Goal: Task Accomplishment & Management: Complete application form

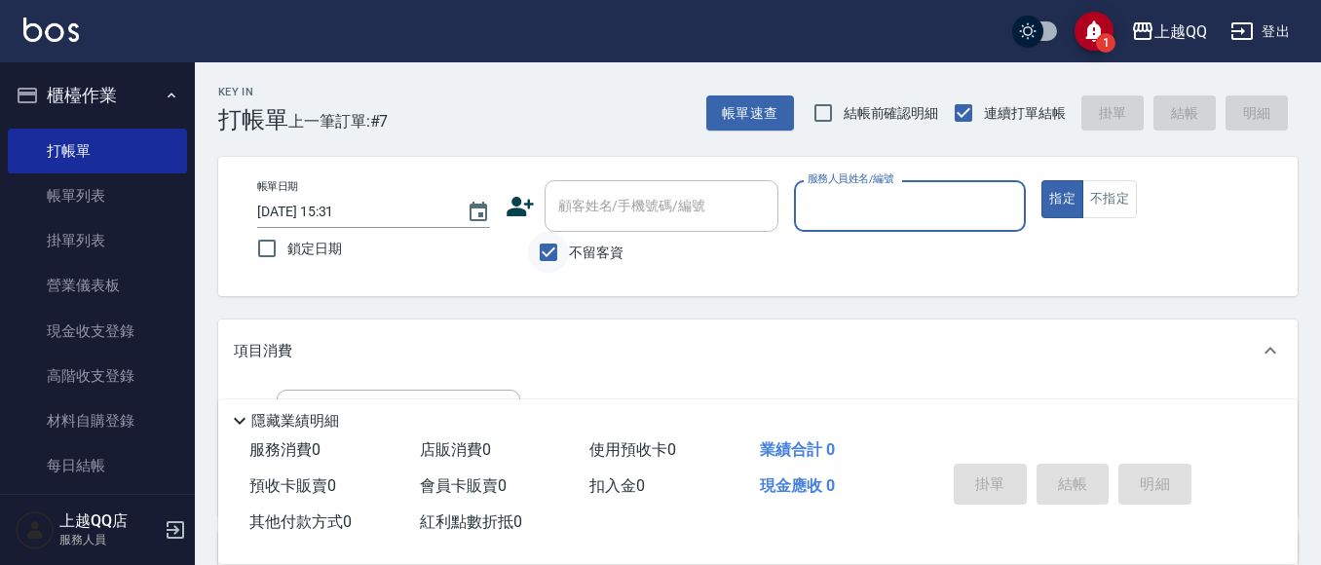
scroll to position [24, 0]
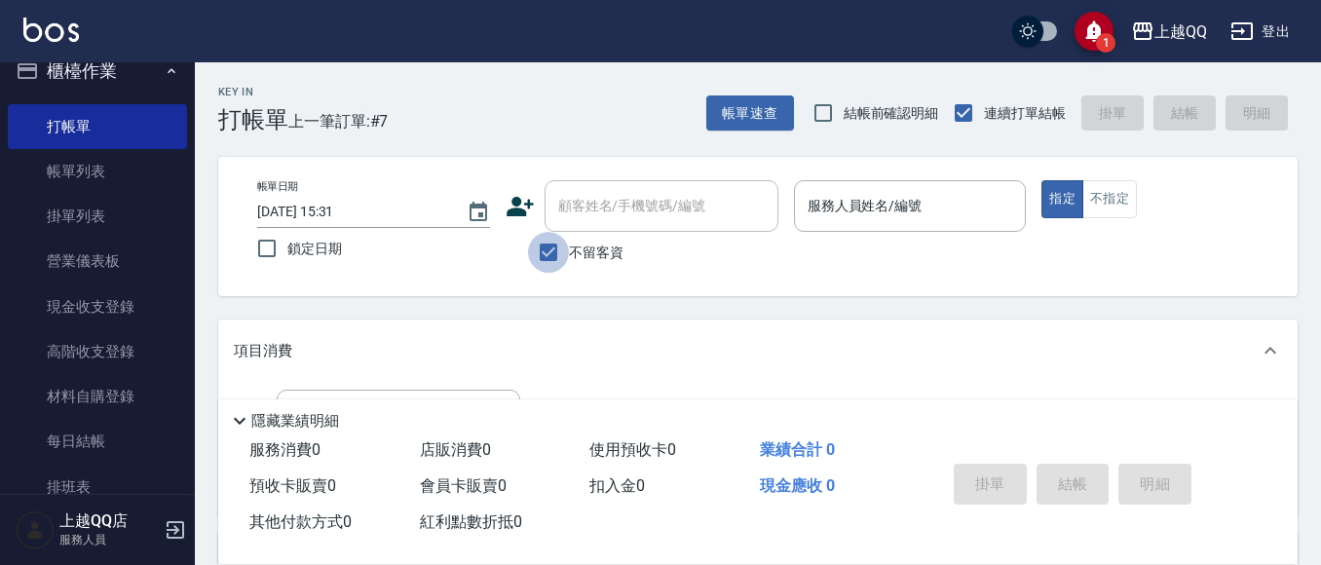
click at [550, 260] on input "不留客資" at bounding box center [548, 252] width 41 height 41
checkbox input "false"
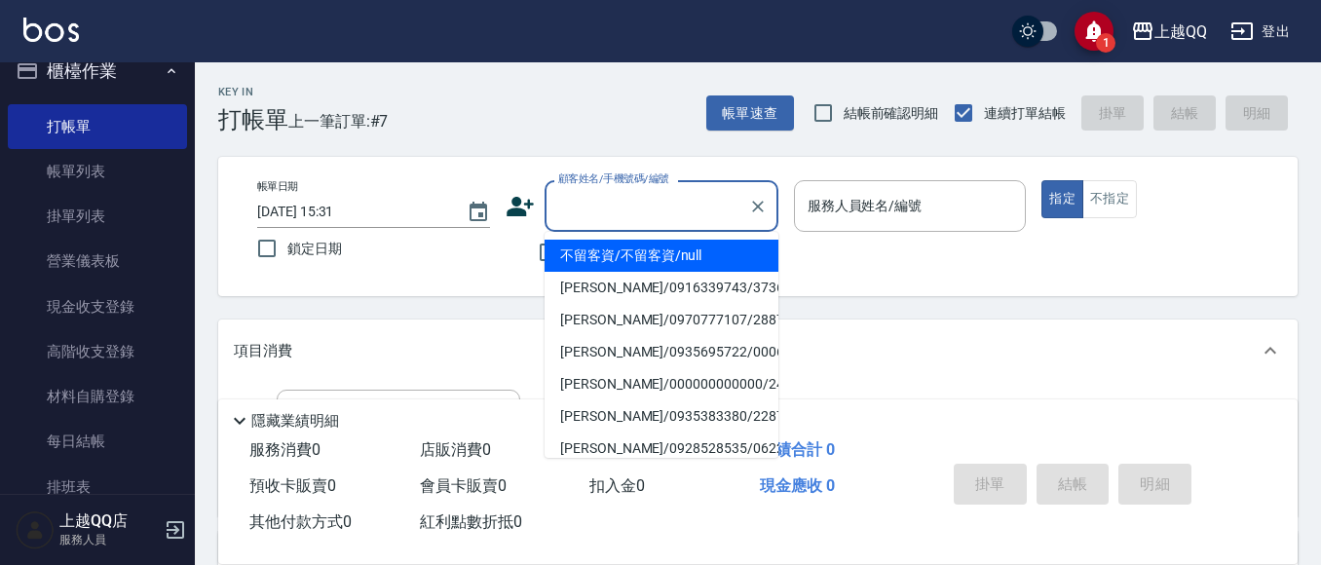
click at [592, 201] on div "顧客姓名/手機號碼/編號 顧客姓名/手機號碼/編號" at bounding box center [661, 206] width 234 height 52
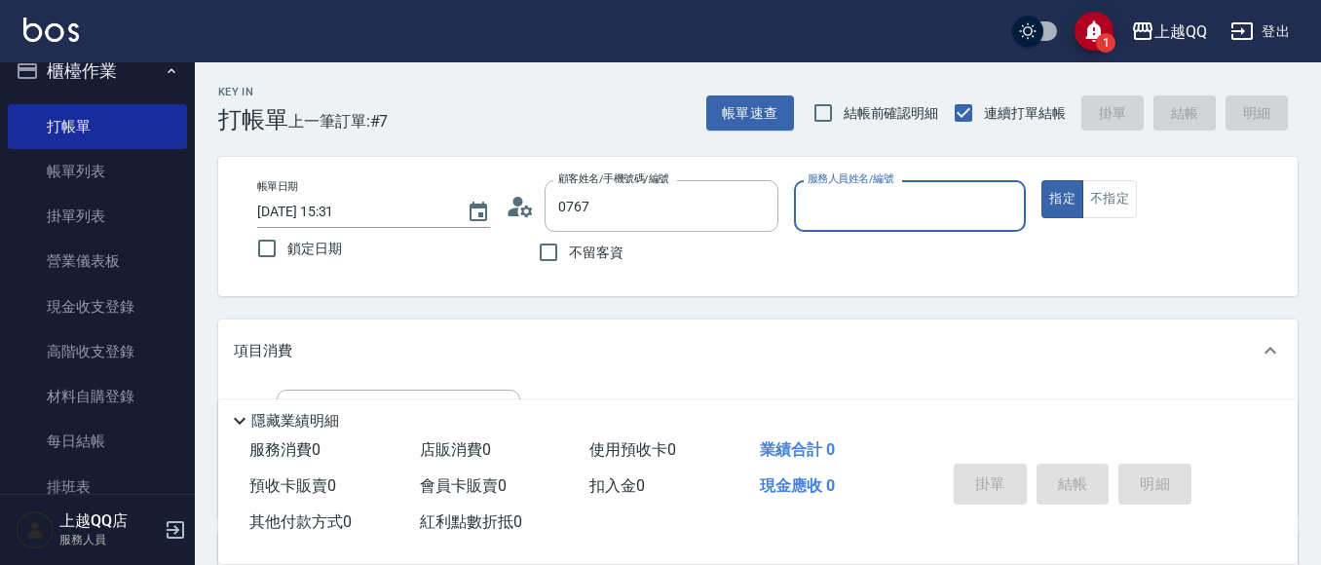
type input "[PERSON_NAME]/0989130467/0767"
type input "[PERSON_NAME]-8"
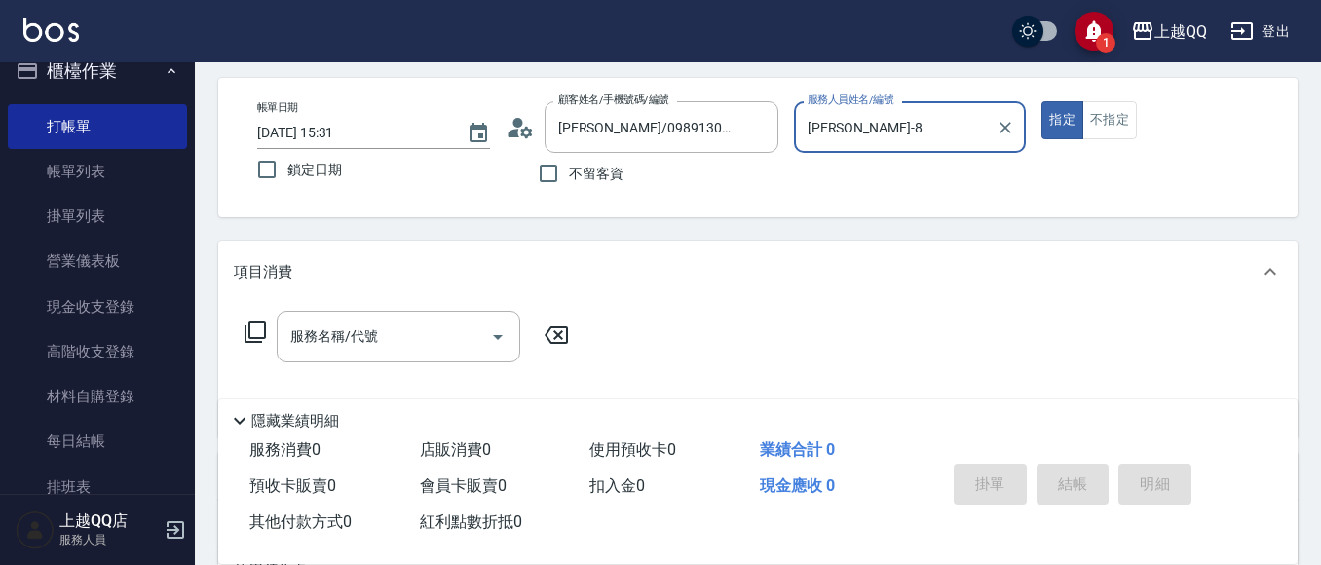
scroll to position [112, 0]
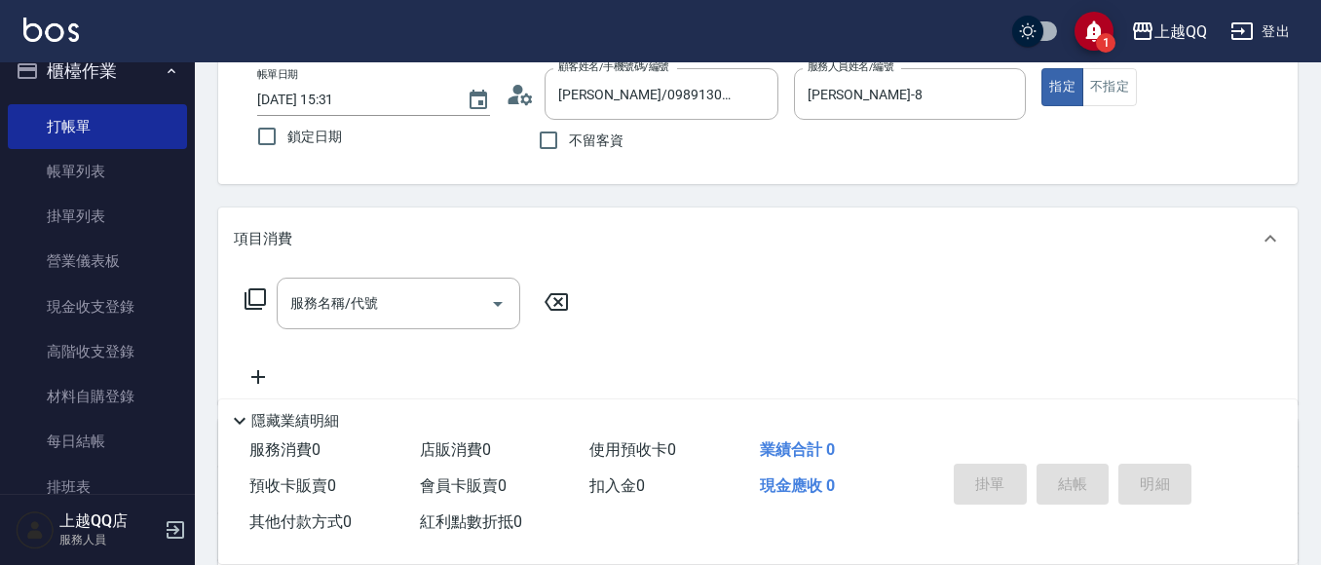
click at [258, 291] on icon at bounding box center [254, 298] width 23 height 23
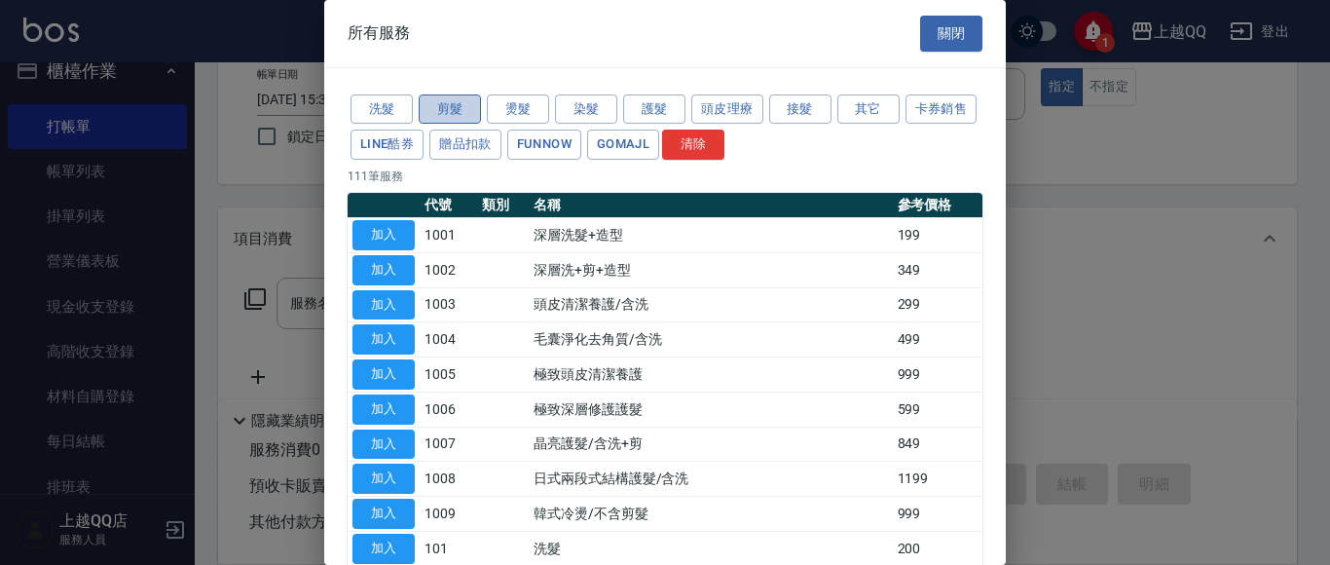
click at [460, 109] on button "剪髮" at bounding box center [450, 109] width 62 height 30
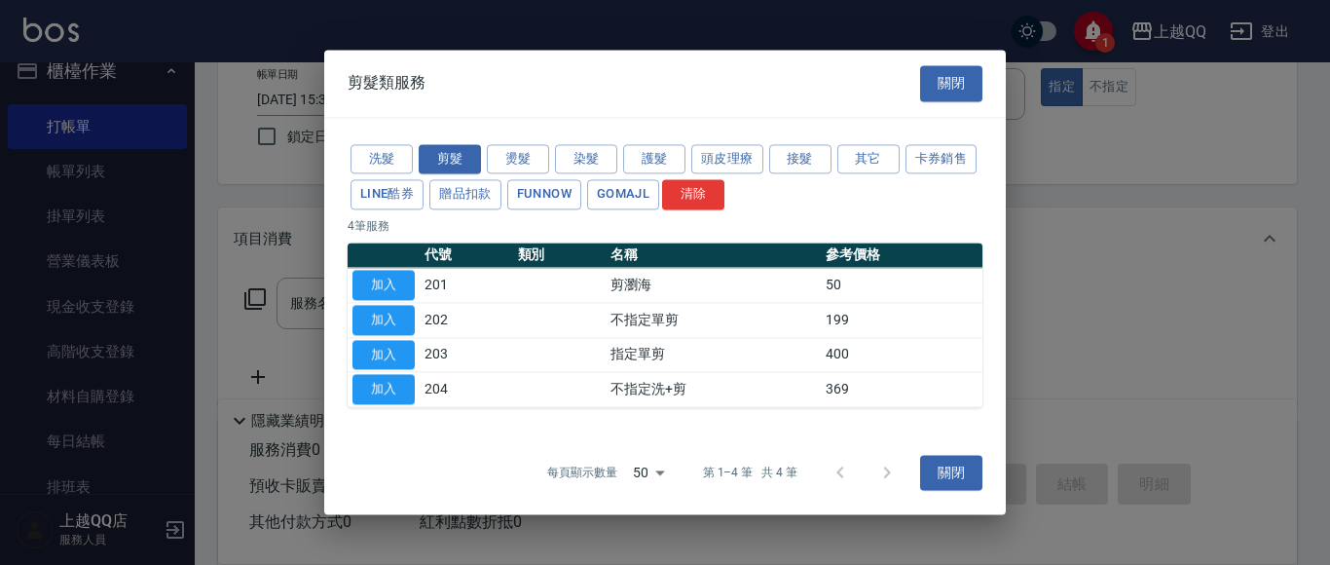
click at [418, 358] on td "加入" at bounding box center [384, 354] width 72 height 35
click at [405, 355] on button "加入" at bounding box center [384, 355] width 62 height 30
type input "指定單剪(203)"
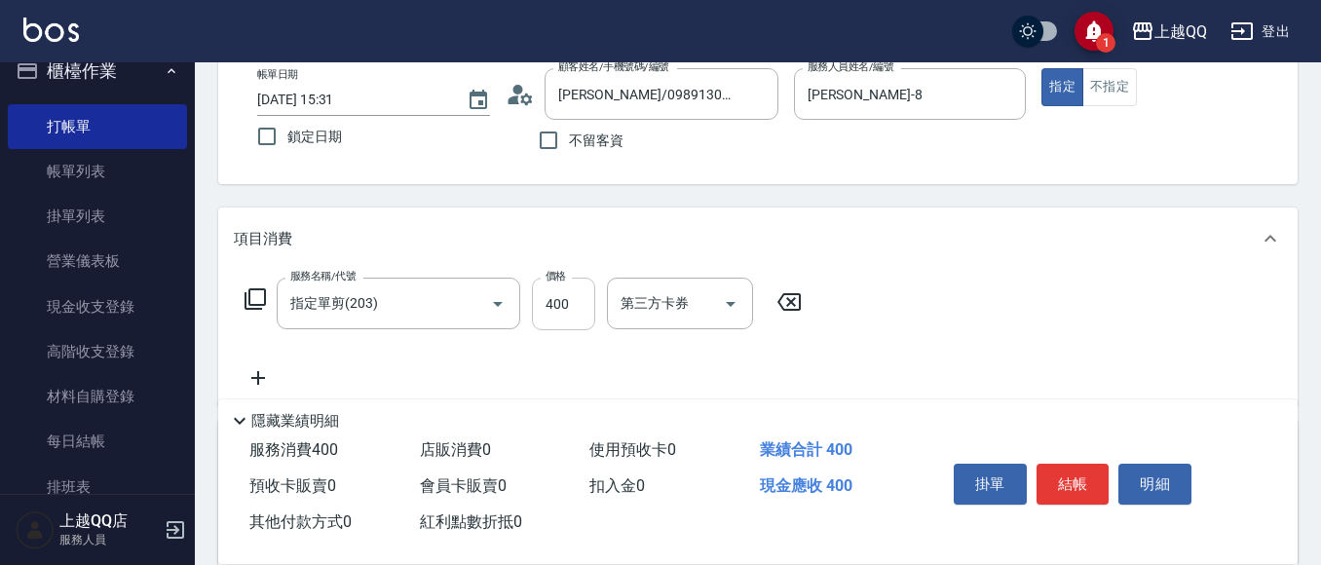
click at [579, 309] on input "400" at bounding box center [563, 304] width 63 height 53
type input "350"
click at [1070, 480] on button "結帳" at bounding box center [1072, 484] width 73 height 41
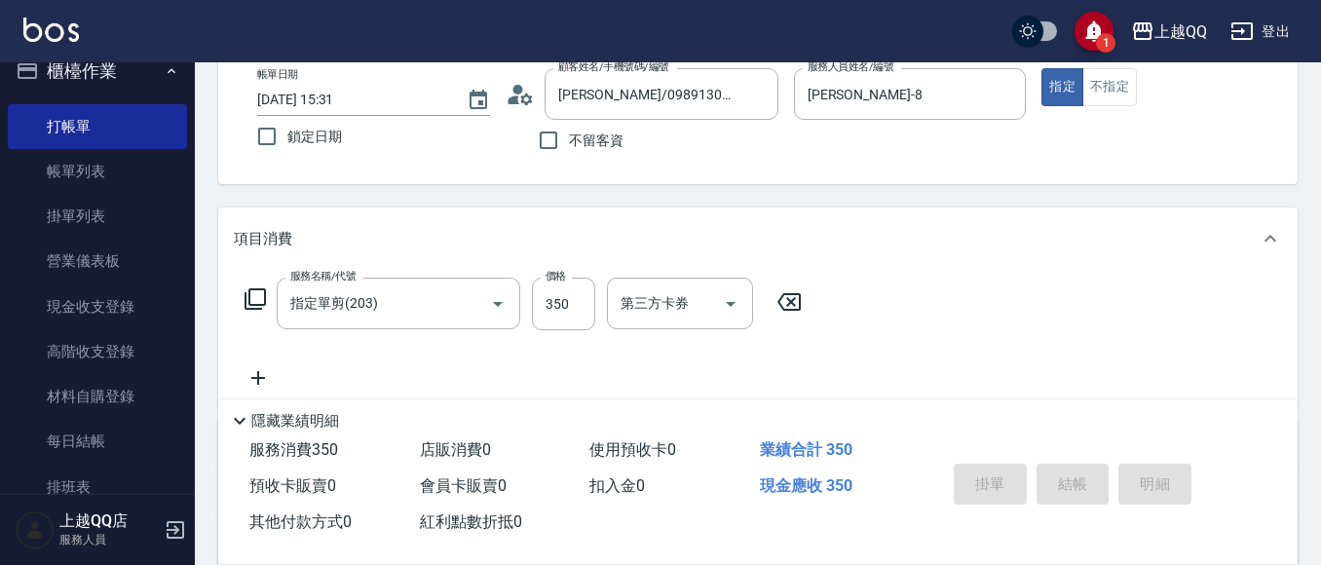
type input "[DATE] 16:32"
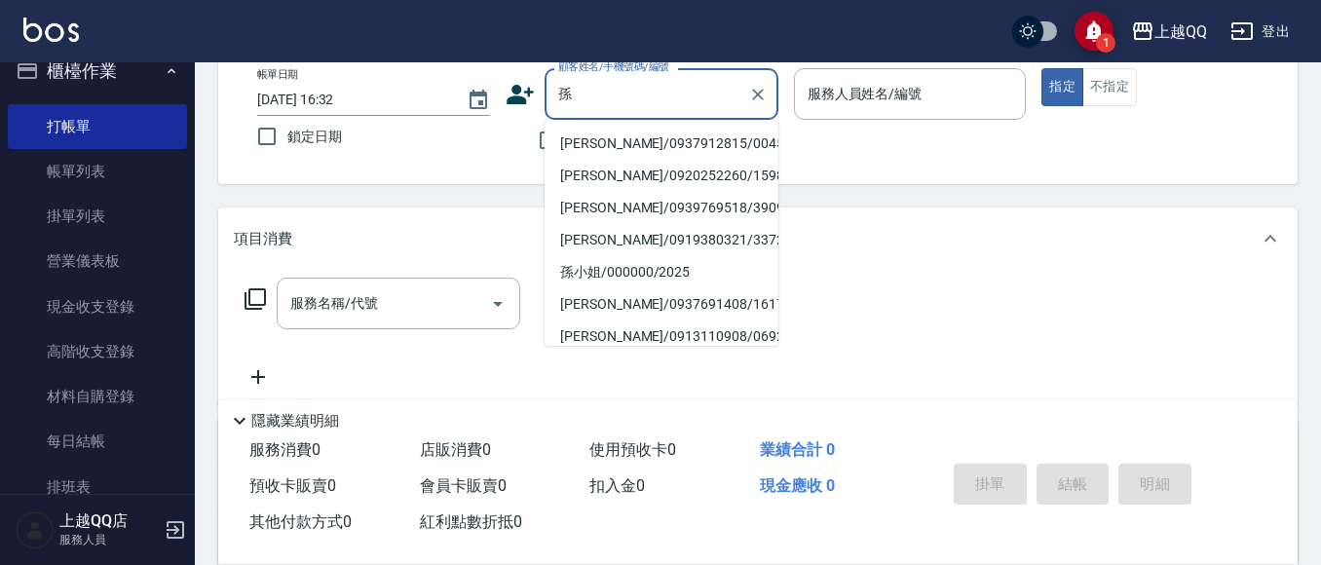
click at [571, 148] on li "[PERSON_NAME]/0937912815/0045" at bounding box center [661, 144] width 234 height 32
type input "[PERSON_NAME]/0937912815/0045"
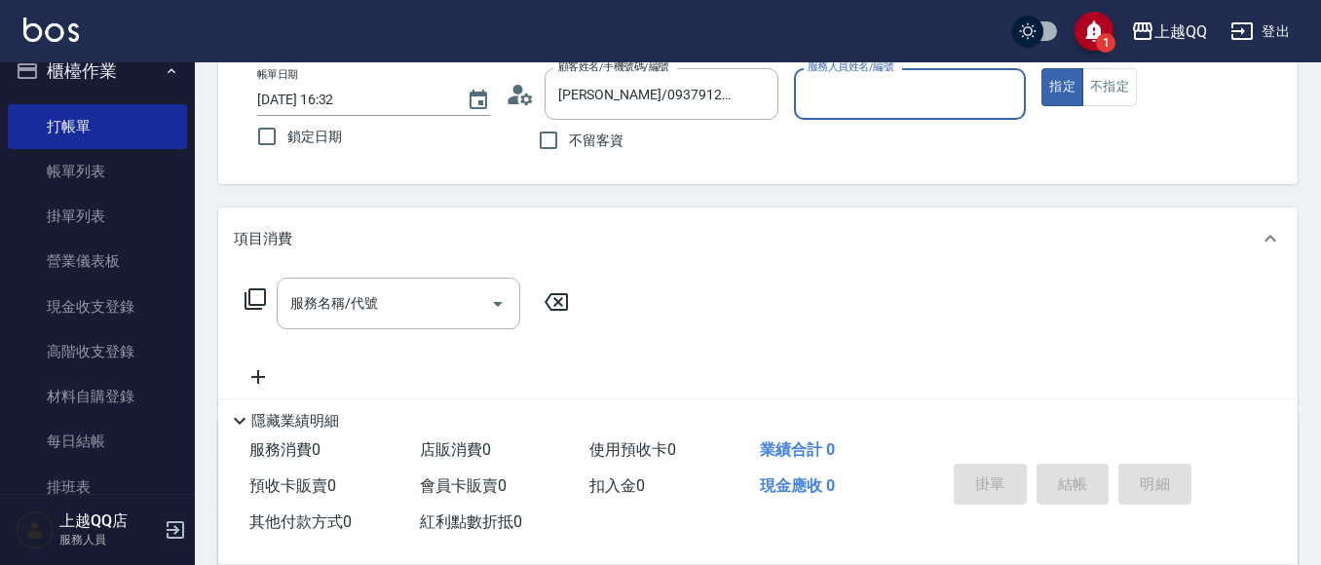
type input "佩怡-3"
click at [1007, 90] on icon "Clear" at bounding box center [1004, 94] width 19 height 19
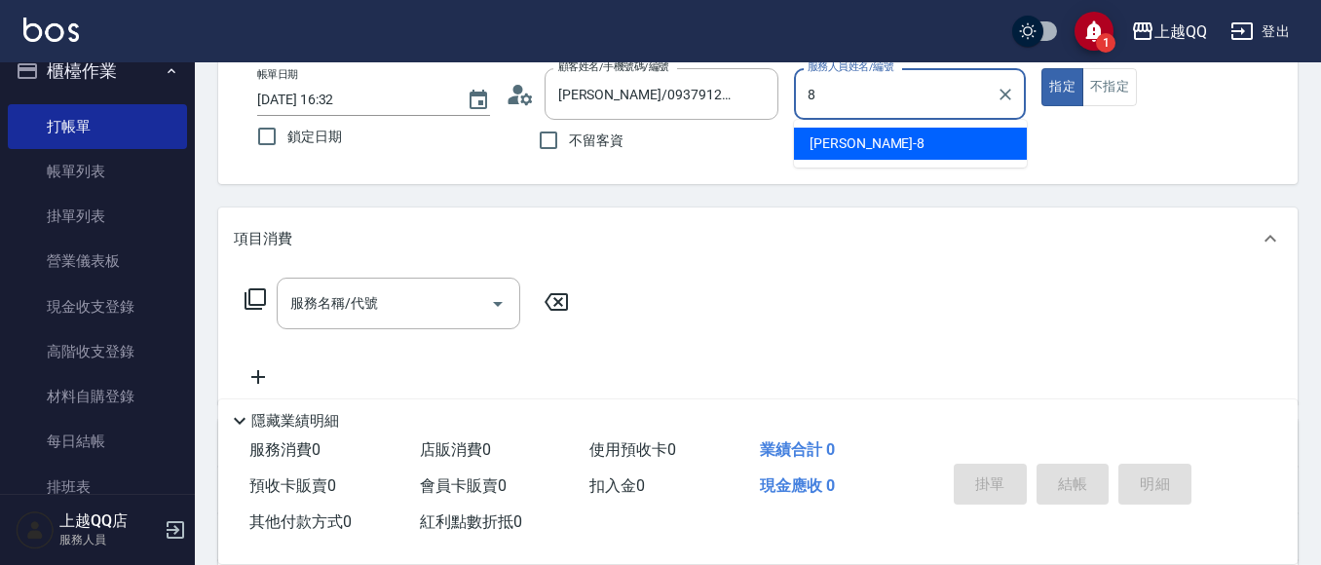
click at [831, 143] on span "[PERSON_NAME] -8" at bounding box center [866, 143] width 115 height 20
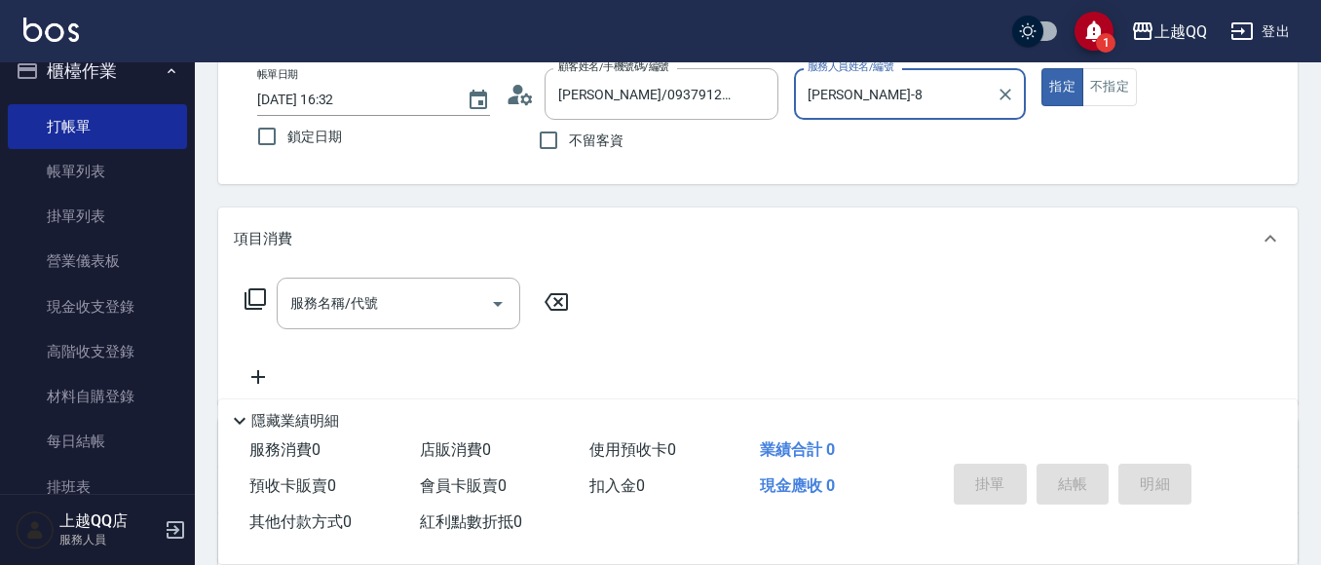
type input "[PERSON_NAME]-8"
click at [262, 291] on icon at bounding box center [254, 298] width 23 height 23
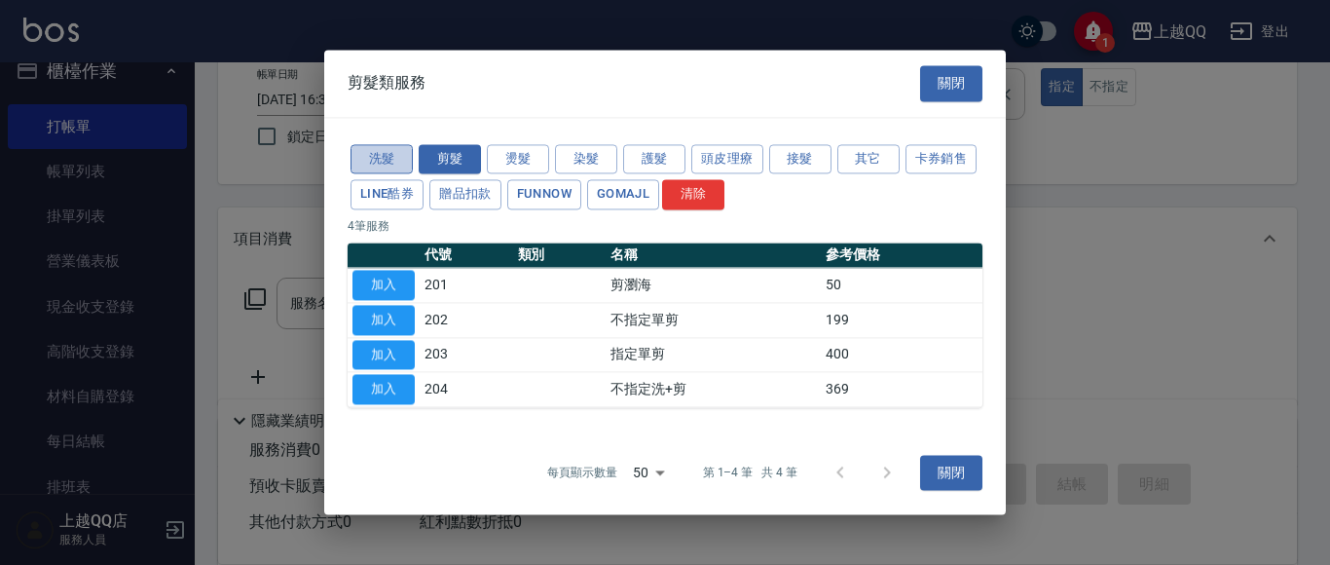
click at [384, 162] on button "洗髮" at bounding box center [382, 159] width 62 height 30
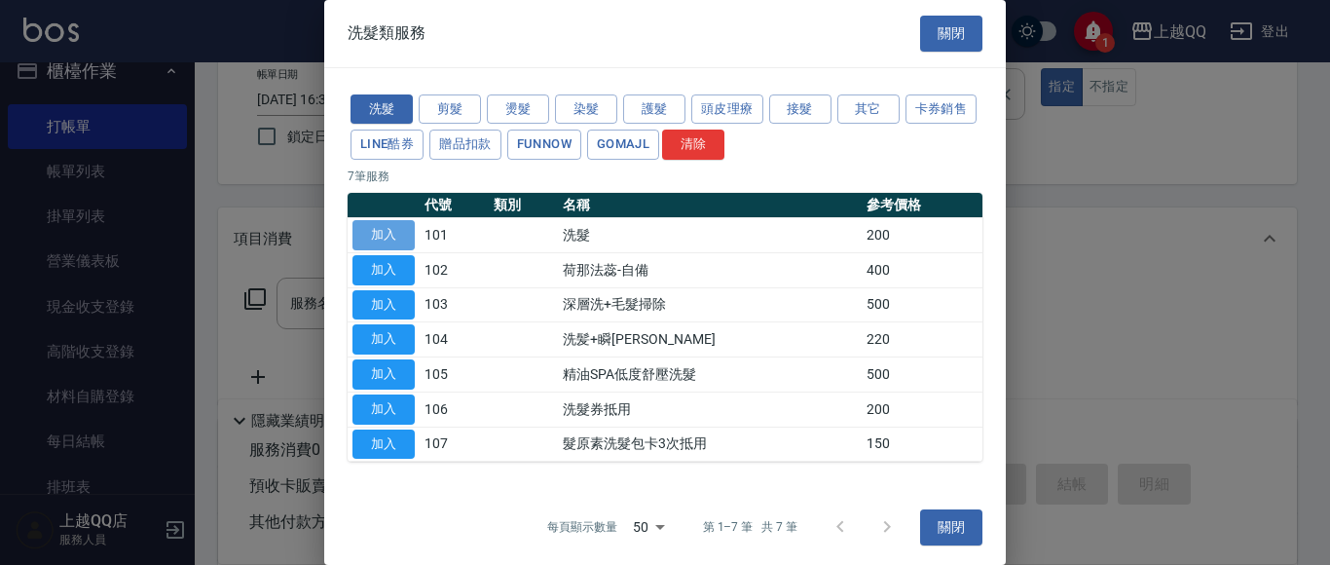
click at [382, 225] on button "加入" at bounding box center [384, 235] width 62 height 30
type input "洗髮(101)"
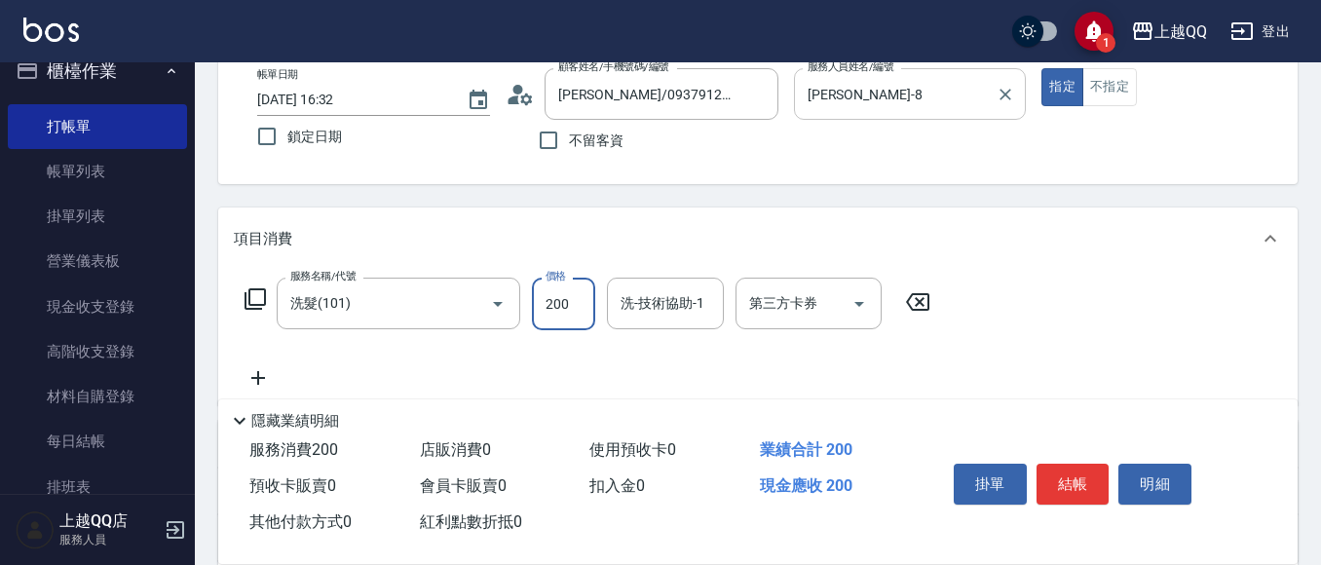
click at [580, 298] on input "200" at bounding box center [563, 304] width 63 height 53
type input "230"
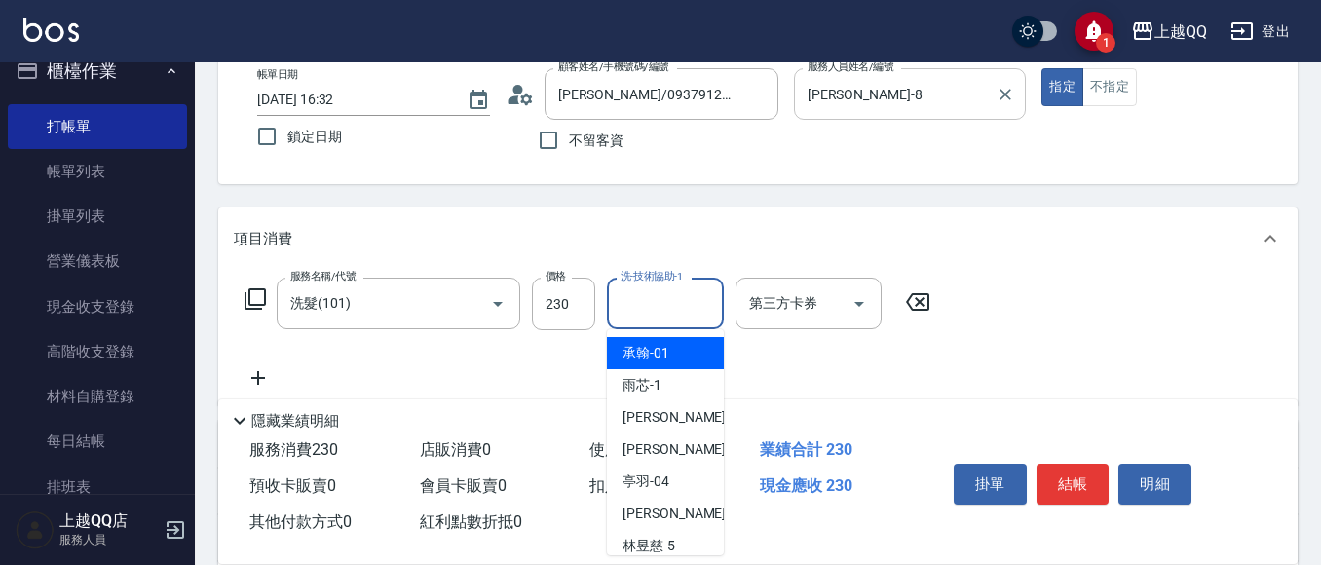
click at [693, 310] on input "洗-技術協助-1" at bounding box center [664, 303] width 99 height 34
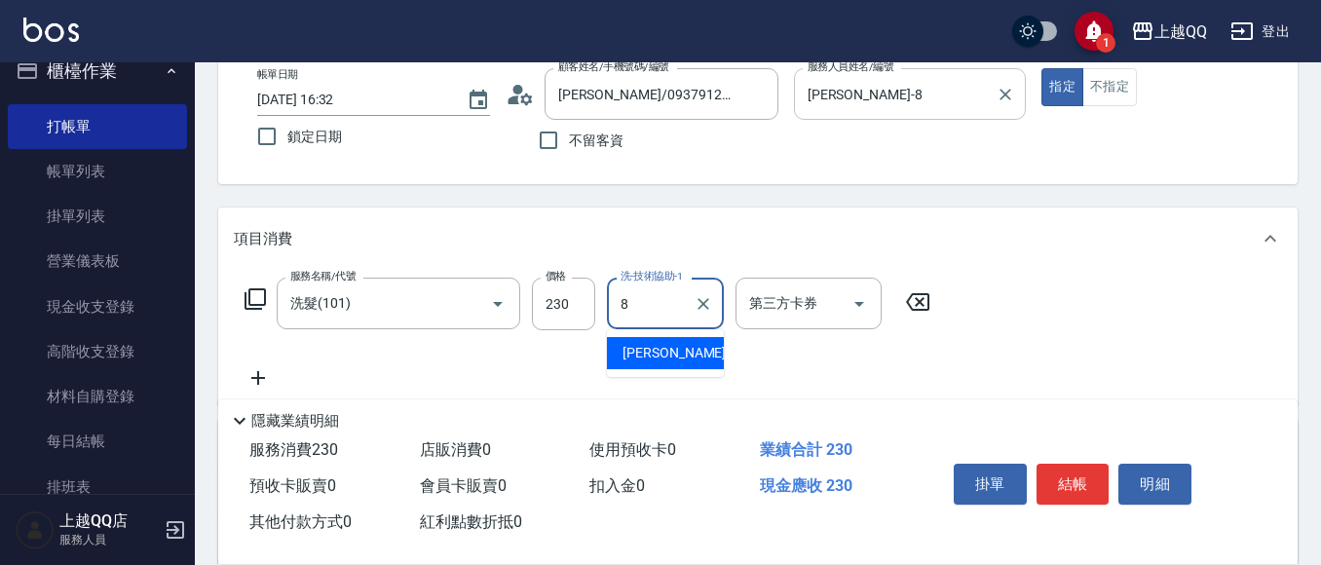
click at [691, 357] on div "[PERSON_NAME] -8" at bounding box center [665, 353] width 117 height 32
type input "[PERSON_NAME]-8"
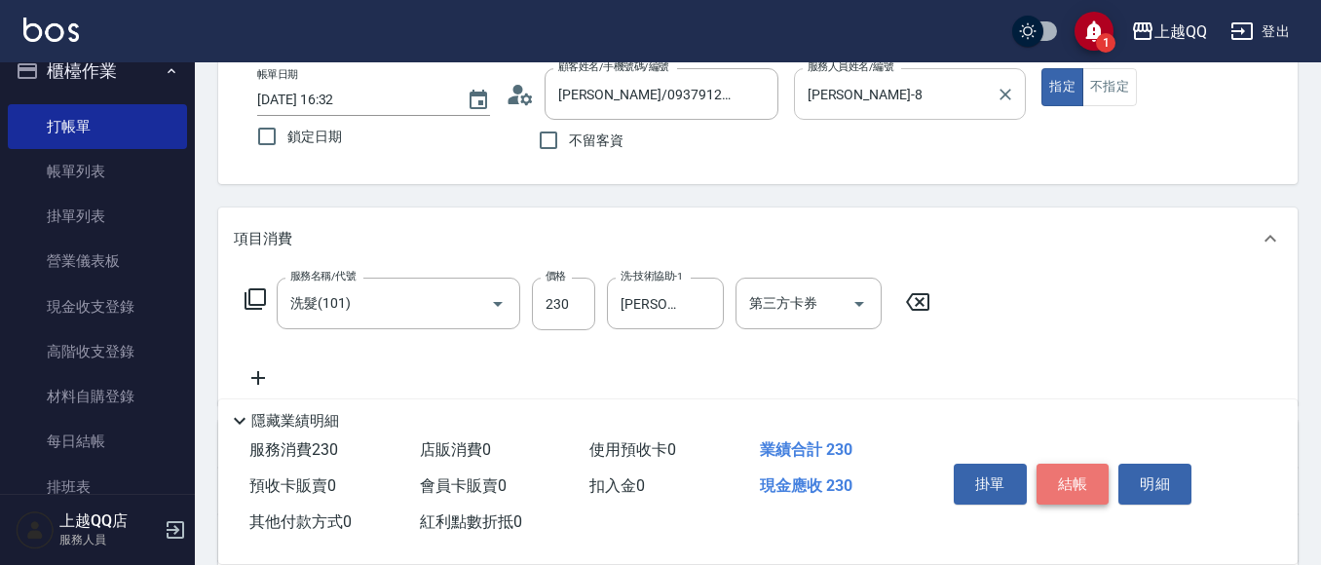
click at [1089, 470] on button "結帳" at bounding box center [1072, 484] width 73 height 41
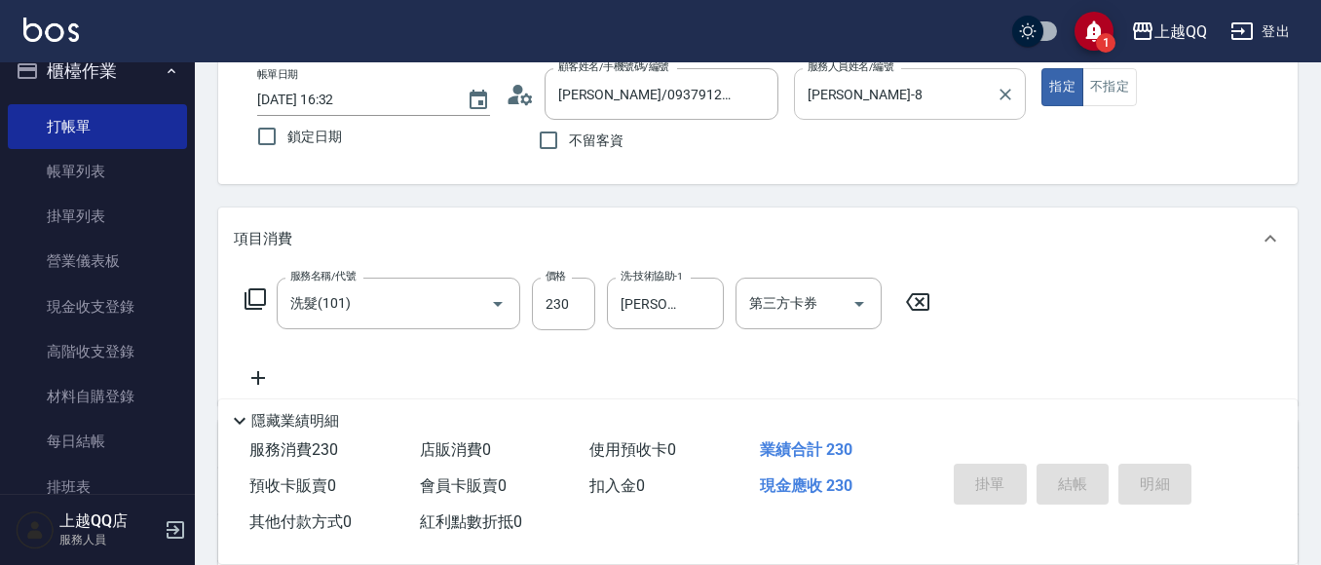
type input "[DATE] 16:33"
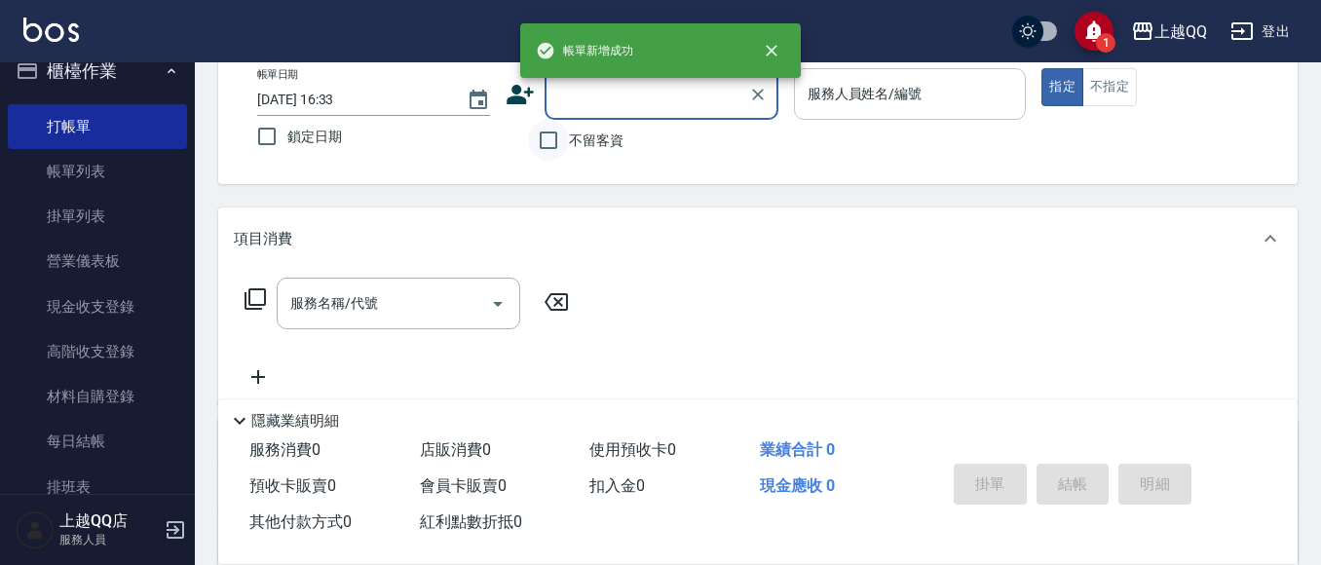
click at [540, 141] on input "不留客資" at bounding box center [548, 140] width 41 height 41
checkbox input "true"
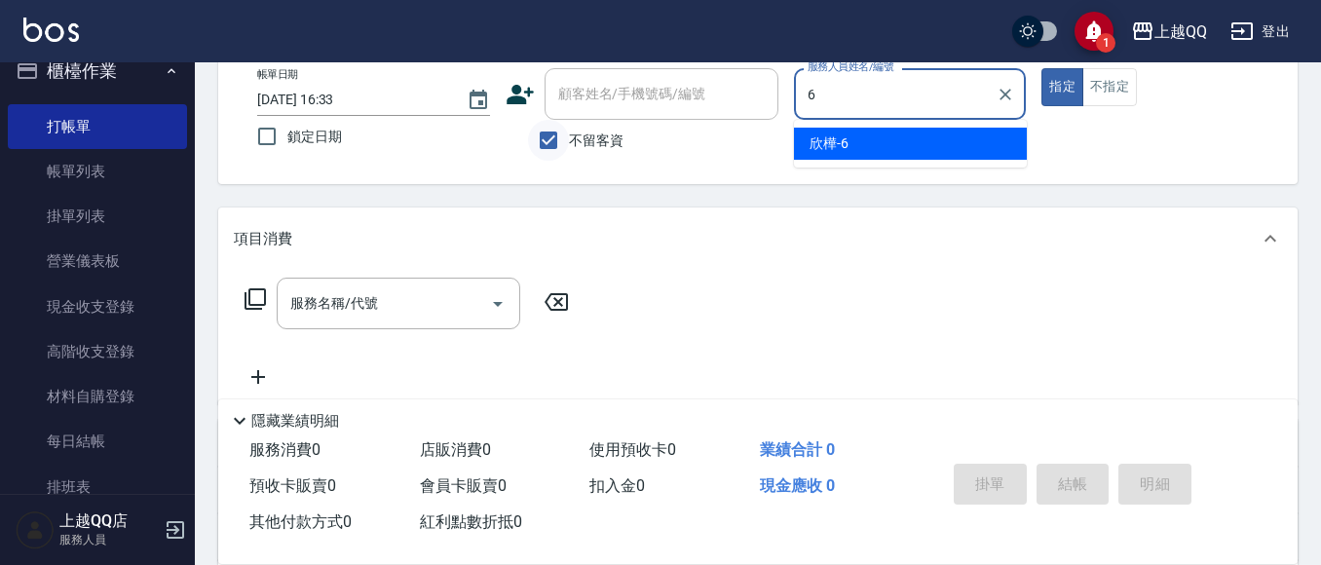
type input "欣樺-6"
type button "true"
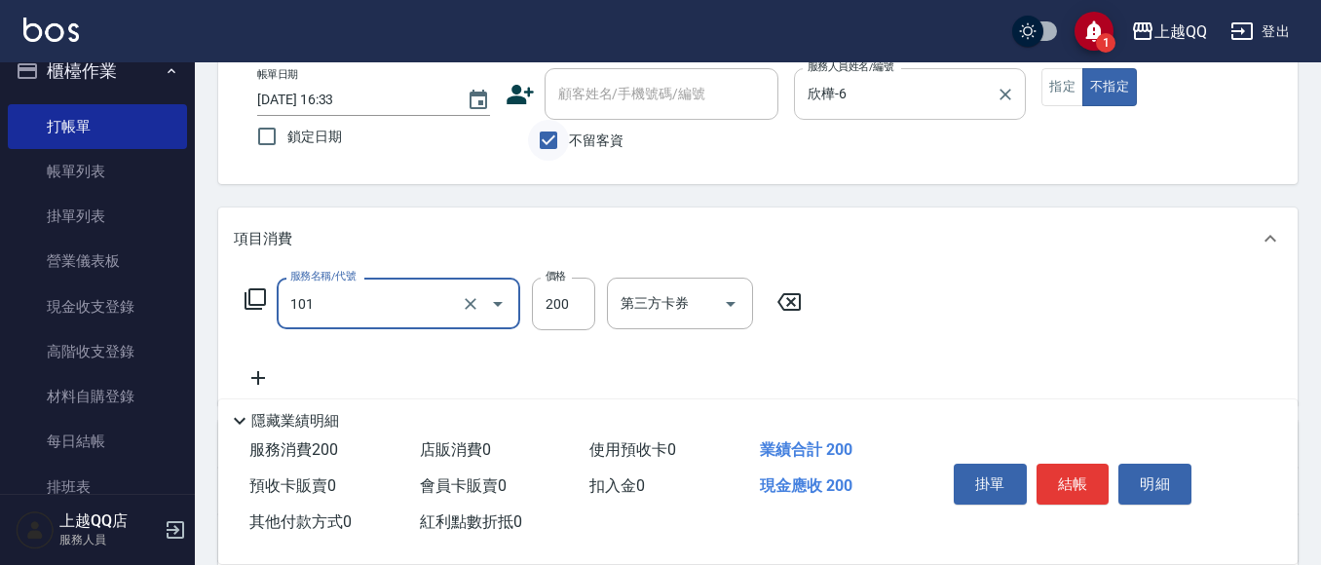
type input "洗髮(101)"
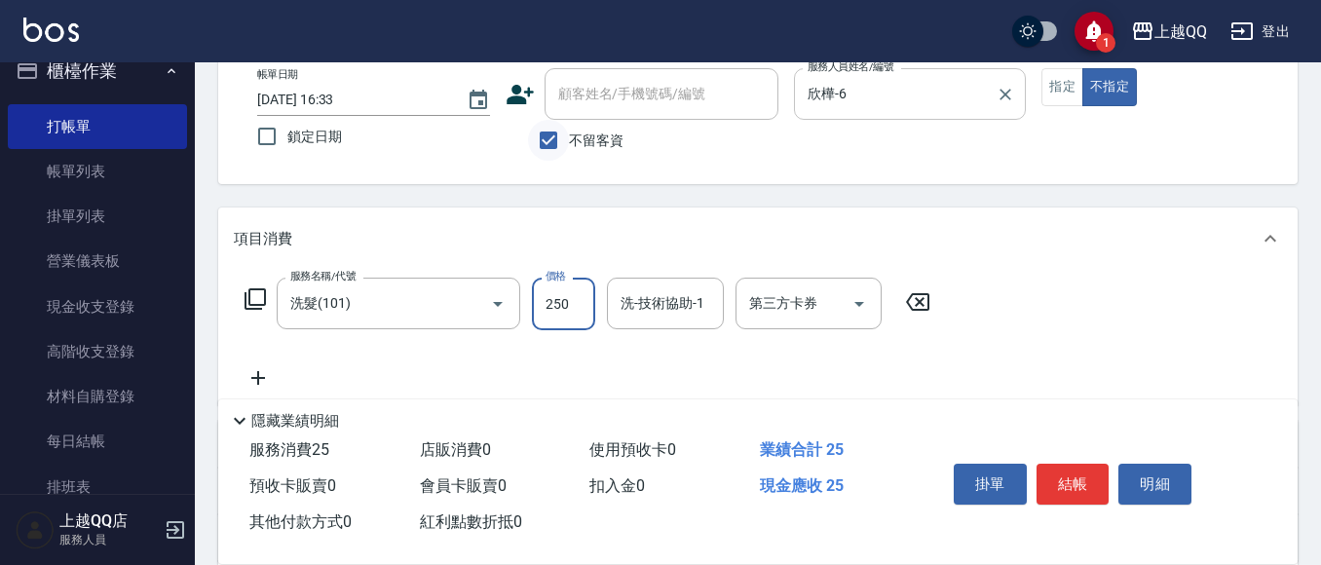
type input "250"
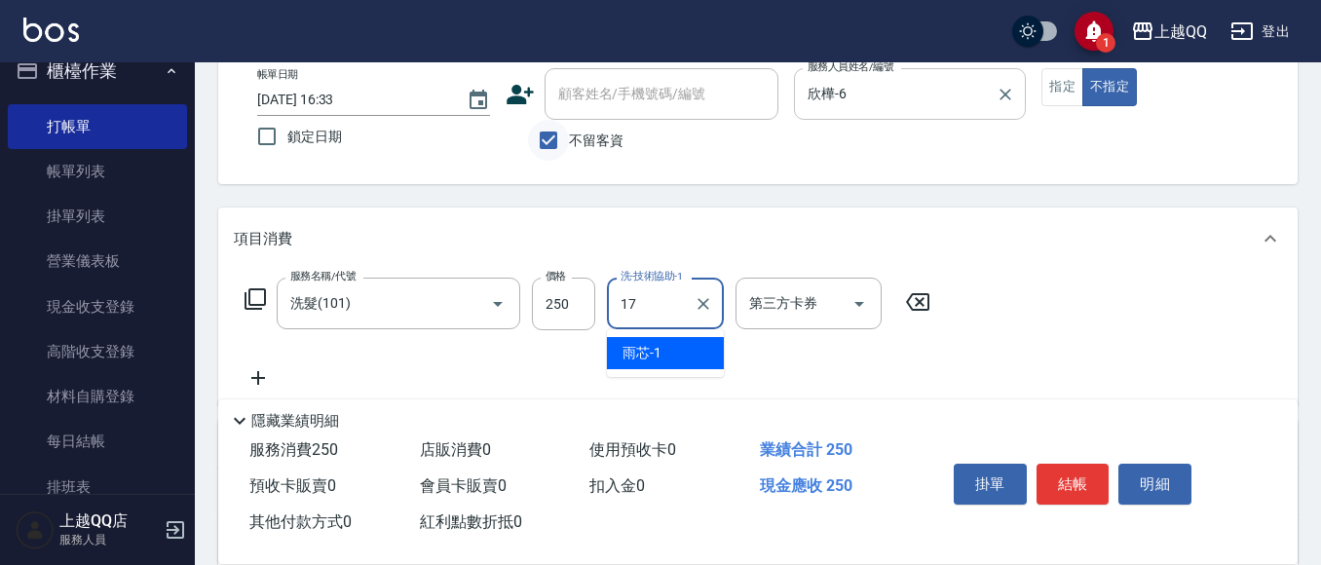
type input "心佑-17"
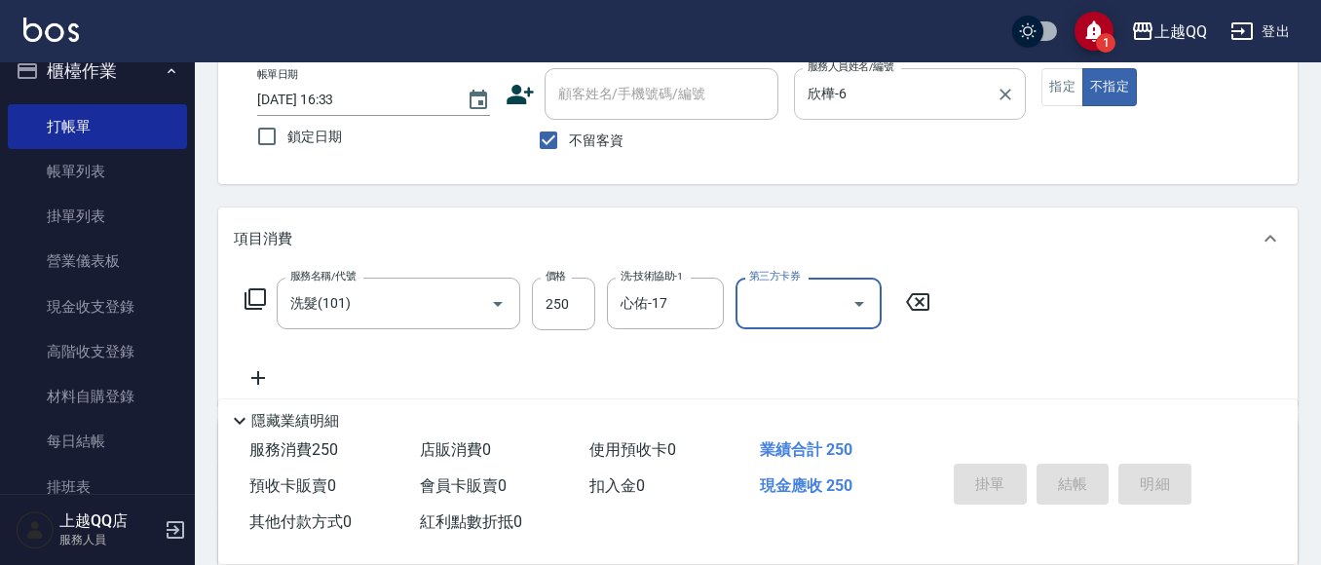
type input "[DATE] 17:07"
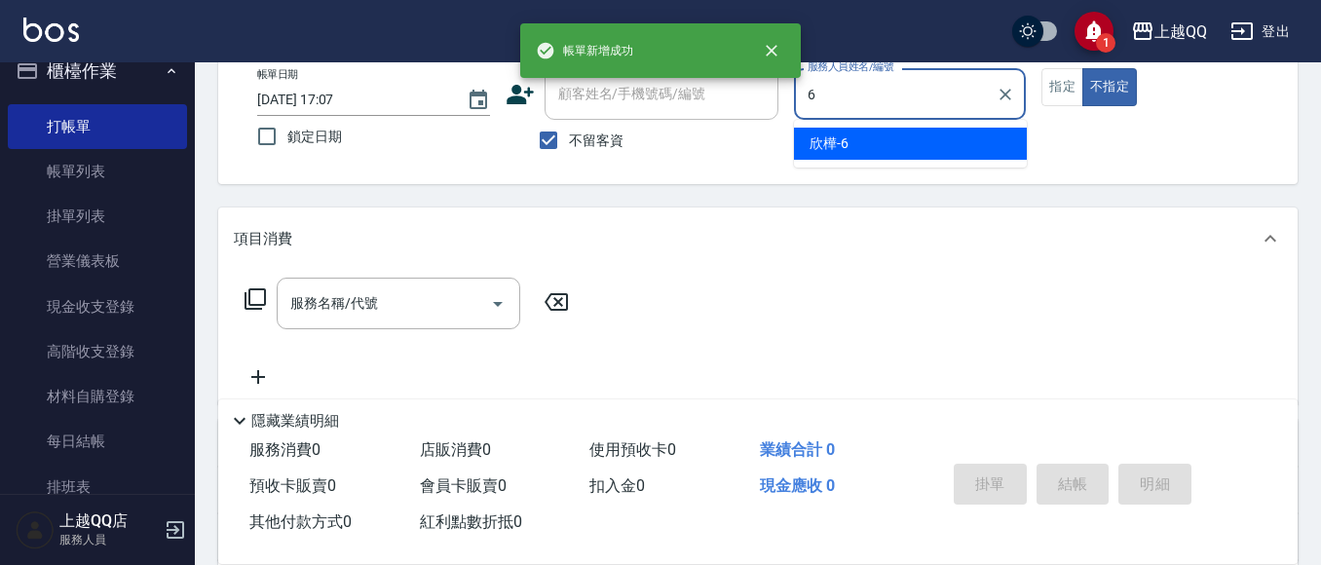
type input "6"
type button "false"
type input "欣樺-6"
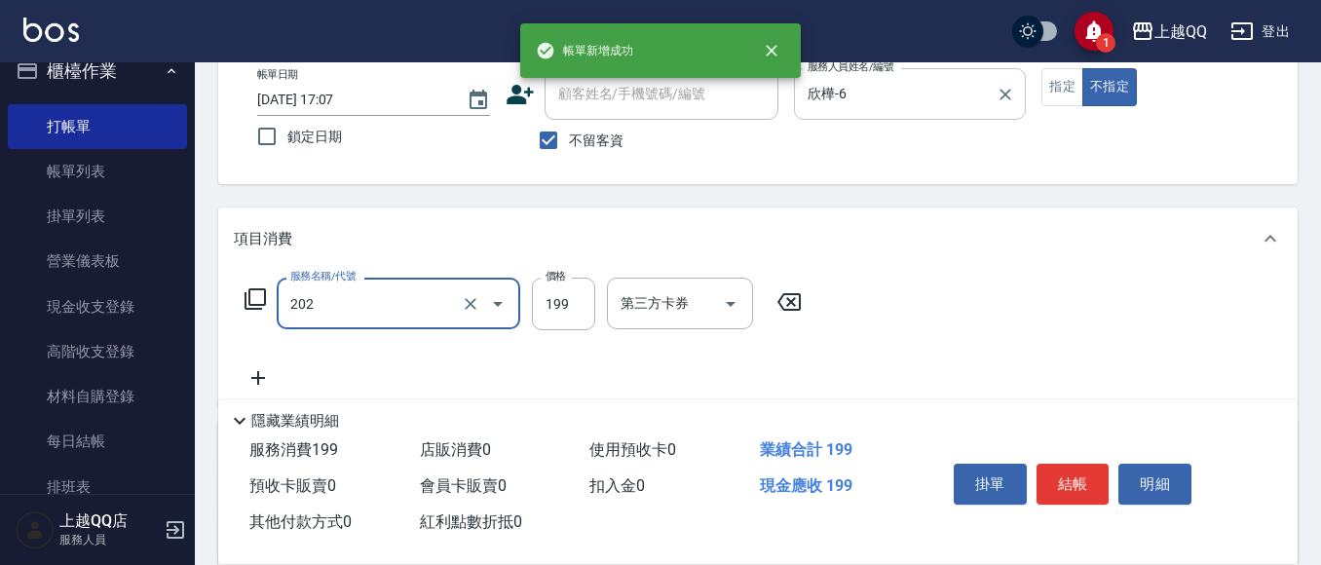
type input "不指定單剪(202)"
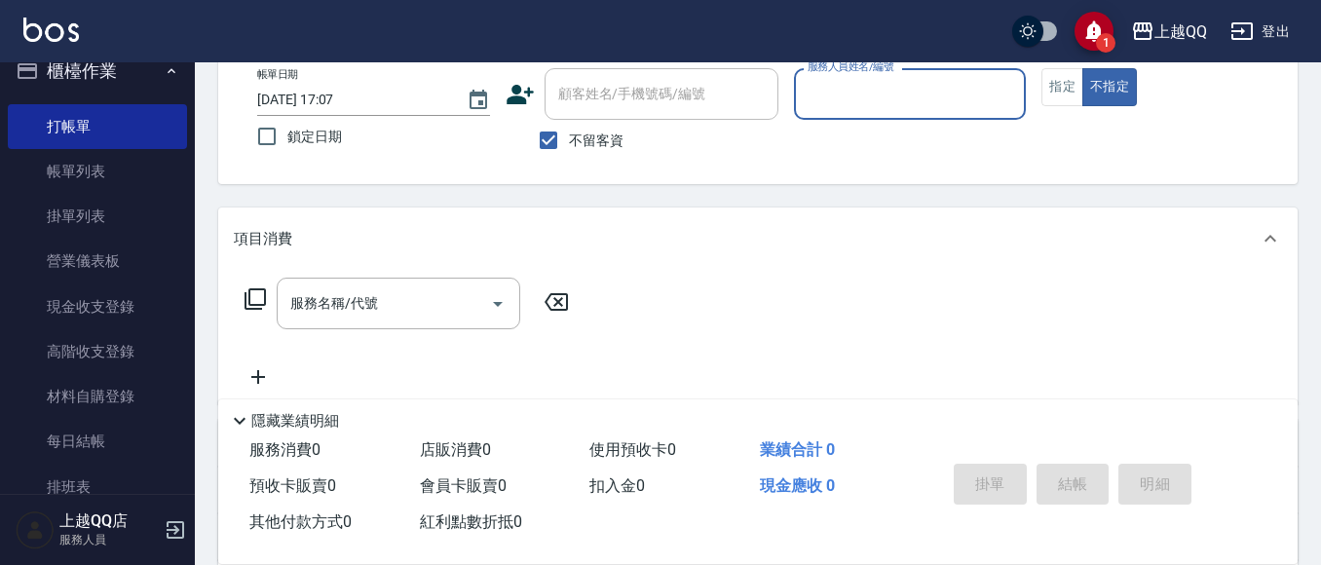
drag, startPoint x: 588, startPoint y: 117, endPoint x: 582, endPoint y: 131, distance: 15.7
click at [588, 118] on div "顧客姓名/手機號碼/編號" at bounding box center [661, 94] width 234 height 52
drag, startPoint x: 581, startPoint y: 132, endPoint x: 619, endPoint y: 70, distance: 73.0
click at [581, 131] on span "不留客資" at bounding box center [596, 140] width 55 height 20
click at [569, 131] on input "不留客資" at bounding box center [548, 140] width 41 height 41
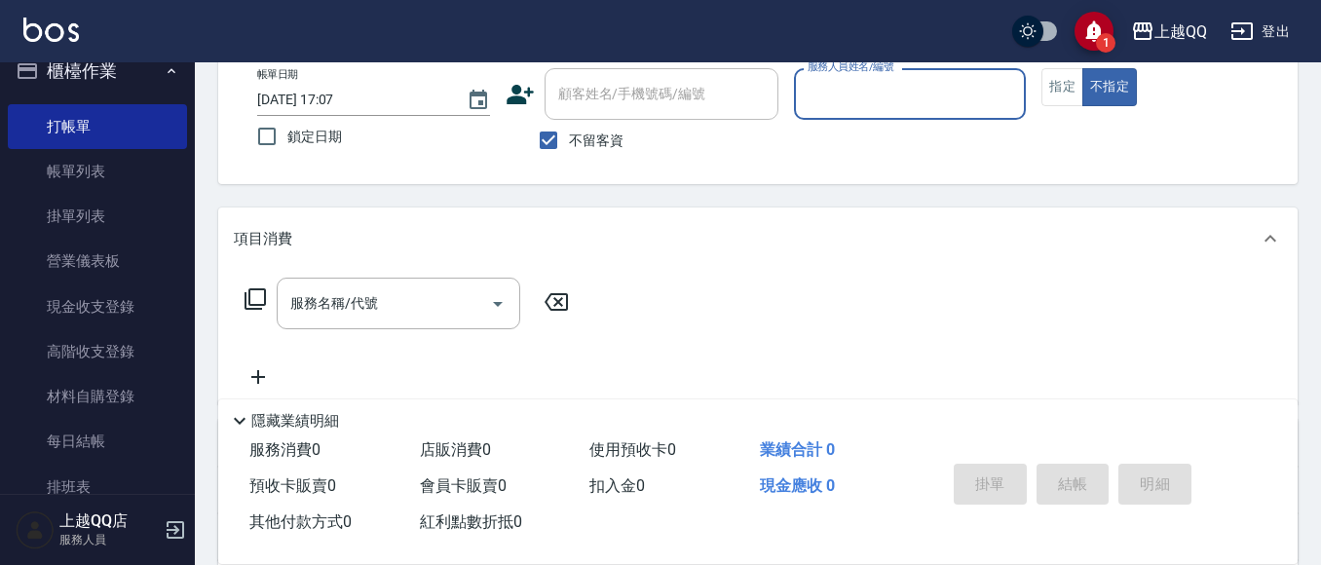
checkbox input "false"
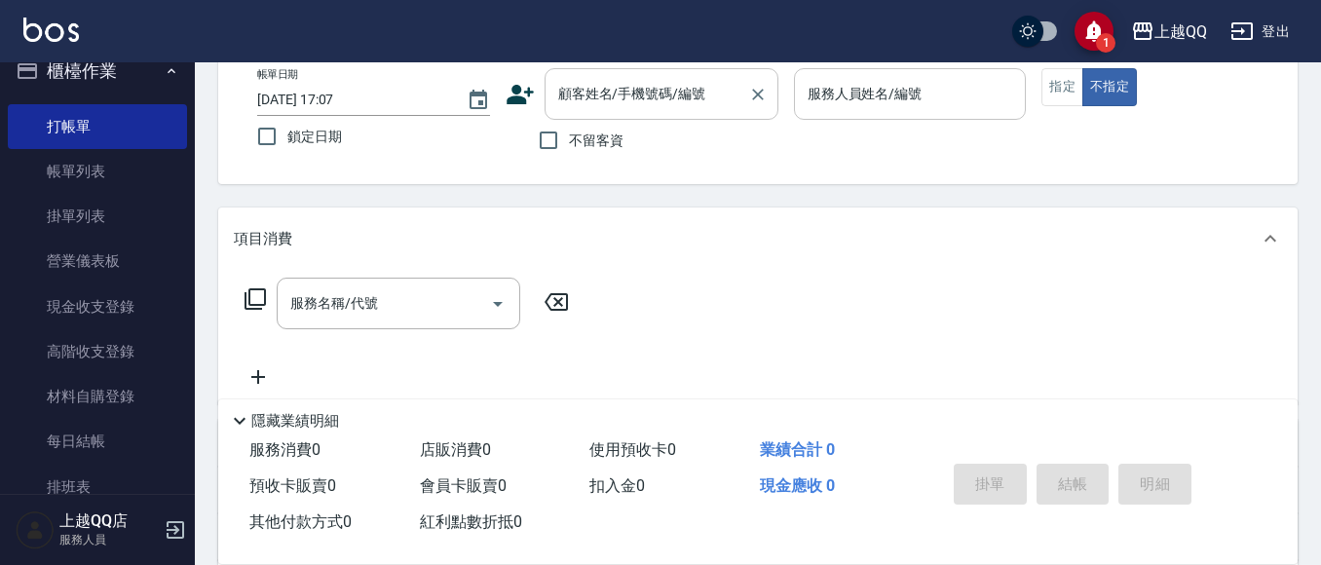
click at [619, 70] on div "顧客姓名/手機號碼/編號" at bounding box center [661, 94] width 234 height 52
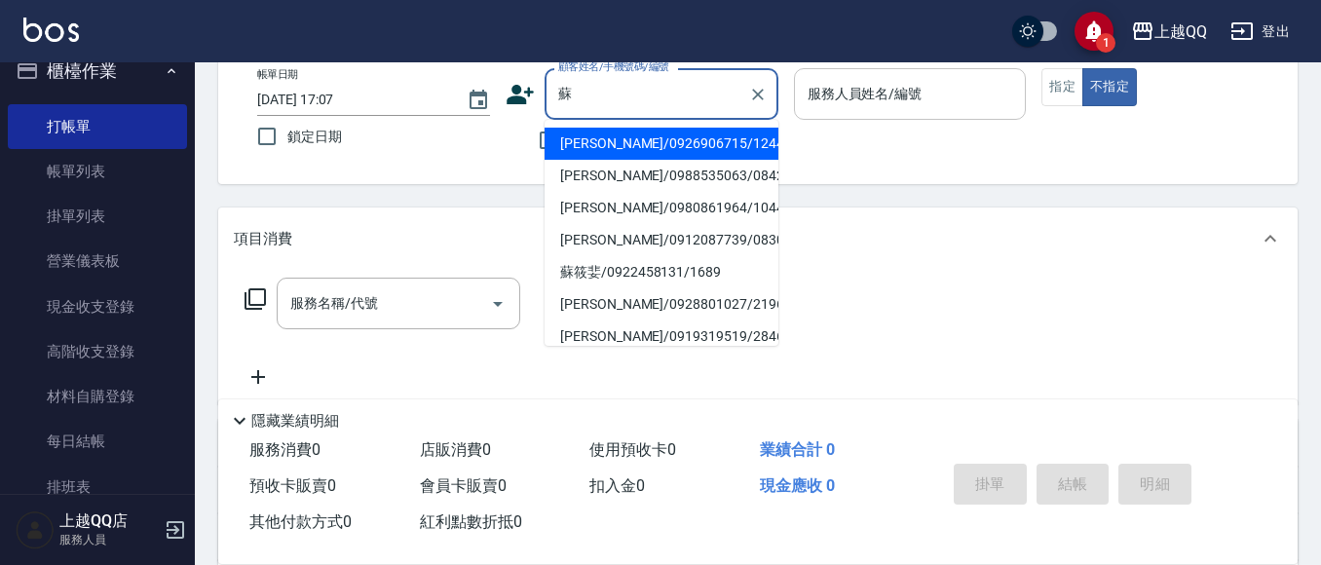
drag, startPoint x: 726, startPoint y: 127, endPoint x: 770, endPoint y: 127, distance: 44.8
click at [726, 127] on ul "[PERSON_NAME]/0926906715/1244 [PERSON_NAME]/0988535063/0842 [PERSON_NAME]/09808…" at bounding box center [661, 233] width 234 height 226
drag, startPoint x: 705, startPoint y: 142, endPoint x: 810, endPoint y: 113, distance: 109.2
click at [704, 143] on li "[PERSON_NAME]/0926906715/1244" at bounding box center [661, 144] width 234 height 32
type input "[PERSON_NAME]/0926906715/1244"
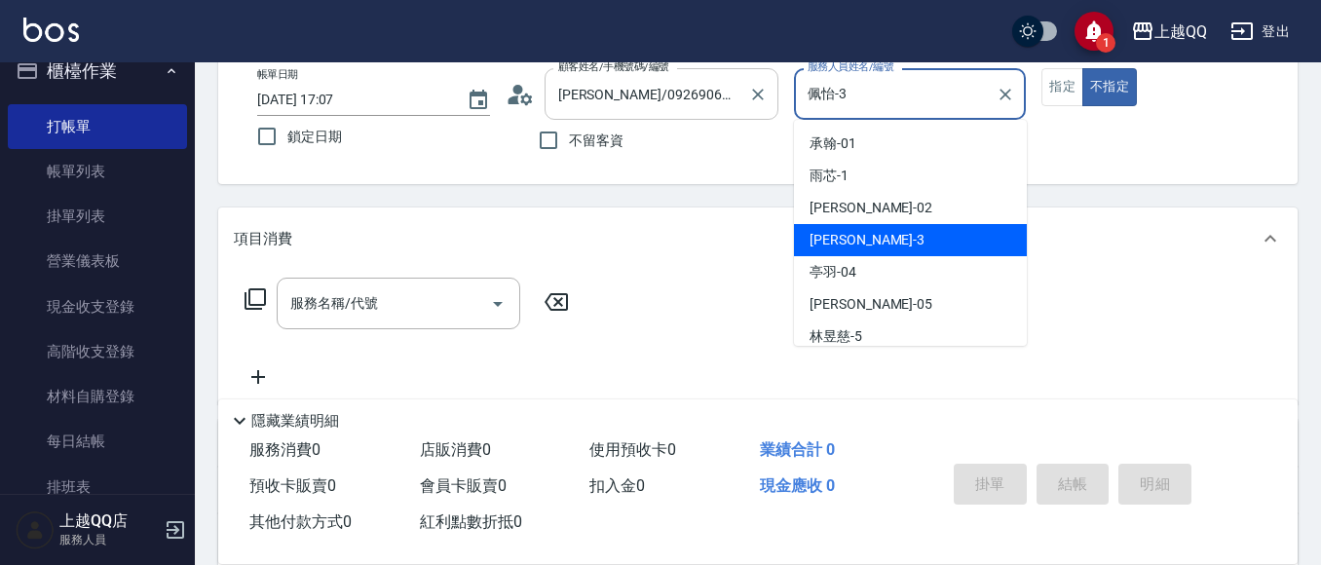
drag, startPoint x: 867, startPoint y: 94, endPoint x: 764, endPoint y: 117, distance: 104.7
click at [764, 117] on div "帳單日期 [DATE] 17:07 鎖定日期 顧客姓名/手機號碼/編號 [PERSON_NAME]/0926906715/1244 顧客姓名/手機號碼/編號 …" at bounding box center [758, 114] width 1032 height 93
type input "欣樺-6"
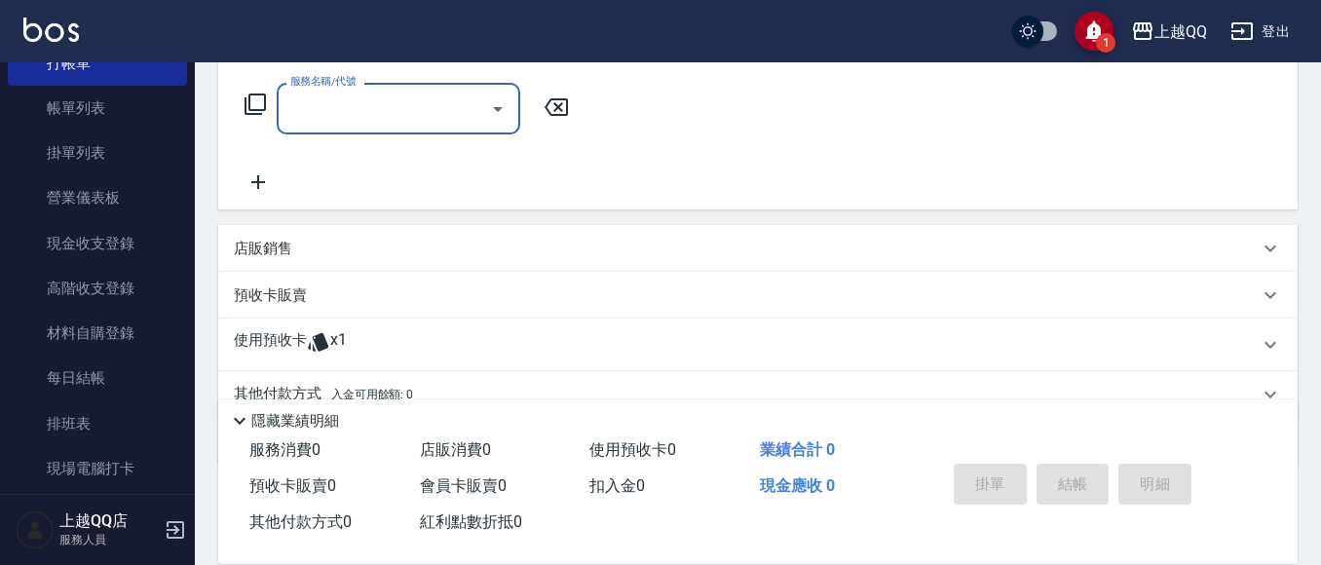
scroll to position [122, 0]
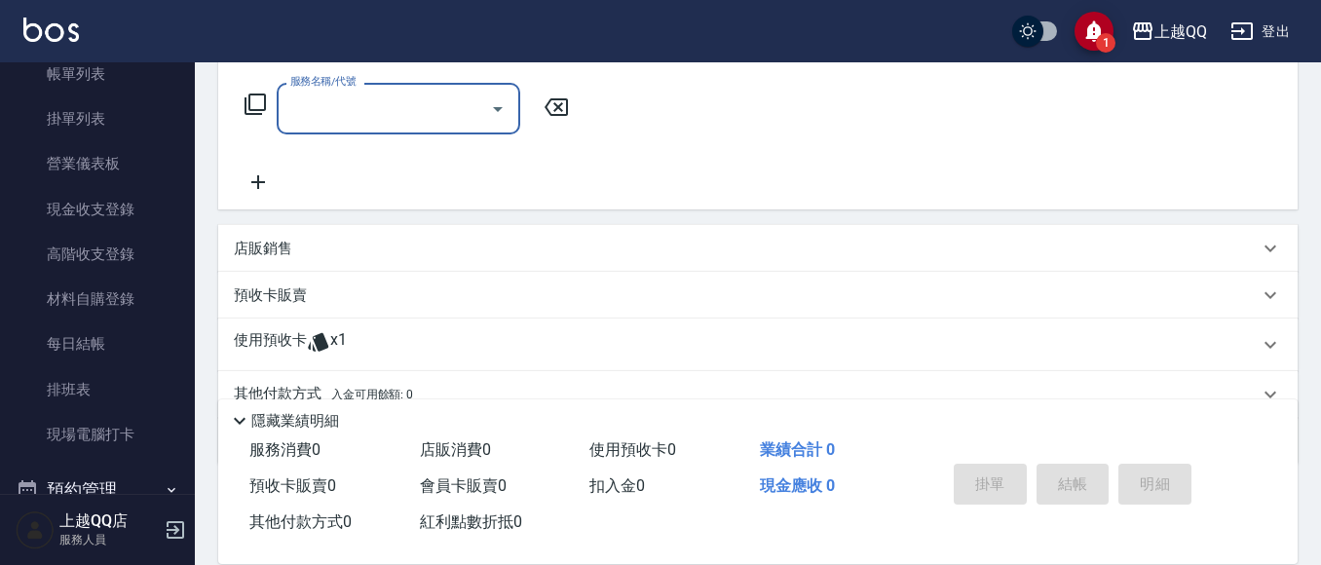
click at [348, 342] on div "使用預收卡 x1" at bounding box center [746, 344] width 1024 height 29
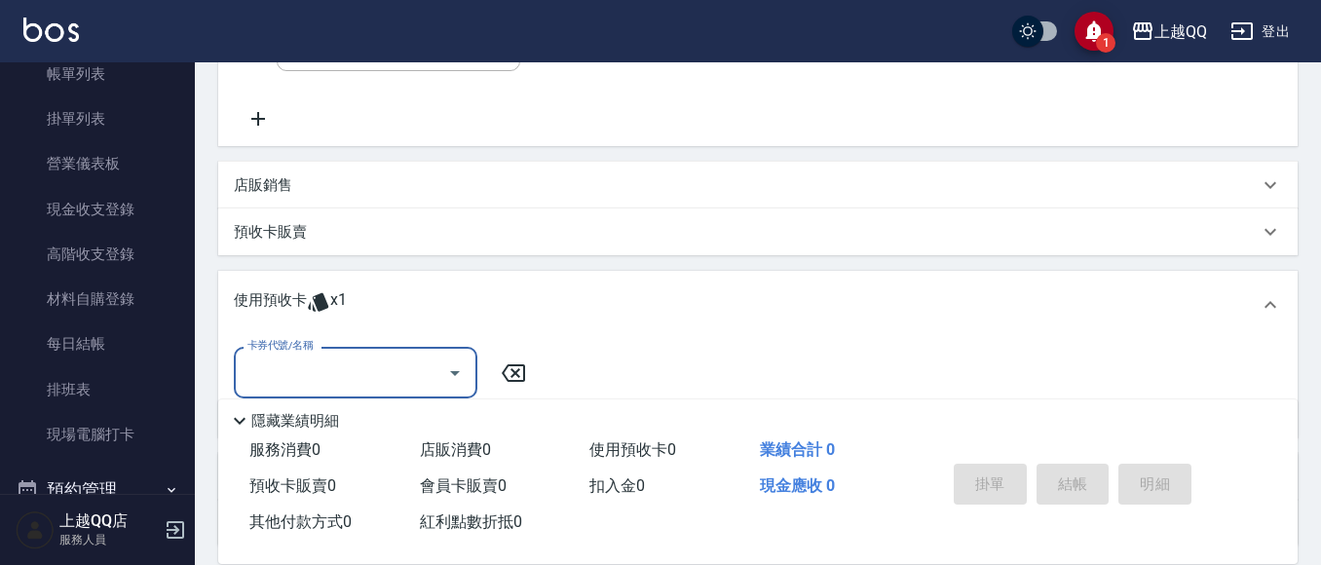
scroll to position [404, 0]
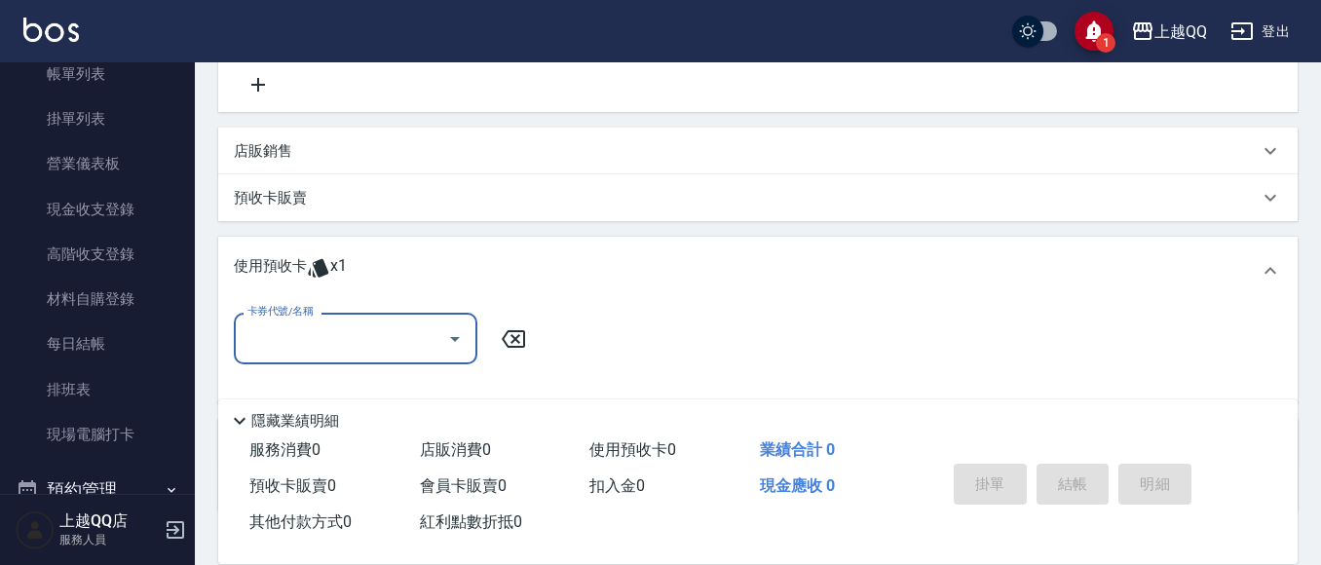
drag, startPoint x: 354, startPoint y: 346, endPoint x: 366, endPoint y: 355, distance: 16.0
click at [358, 349] on input "卡券代號/名稱" at bounding box center [340, 338] width 197 height 34
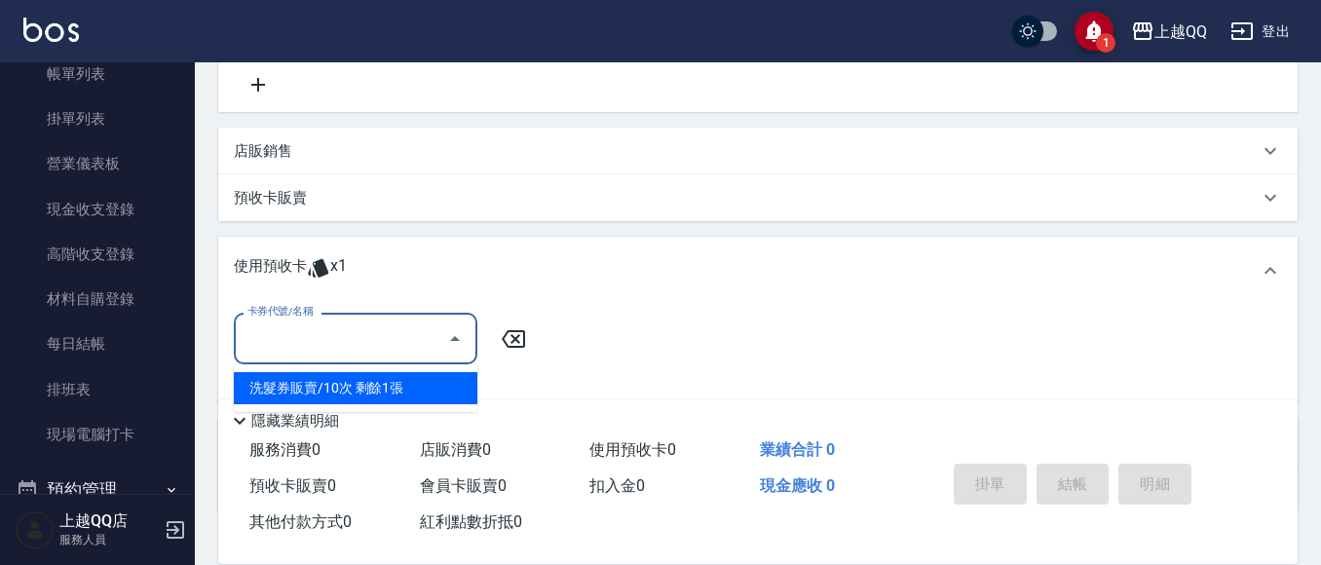
click at [428, 377] on div "洗髮券販賣/10次 剩餘1張" at bounding box center [355, 388] width 243 height 32
type input "洗髮券販賣/10次"
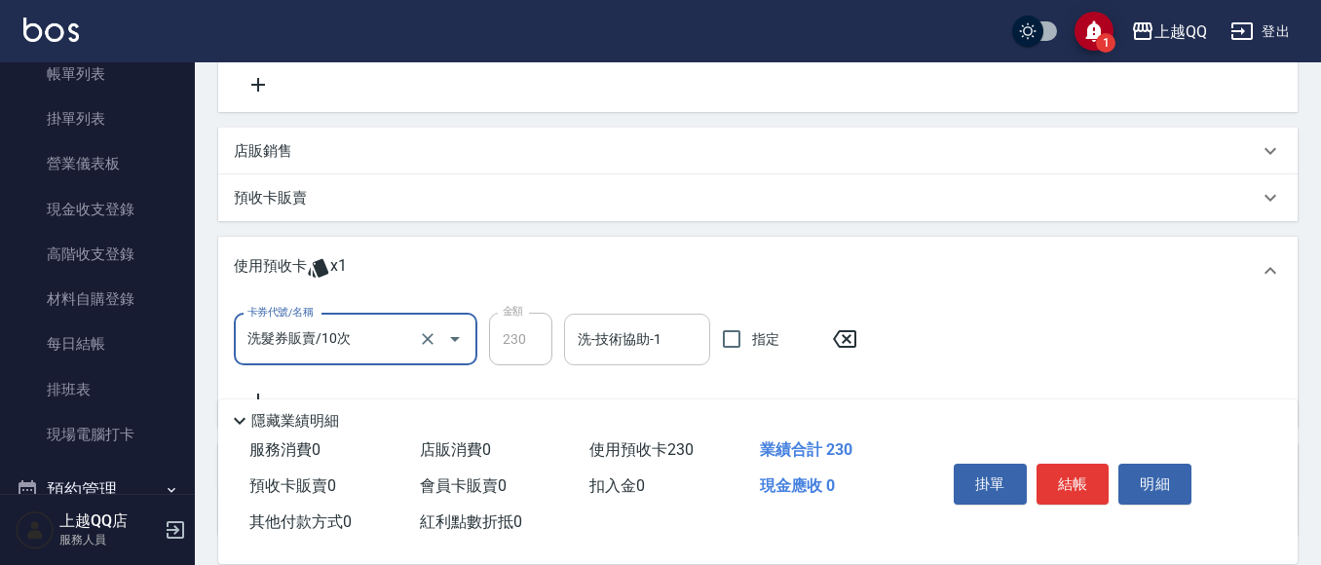
click at [615, 347] on input "洗-技術協助-1" at bounding box center [637, 339] width 129 height 34
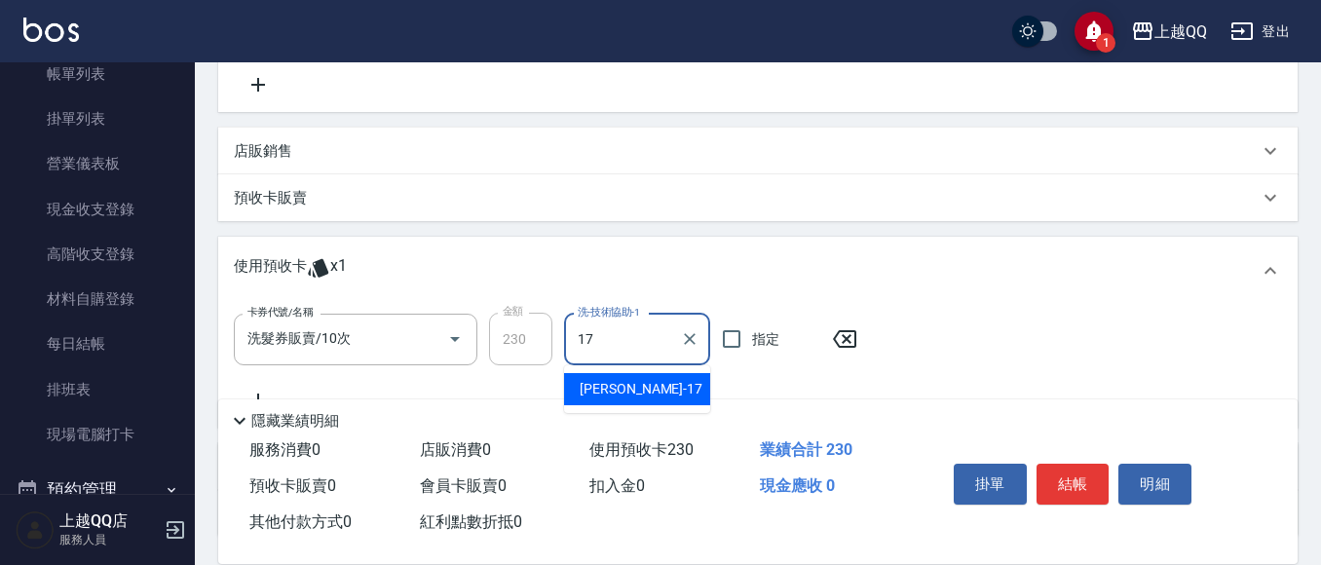
type input "心佑-17"
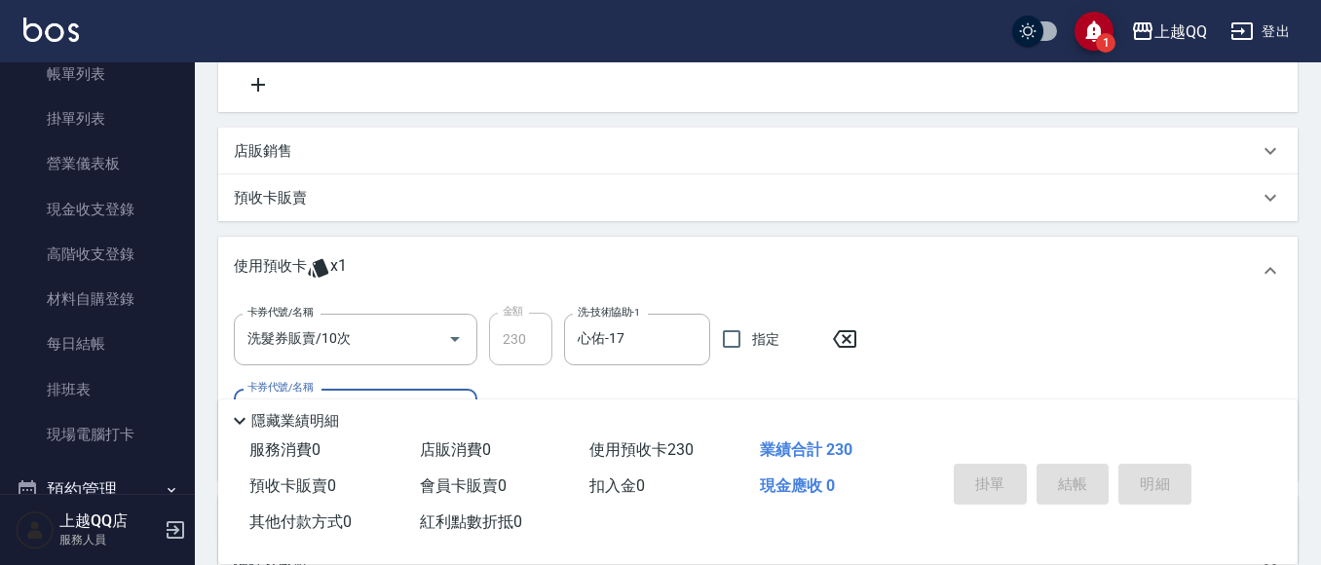
type input "[DATE] 17:08"
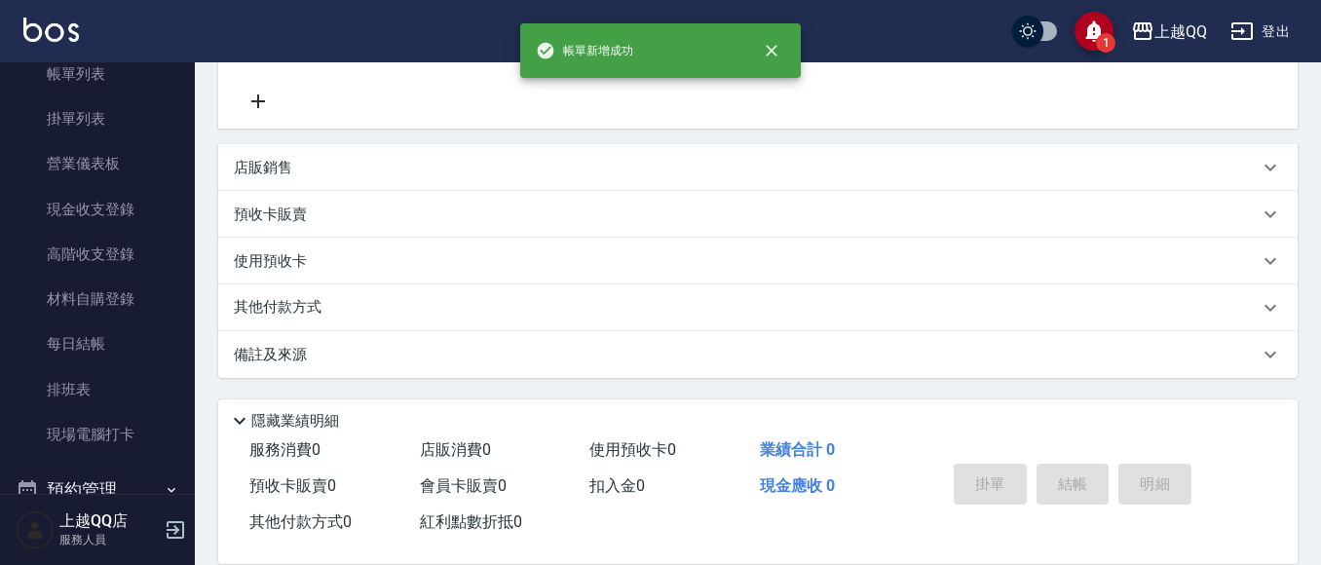
scroll to position [97, 0]
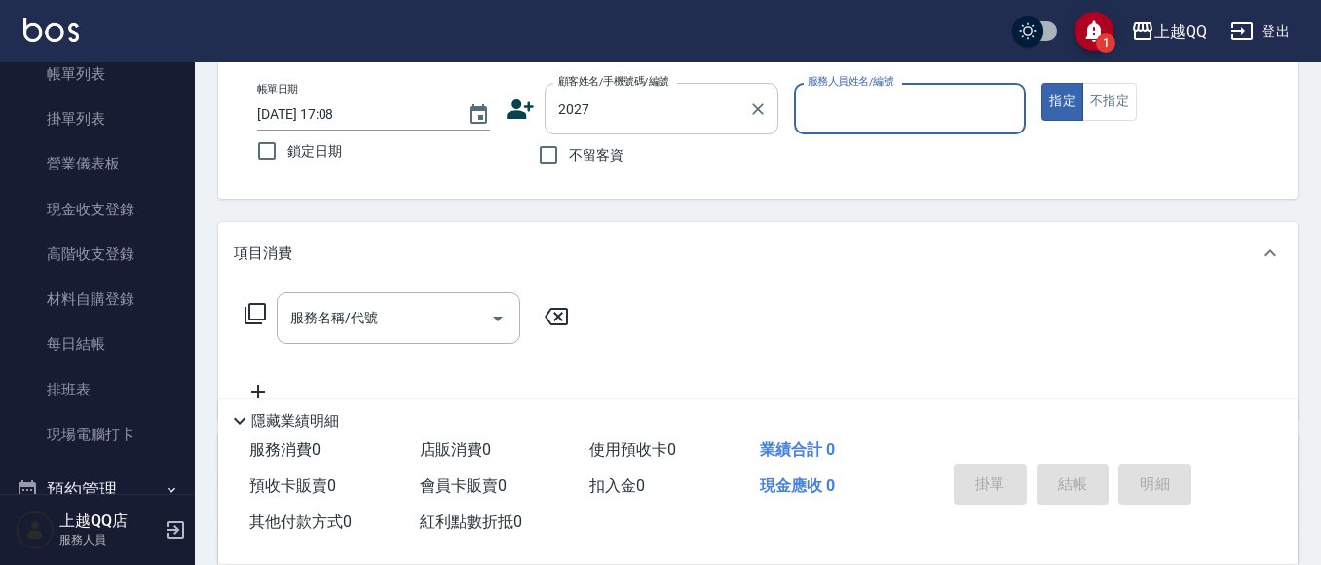
drag, startPoint x: 592, startPoint y: 118, endPoint x: 619, endPoint y: 109, distance: 28.6
click at [602, 115] on input "2027" at bounding box center [646, 109] width 187 height 34
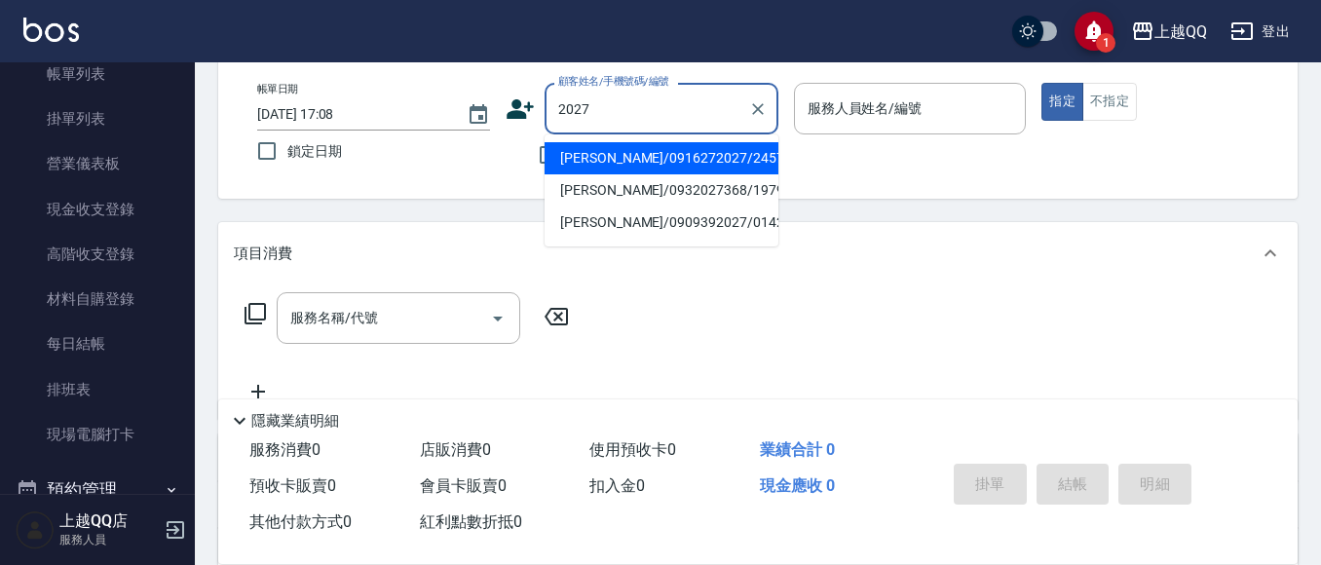
click at [620, 107] on input "2027" at bounding box center [646, 109] width 187 height 34
type input "2"
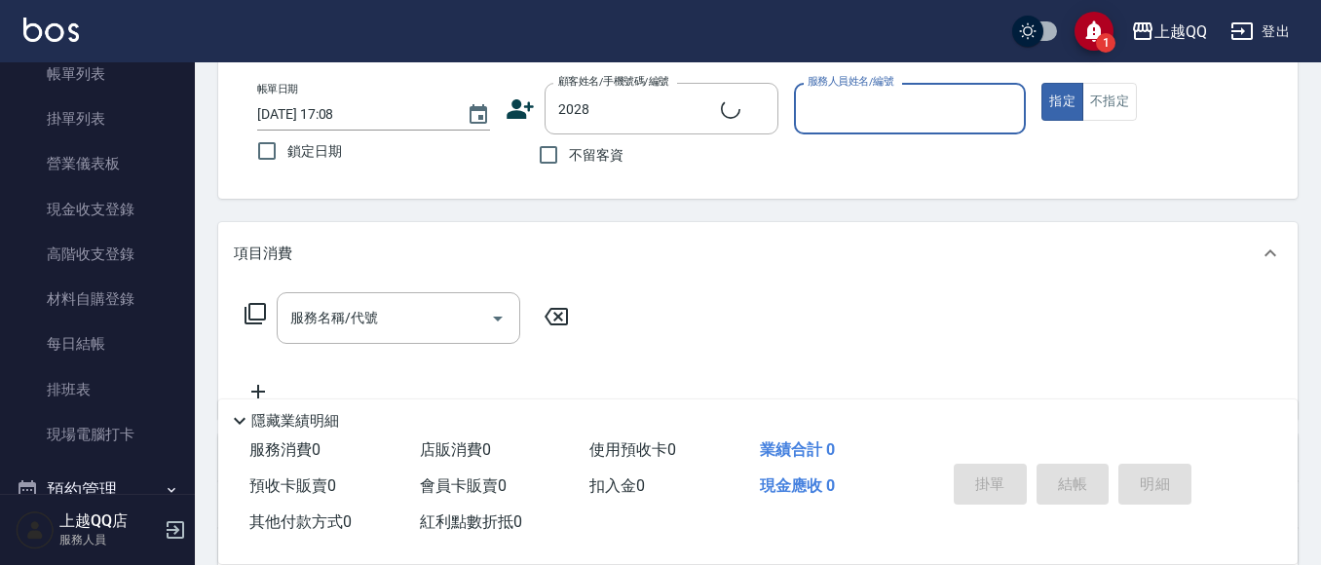
type input "/2028/null"
drag, startPoint x: 764, startPoint y: 113, endPoint x: 944, endPoint y: 91, distance: 181.6
click at [824, 135] on div "帳單日期 [DATE] 17:08 鎖定日期 顧客姓名/手機號碼/編號 /2028/null 顧客姓名/手機號碼/編號 不留客資 服務人員姓名/編號 服務人員…" at bounding box center [758, 129] width 1032 height 93
type input "2"
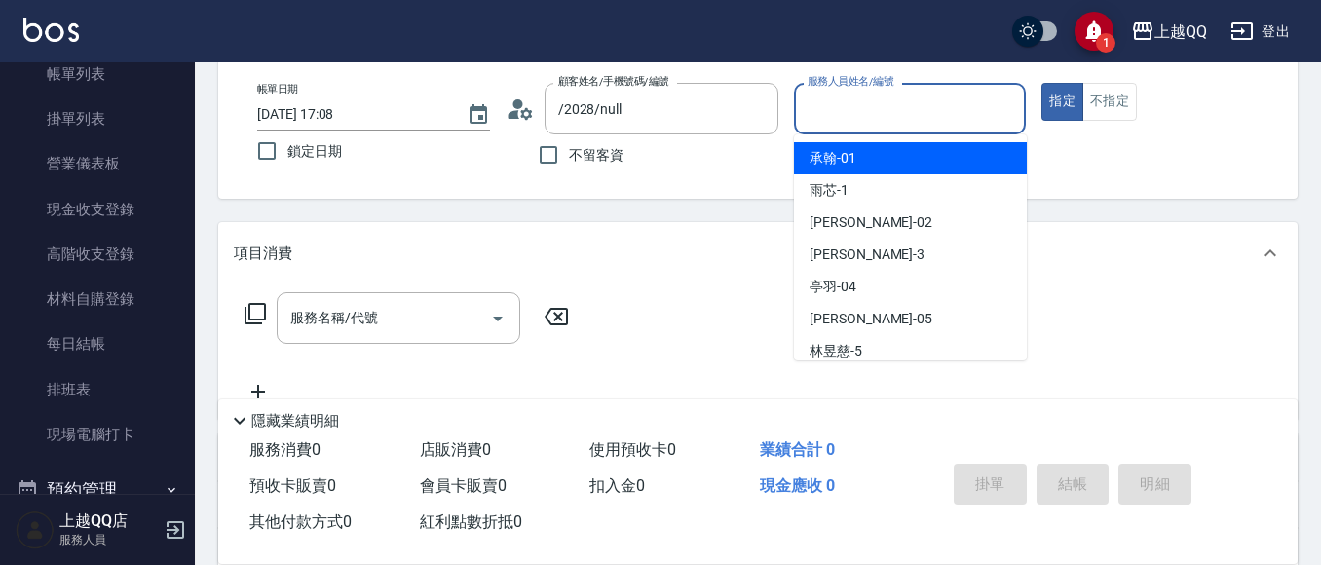
drag, startPoint x: 756, startPoint y: 102, endPoint x: 778, endPoint y: 25, distance: 80.1
click at [758, 105] on icon "Clear" at bounding box center [757, 108] width 19 height 19
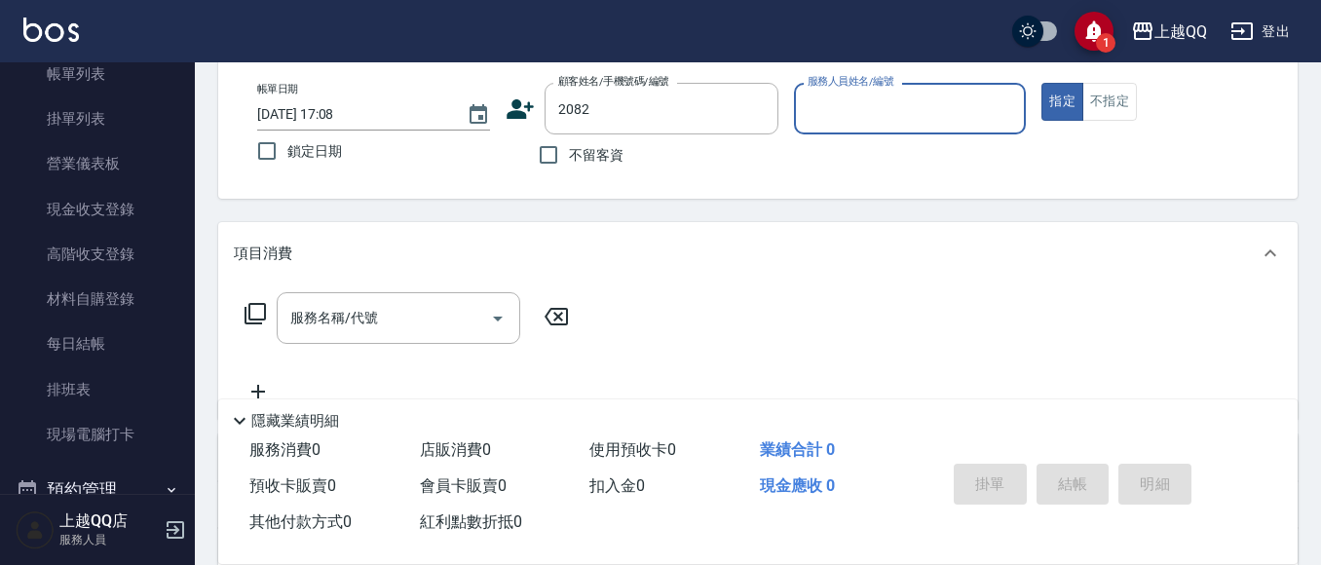
click at [1041, 83] on button "指定" at bounding box center [1062, 102] width 42 height 38
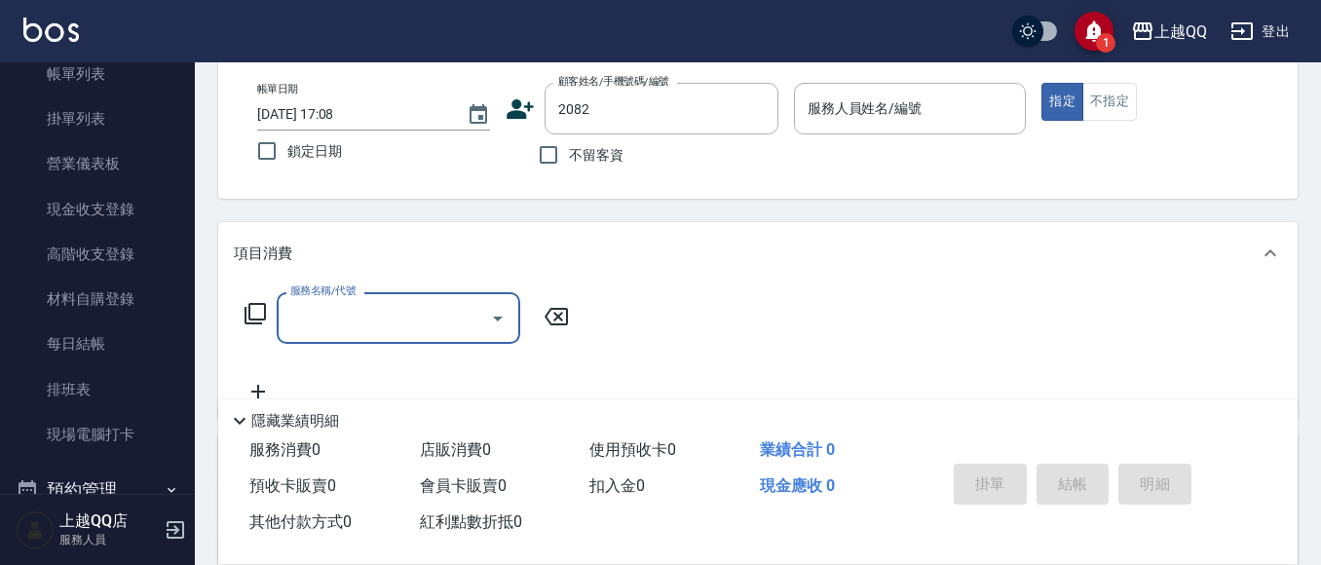
type input "[PERSON_NAME]/0935370095/2082"
type input "欣樺-6"
click at [765, 106] on icon "Clear" at bounding box center [757, 108] width 19 height 19
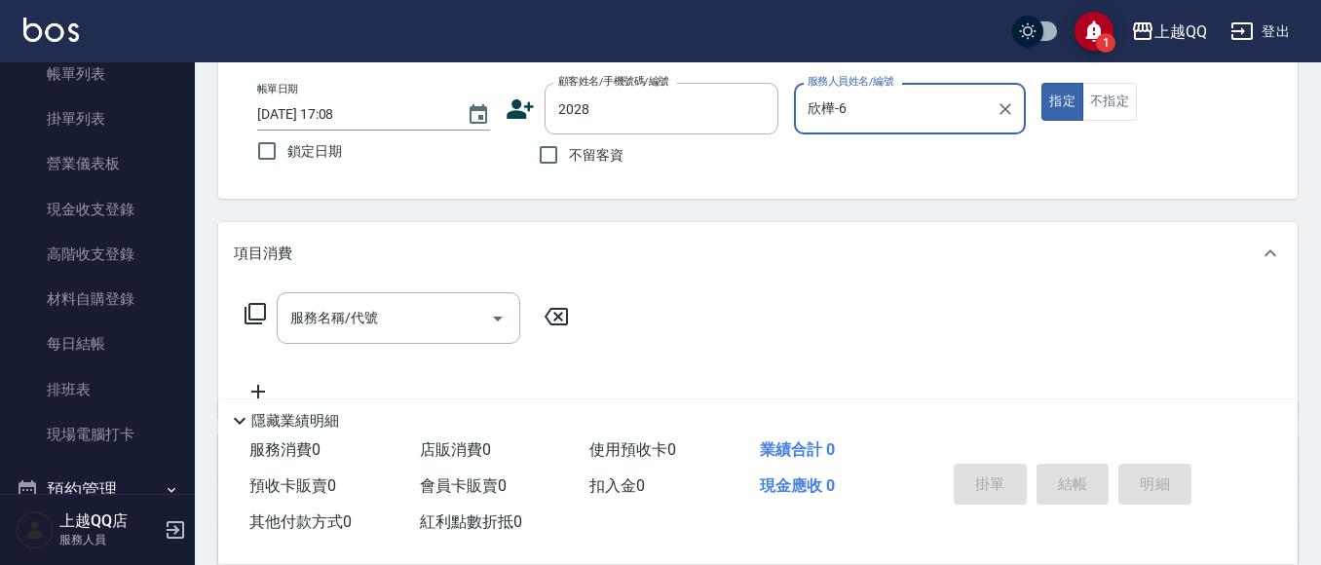
type input "/2028/null"
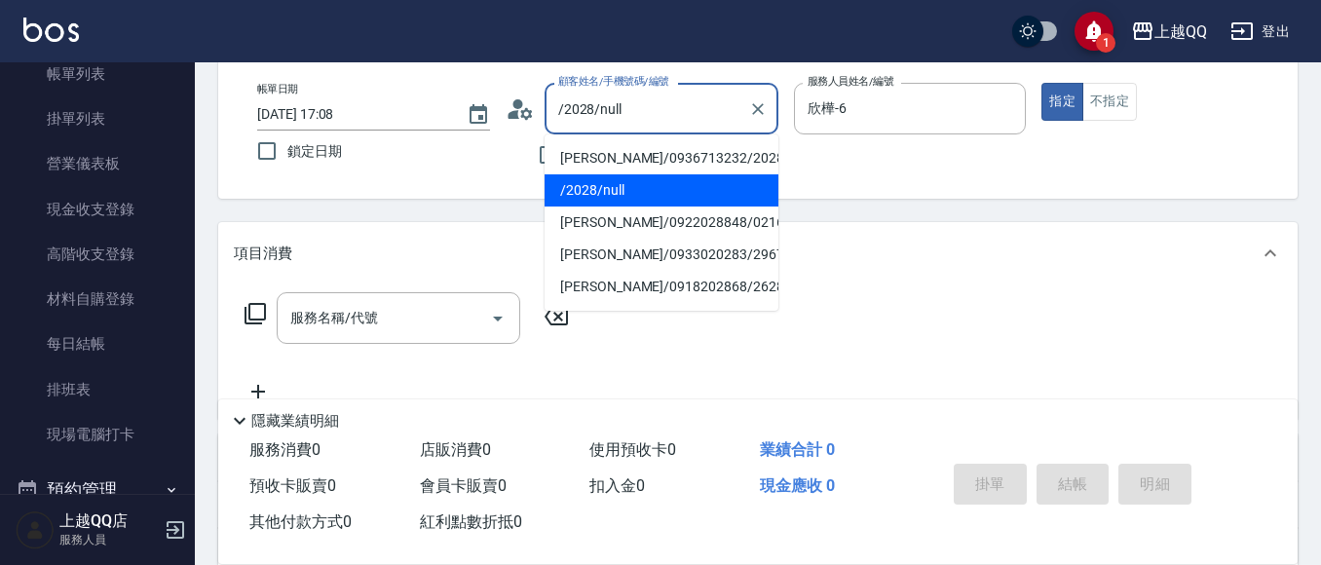
click at [739, 111] on input "/2028/null" at bounding box center [646, 109] width 187 height 34
click at [758, 99] on icon "Clear" at bounding box center [757, 108] width 19 height 19
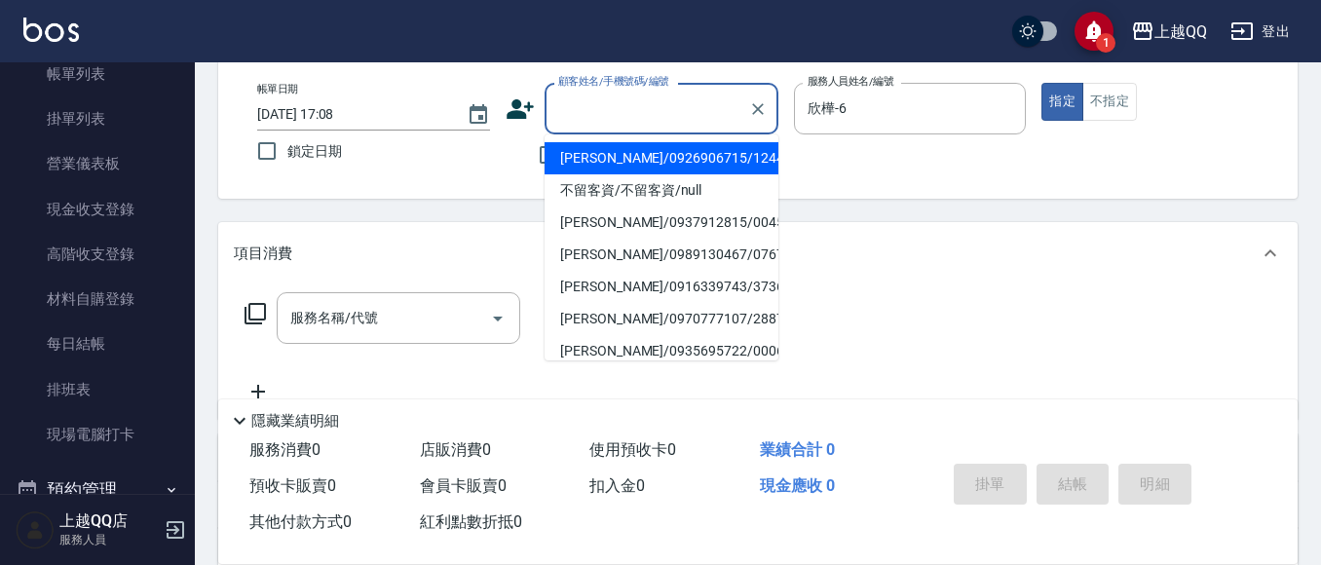
click at [636, 118] on input "顧客姓名/手機號碼/編號" at bounding box center [646, 109] width 187 height 34
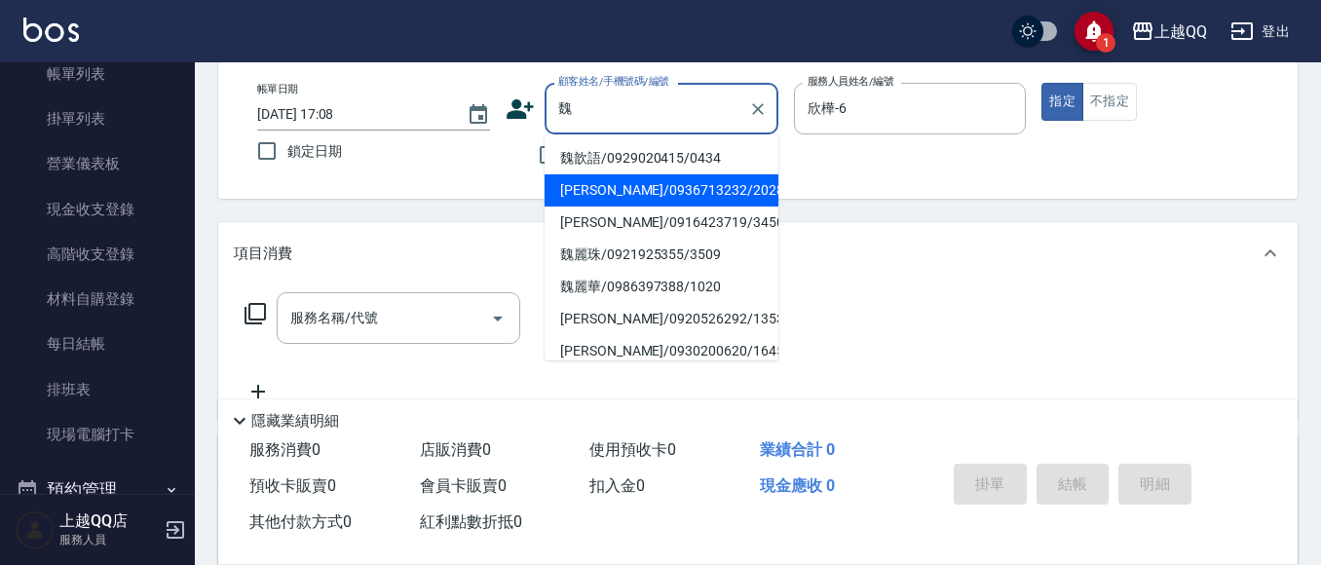
click at [615, 187] on li "[PERSON_NAME]/0936713232/2028" at bounding box center [661, 190] width 234 height 32
type input "[PERSON_NAME]/0936713232/2028"
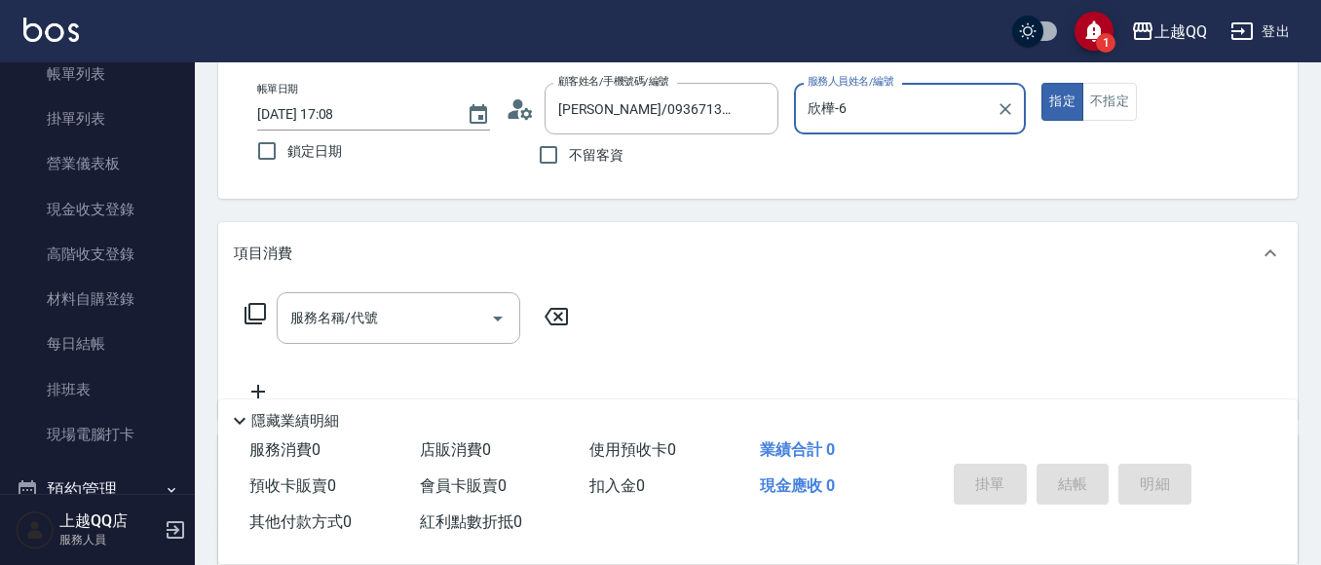
click at [1041, 83] on button "指定" at bounding box center [1062, 102] width 42 height 38
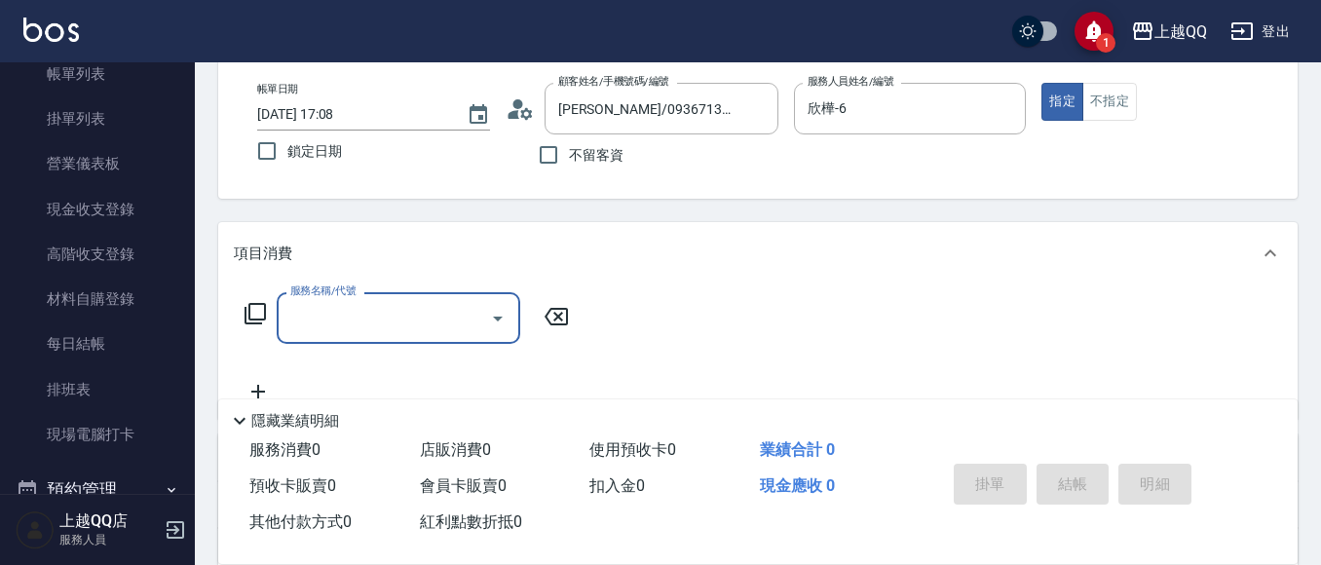
type input "1"
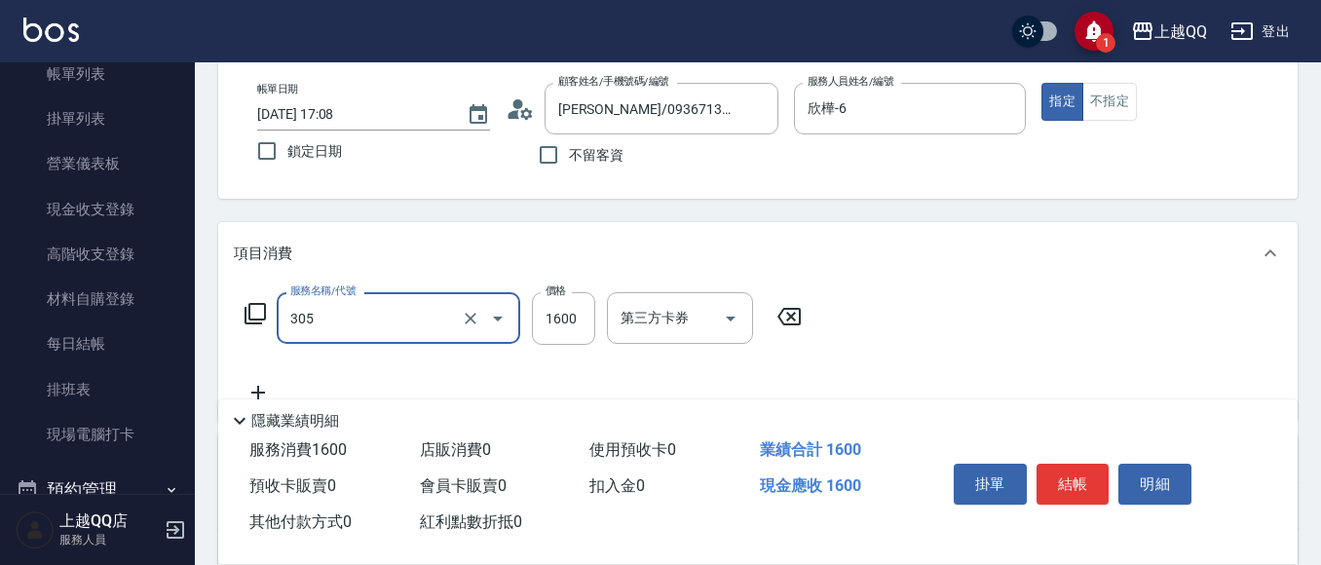
type input "設計燙髮1600(305)"
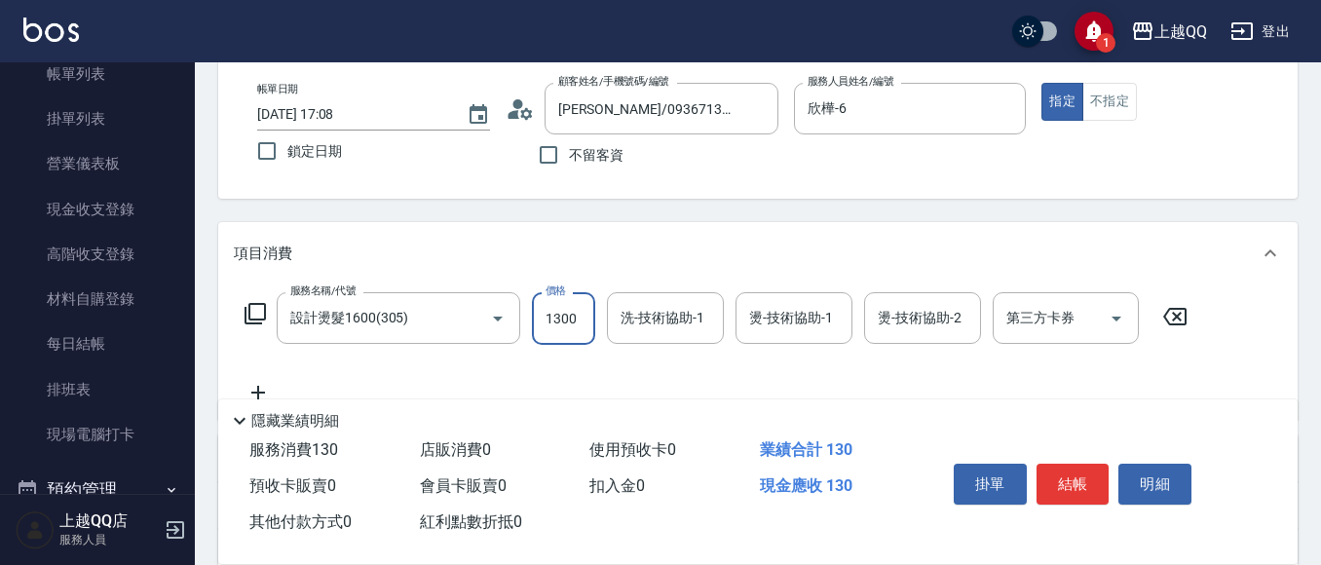
type input "1300"
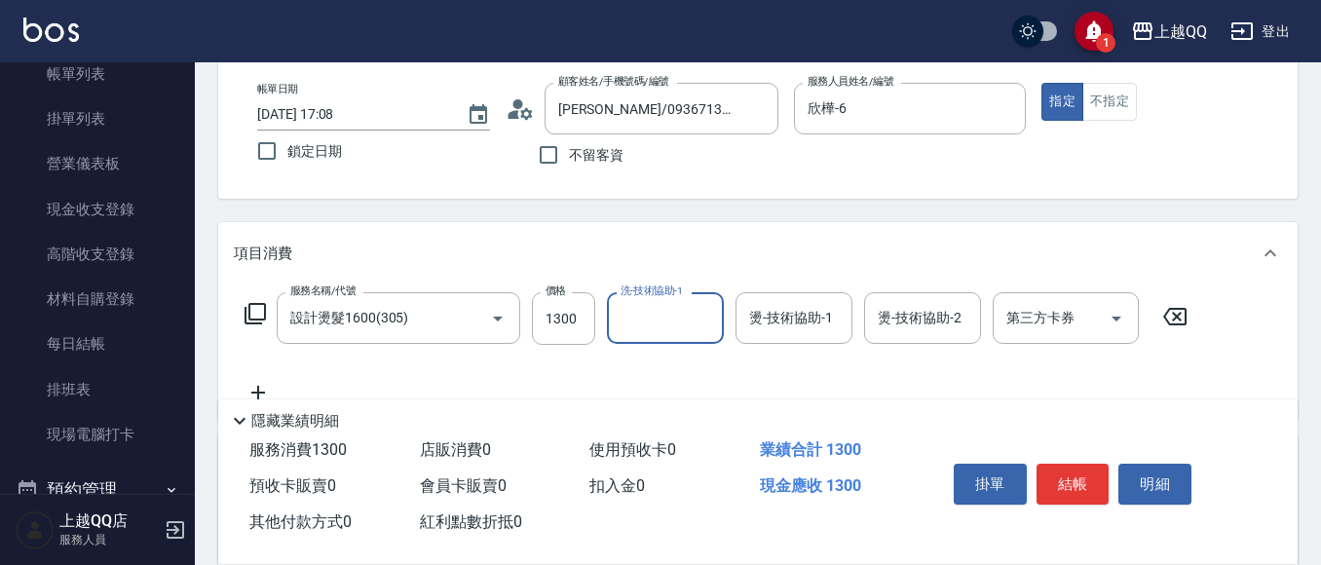
type input "1"
type input "[PERSON_NAME]-25"
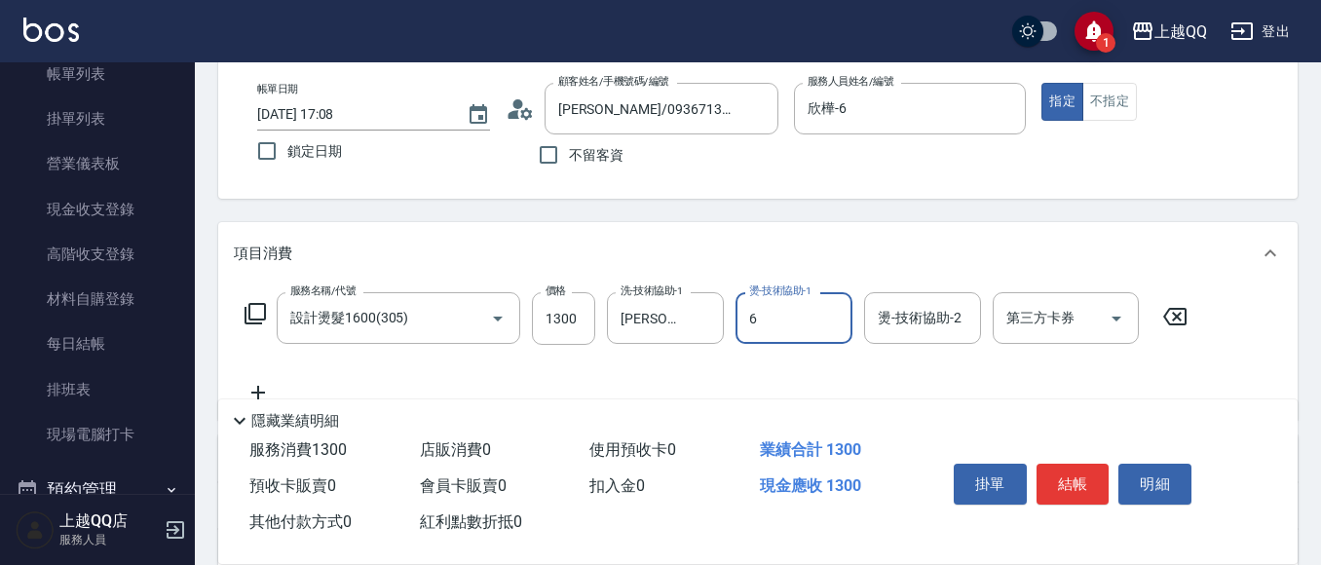
type input "欣樺-6"
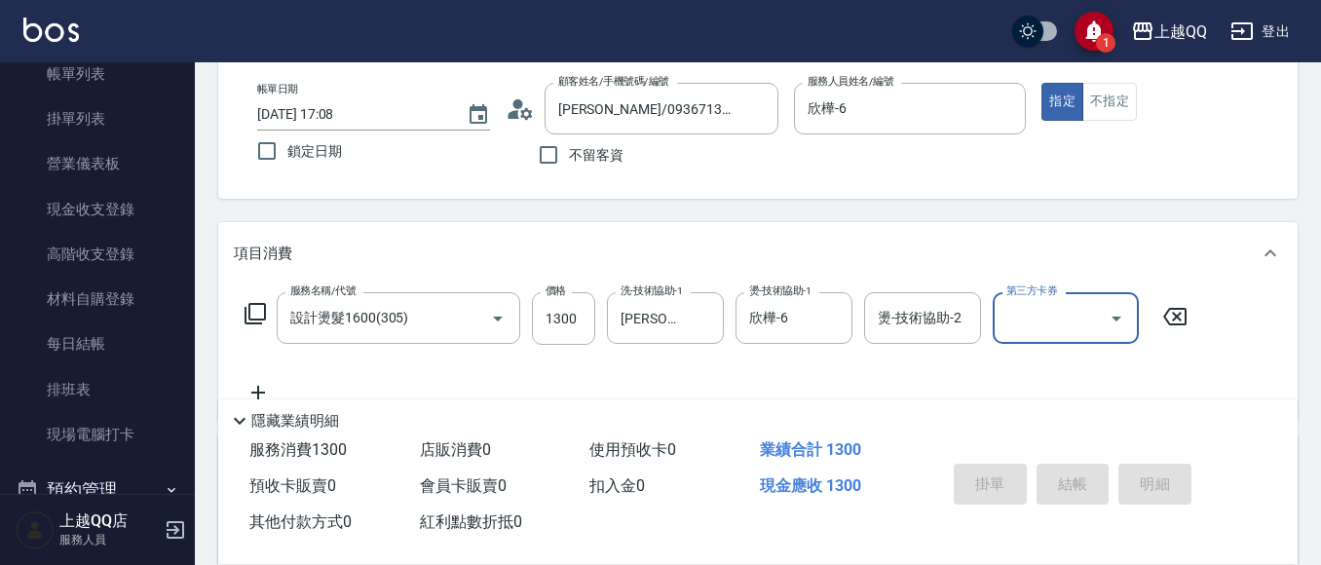
type input "[DATE] 17:09"
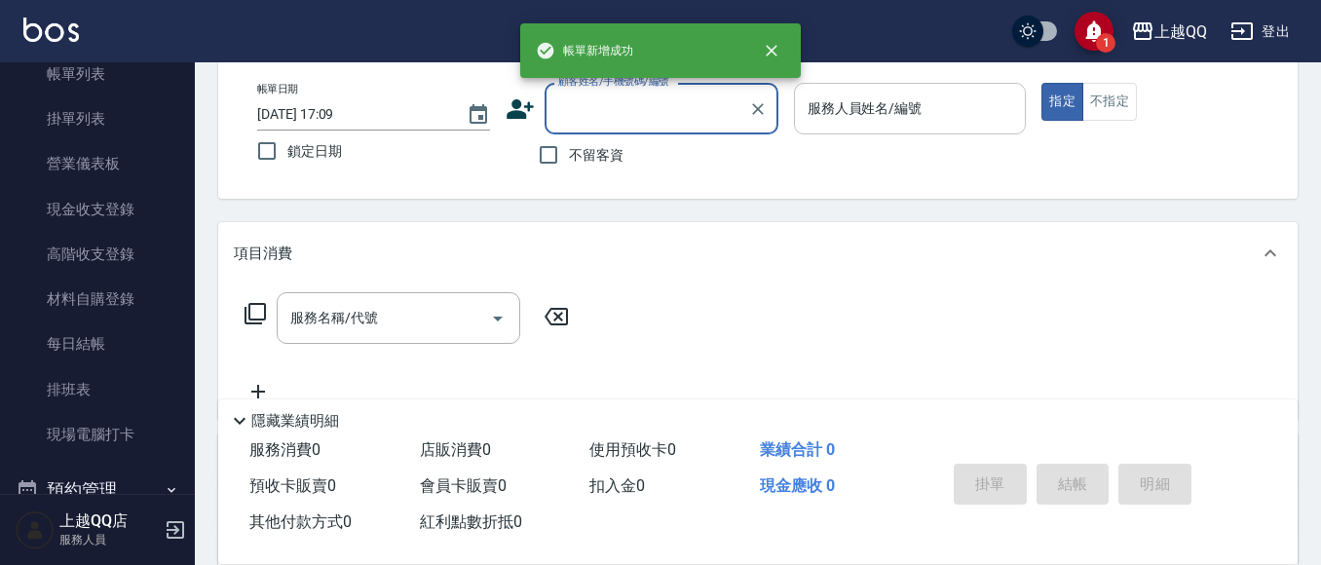
click at [597, 149] on span "不留客資" at bounding box center [596, 155] width 55 height 20
click at [569, 149] on input "不留客資" at bounding box center [548, 154] width 41 height 41
checkbox input "true"
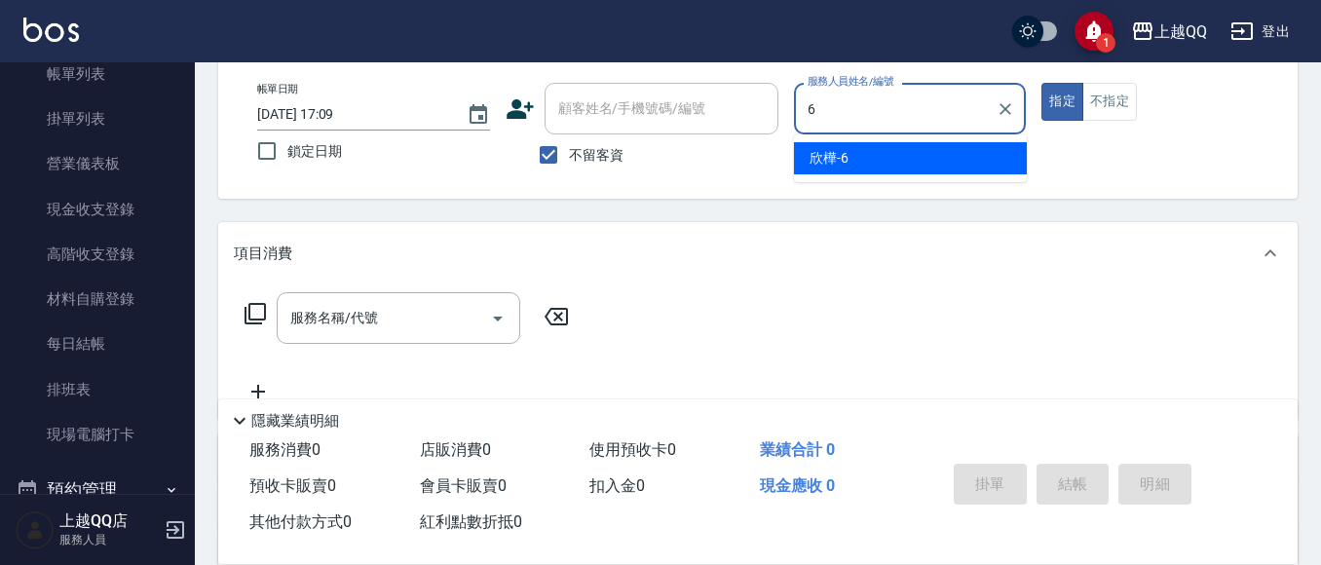
type input "欣樺-6"
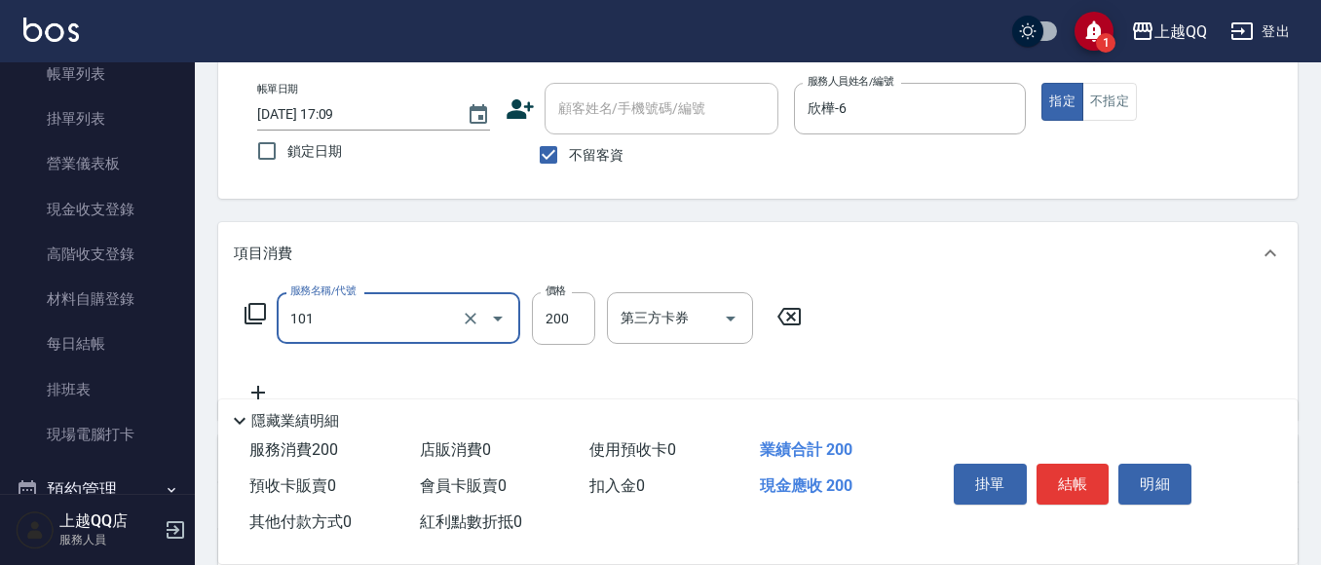
type input "洗髮(101)"
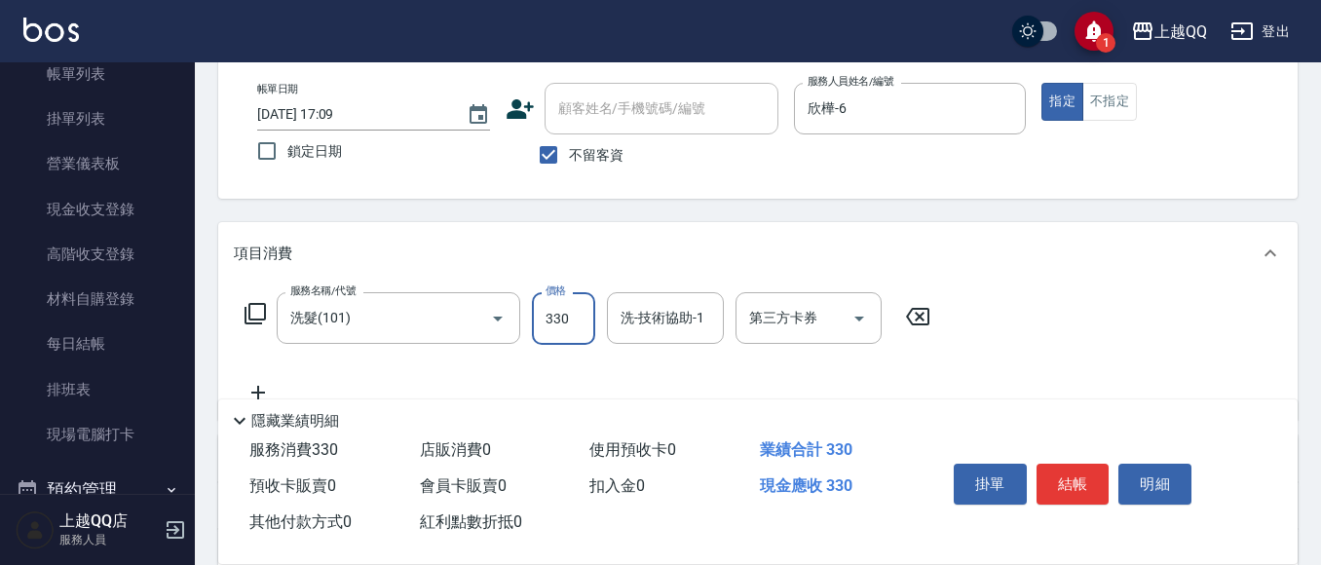
type input "330"
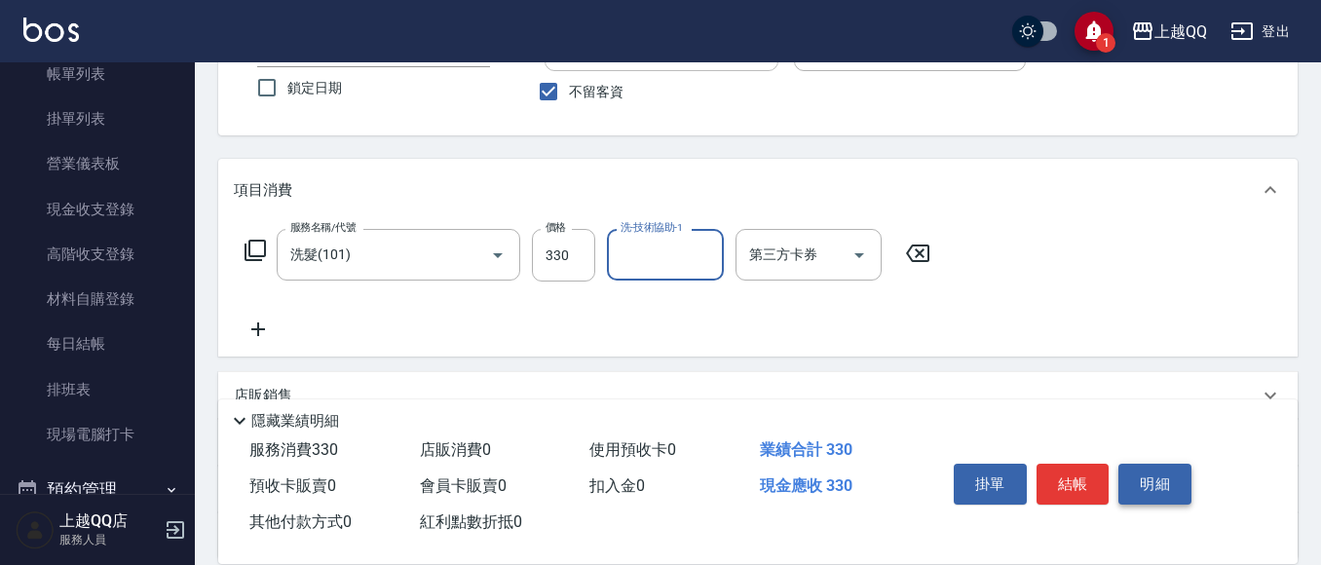
scroll to position [195, 0]
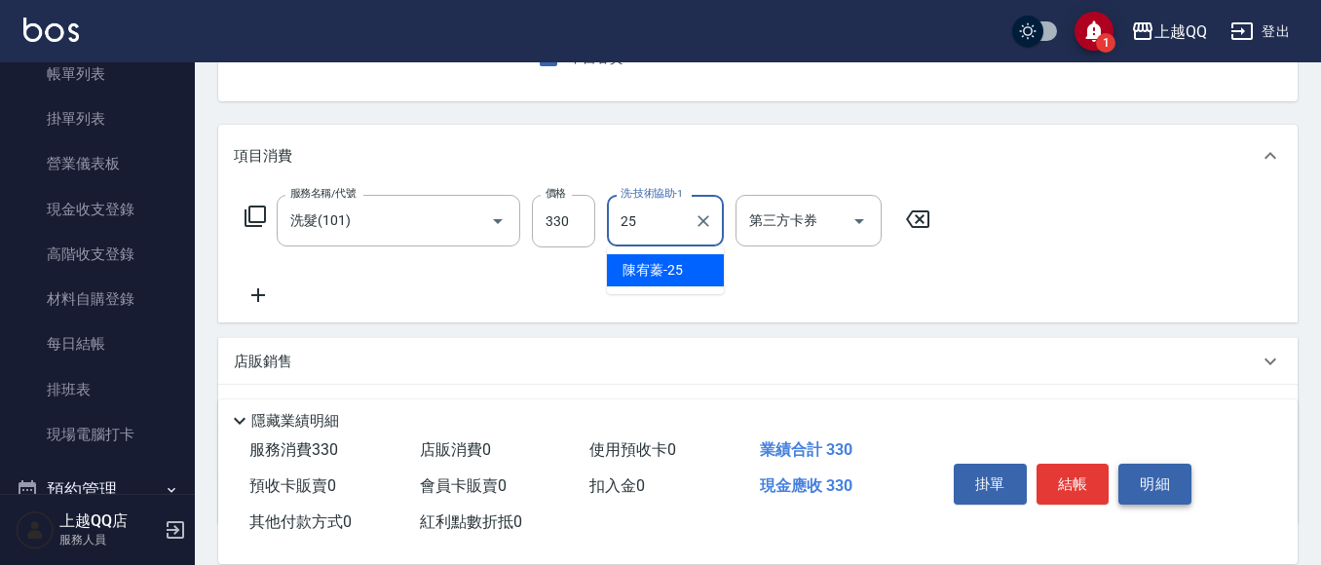
type input "[PERSON_NAME]-25"
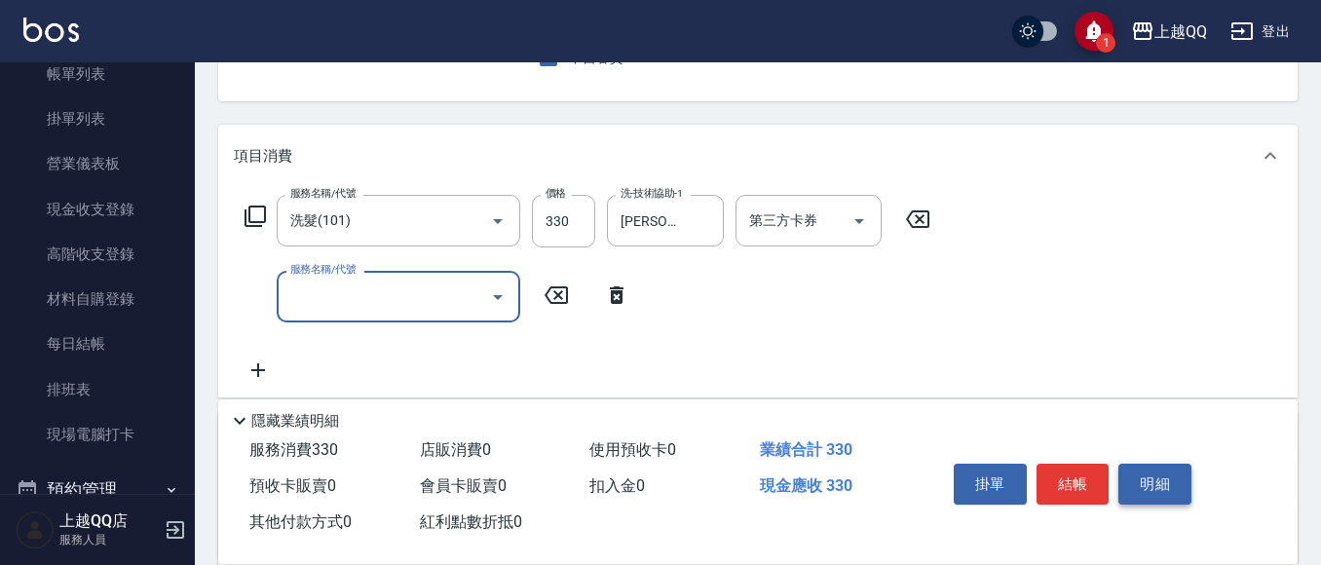
type input "2"
type input "自備護髮(502)"
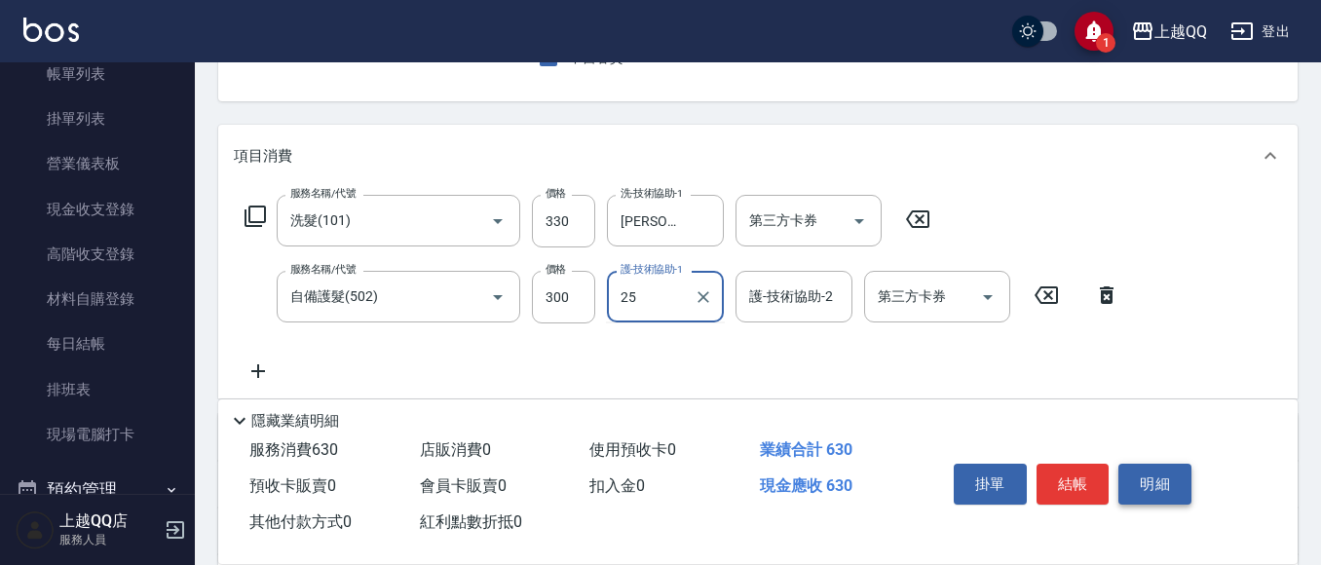
type input "[PERSON_NAME]-25"
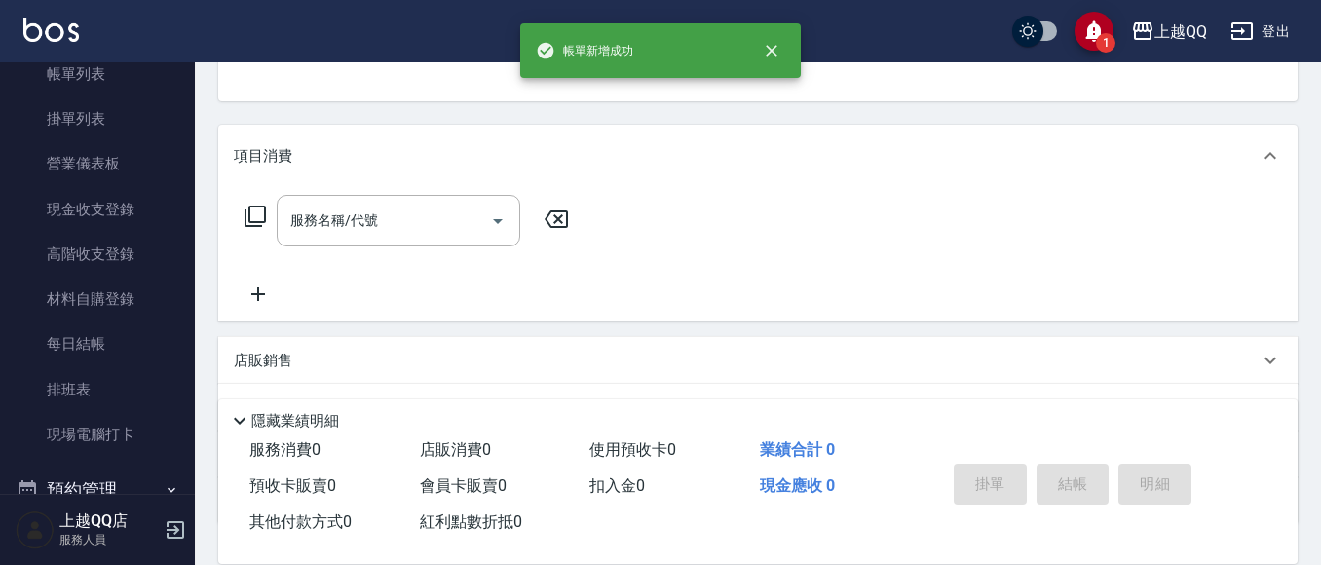
scroll to position [92, 0]
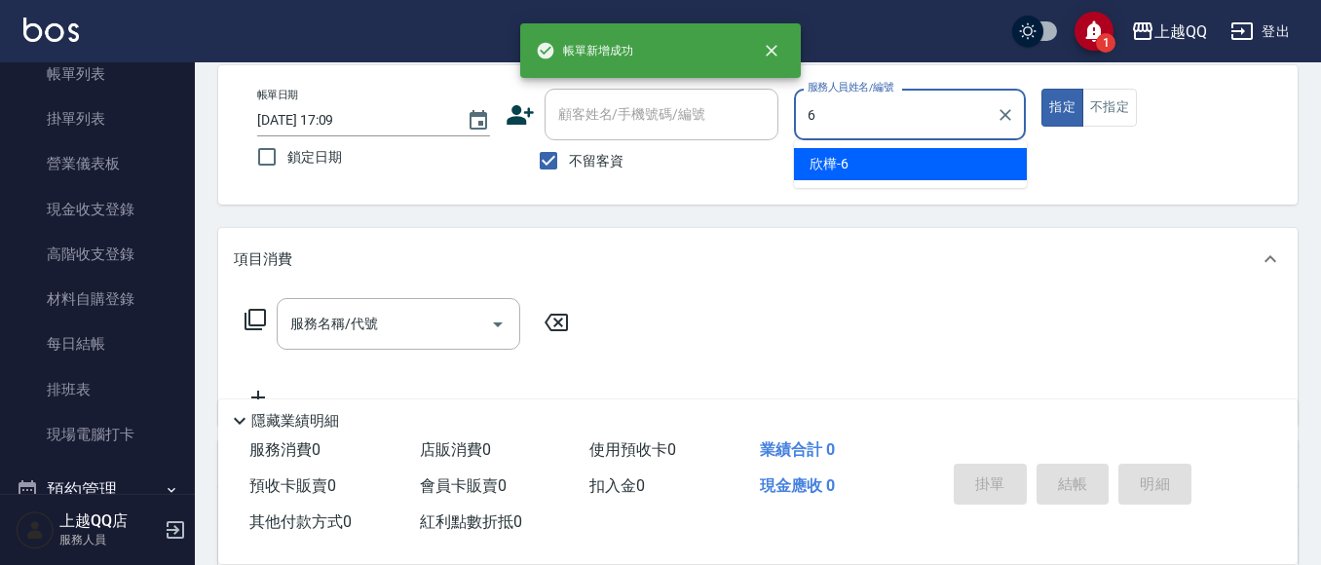
type input "欣樺-6"
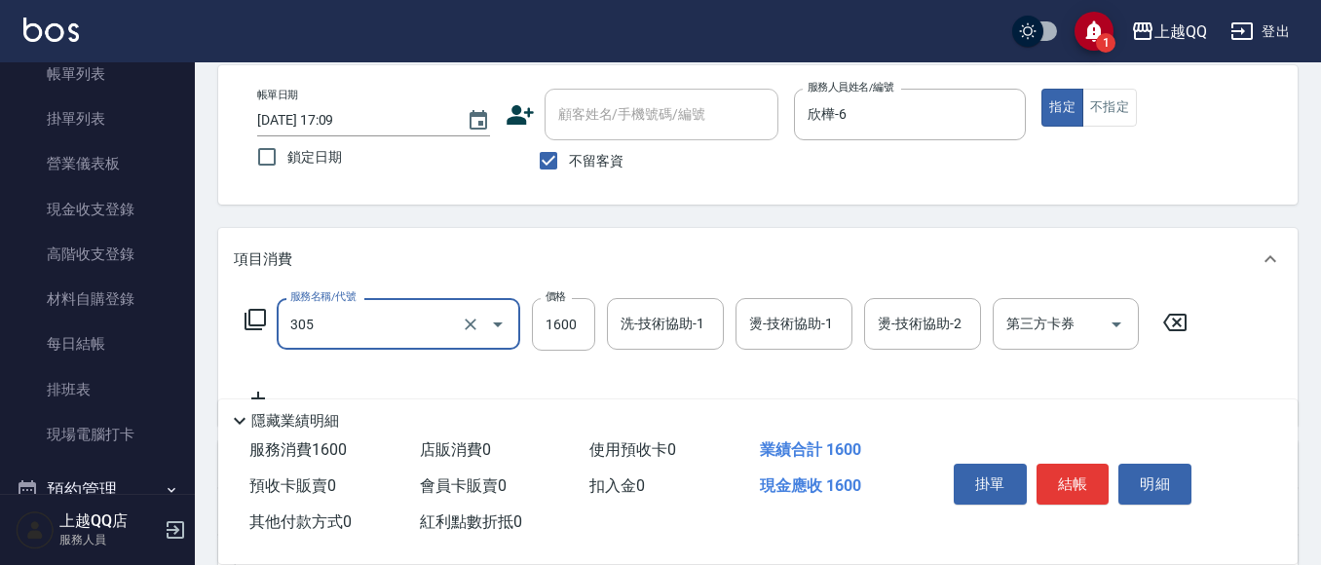
type input "設計燙髮1600(305)"
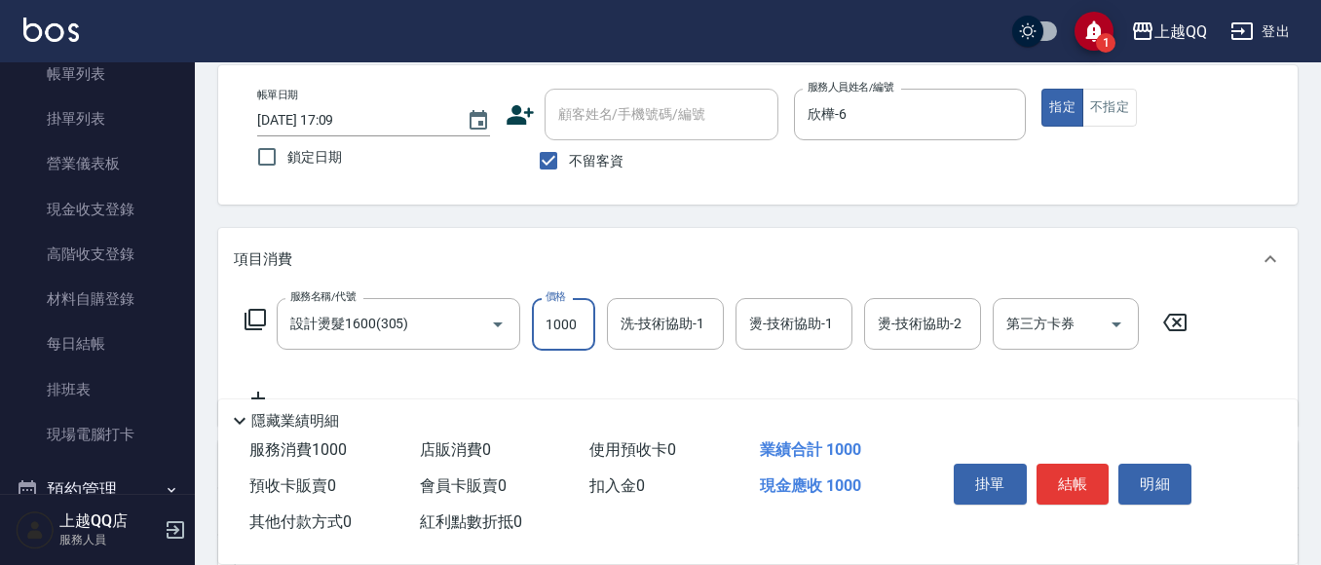
type input "1000"
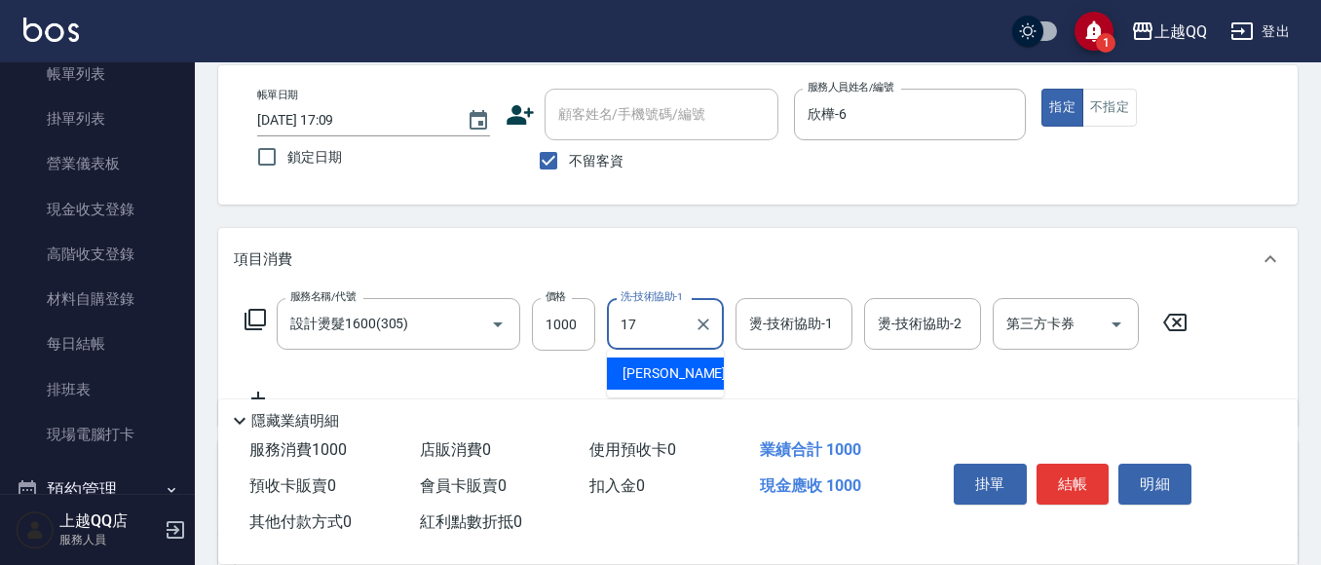
type input "心佑-17"
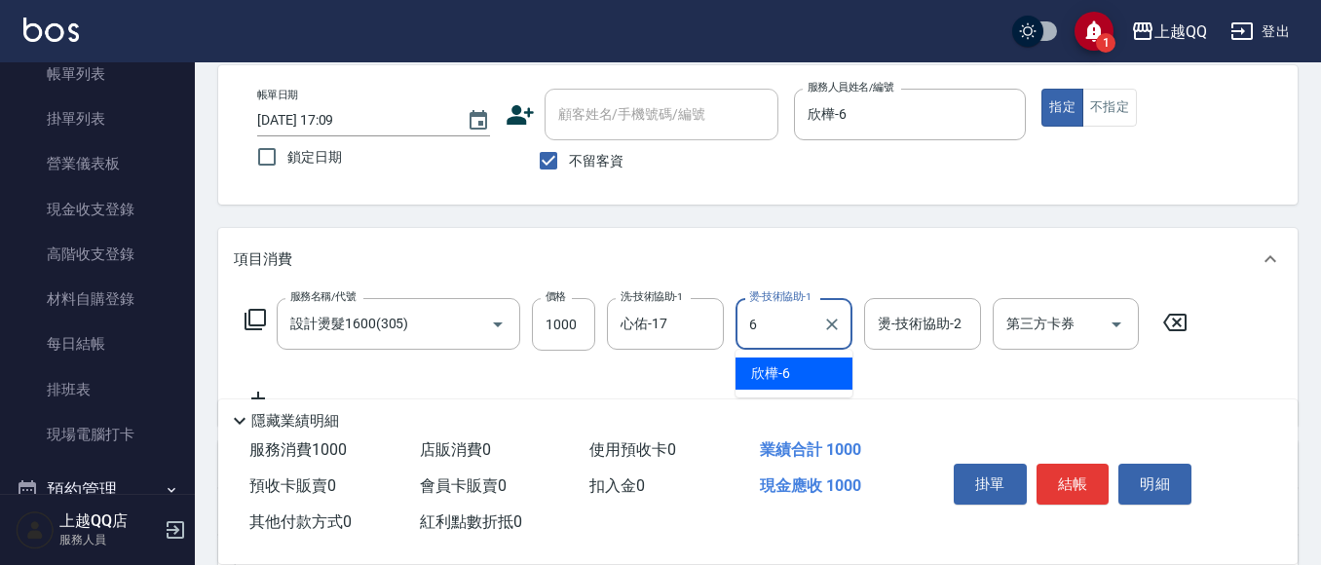
type input "欣樺-6"
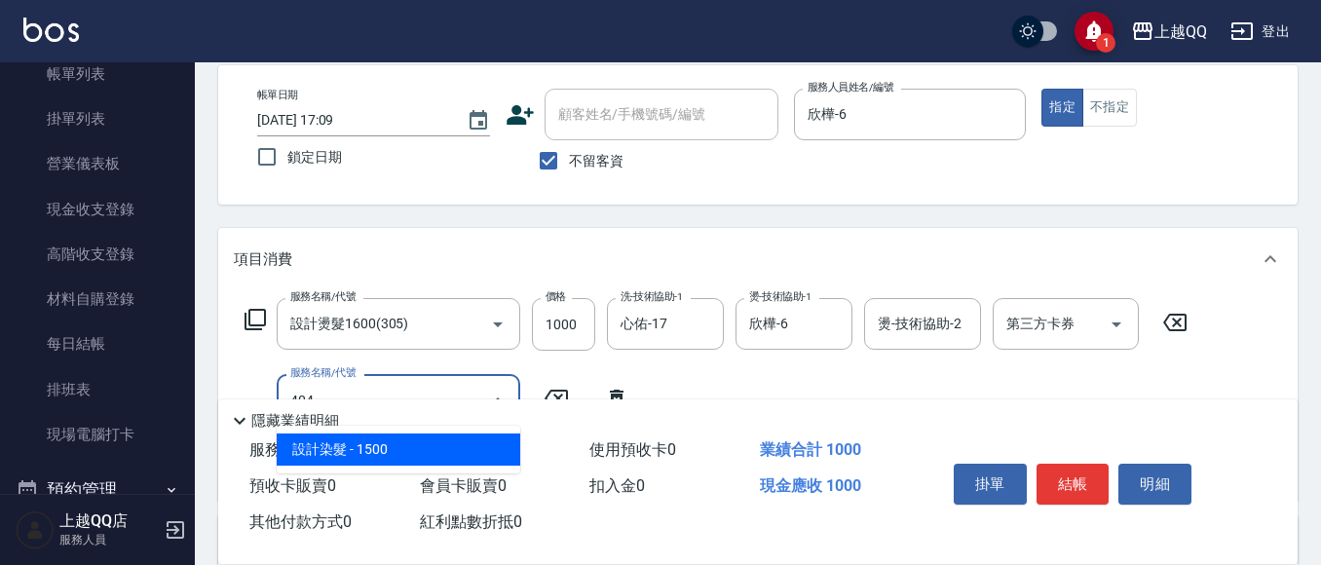
type input "設計染髮(404)"
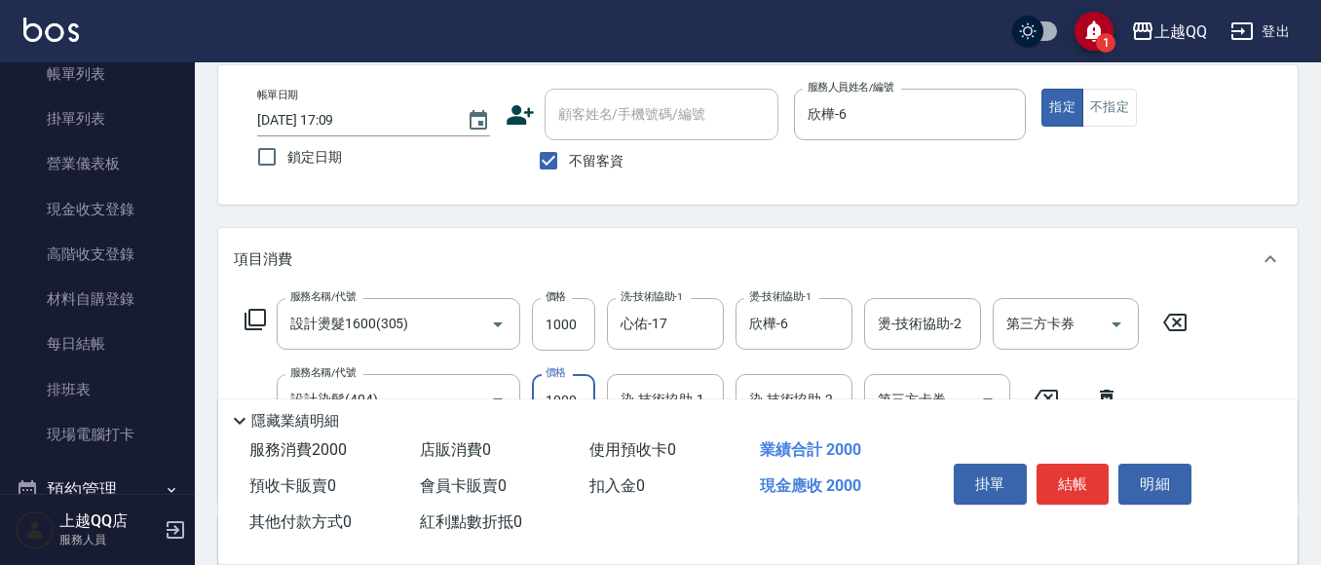
type input "1000"
type input "1"
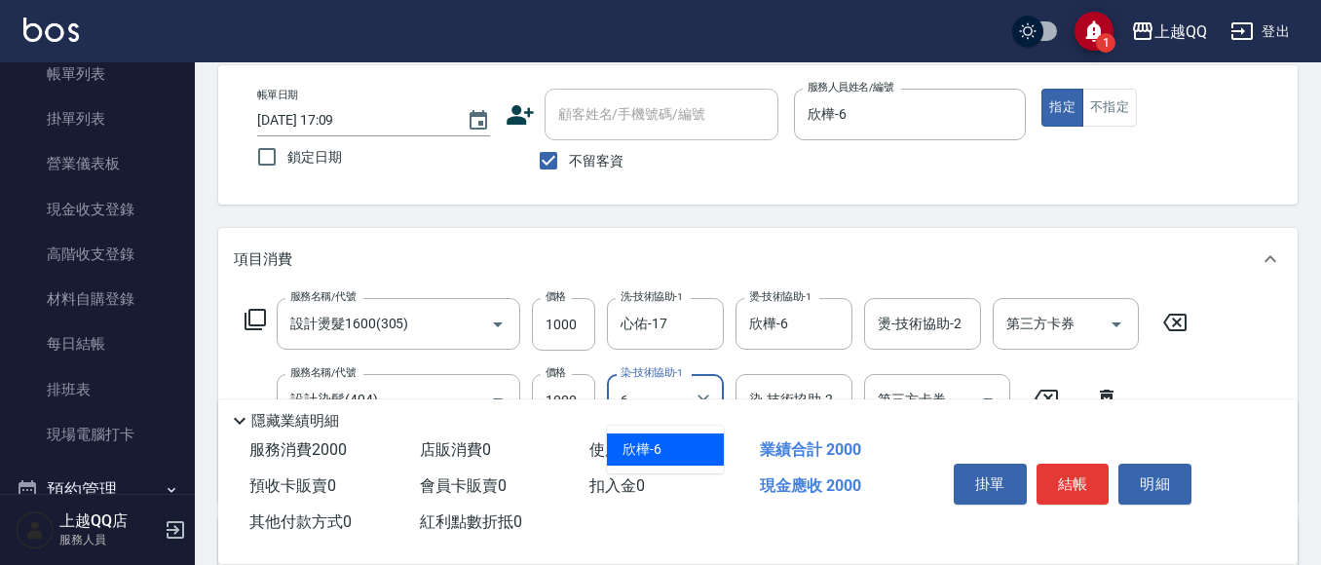
type input "欣樺-6"
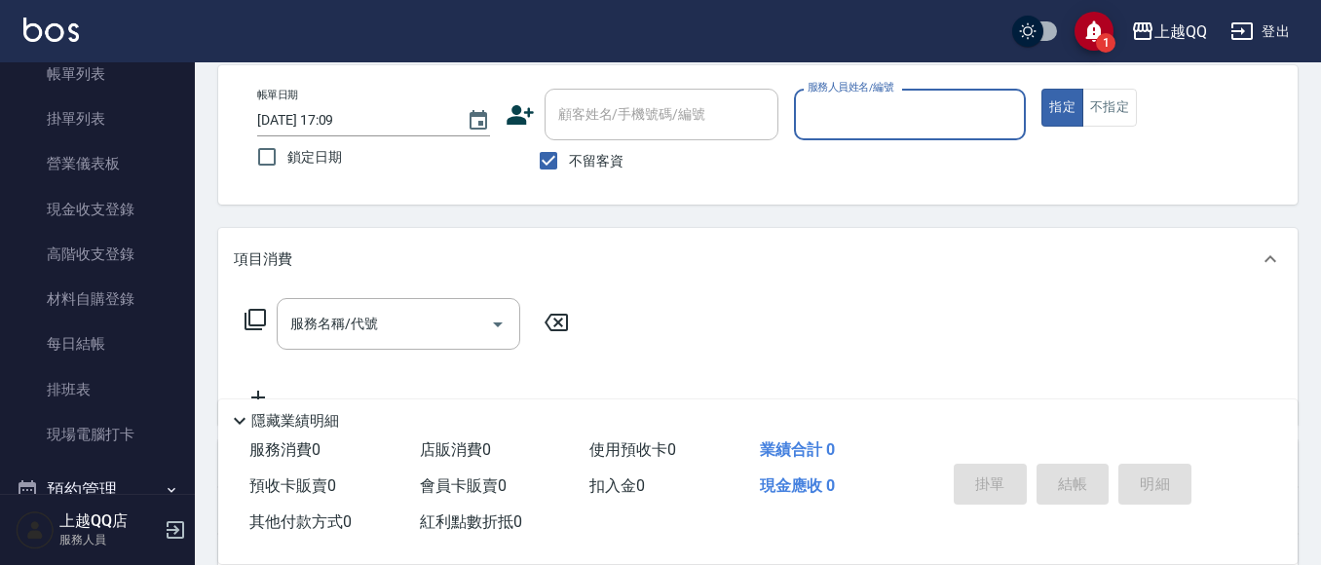
drag, startPoint x: 570, startPoint y: 165, endPoint x: 578, endPoint y: 146, distance: 20.5
click at [578, 146] on label "不留客資" at bounding box center [575, 160] width 95 height 41
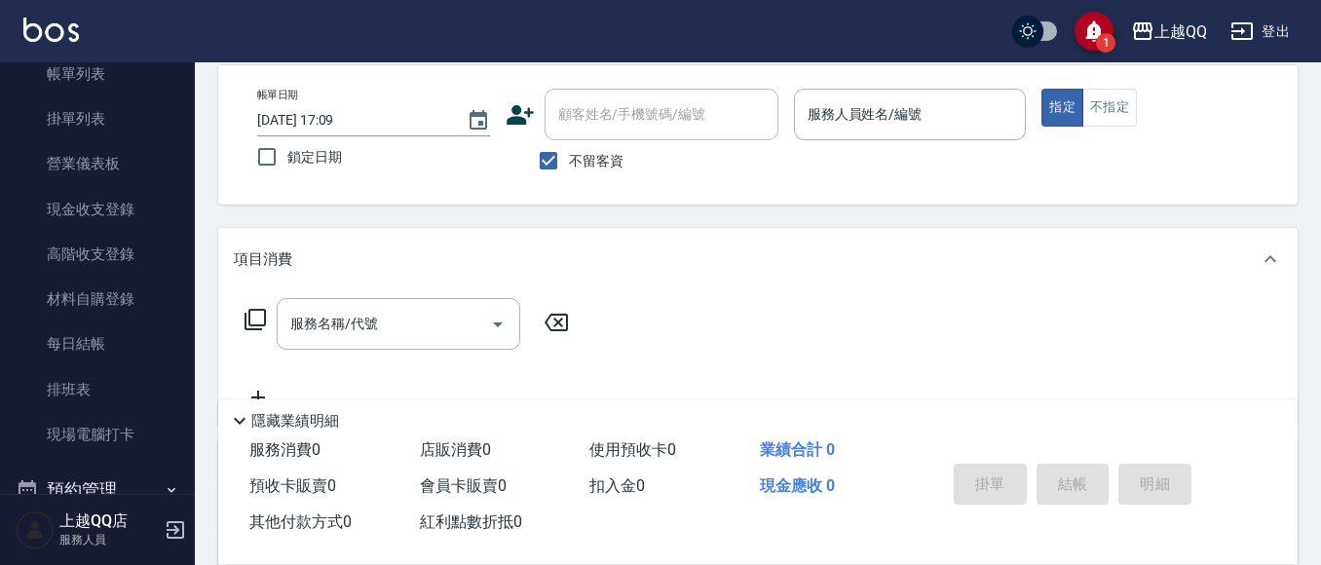
click at [591, 99] on input "顧客姓名/手機號碼/編號" at bounding box center [661, 114] width 216 height 34
drag, startPoint x: 545, startPoint y: 167, endPoint x: 562, endPoint y: 125, distance: 45.0
click at [548, 158] on input "不留客資" at bounding box center [548, 160] width 41 height 41
checkbox input "false"
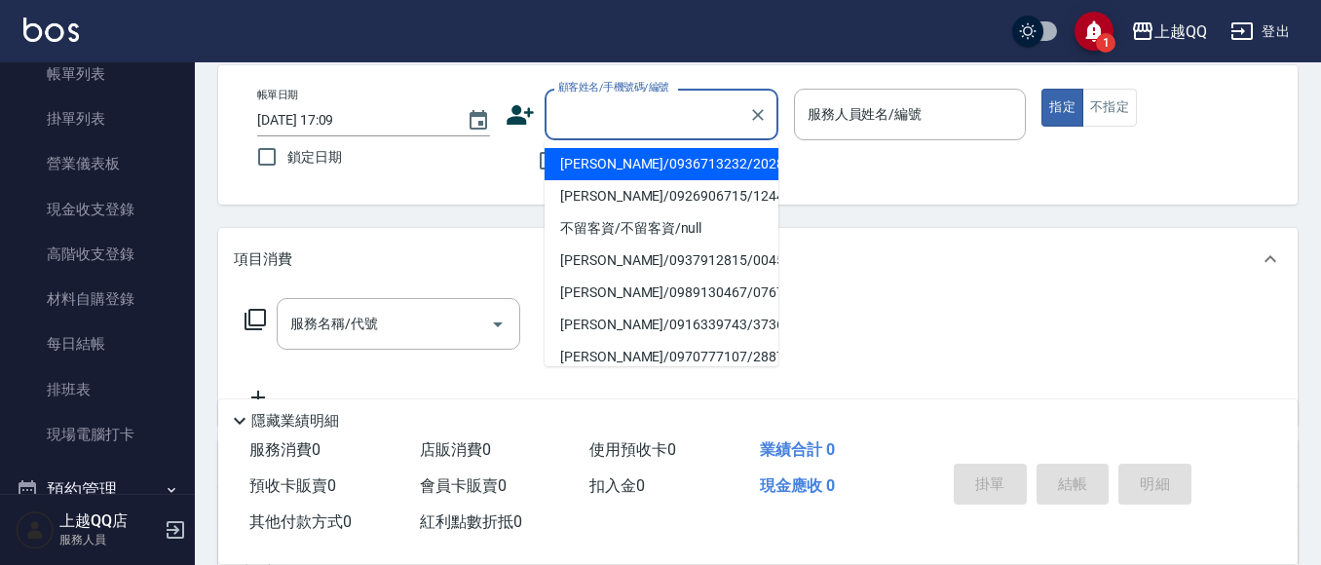
click at [562, 122] on input "顧客姓名/手機號碼/編號" at bounding box center [646, 114] width 187 height 34
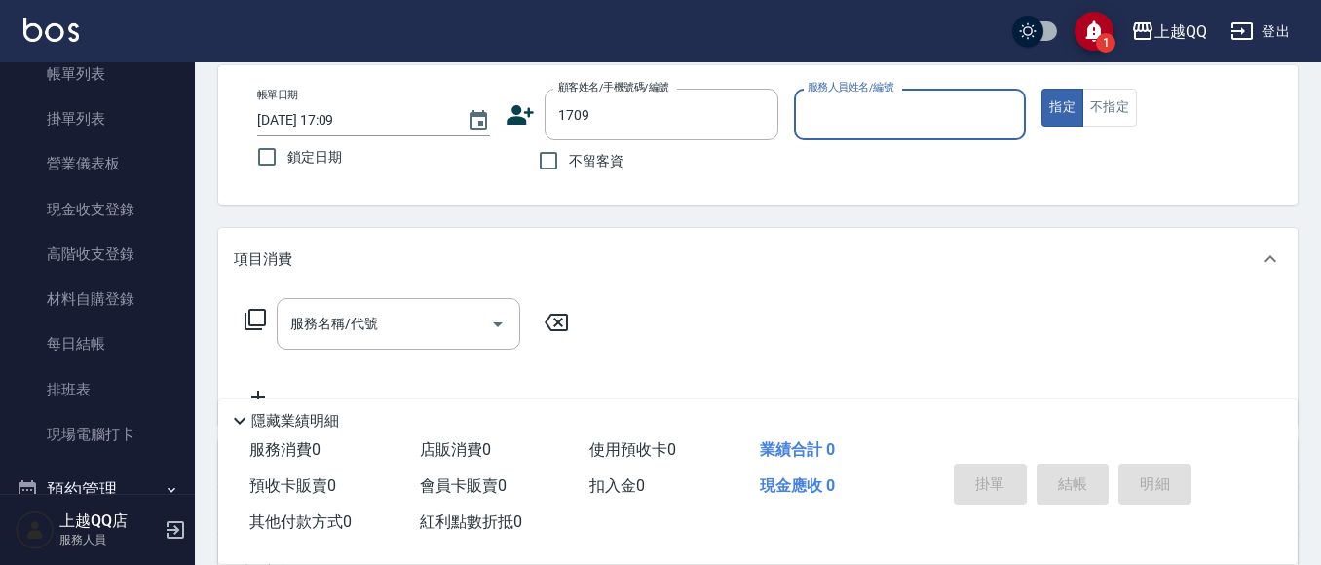
click at [1041, 89] on button "指定" at bounding box center [1062, 108] width 42 height 38
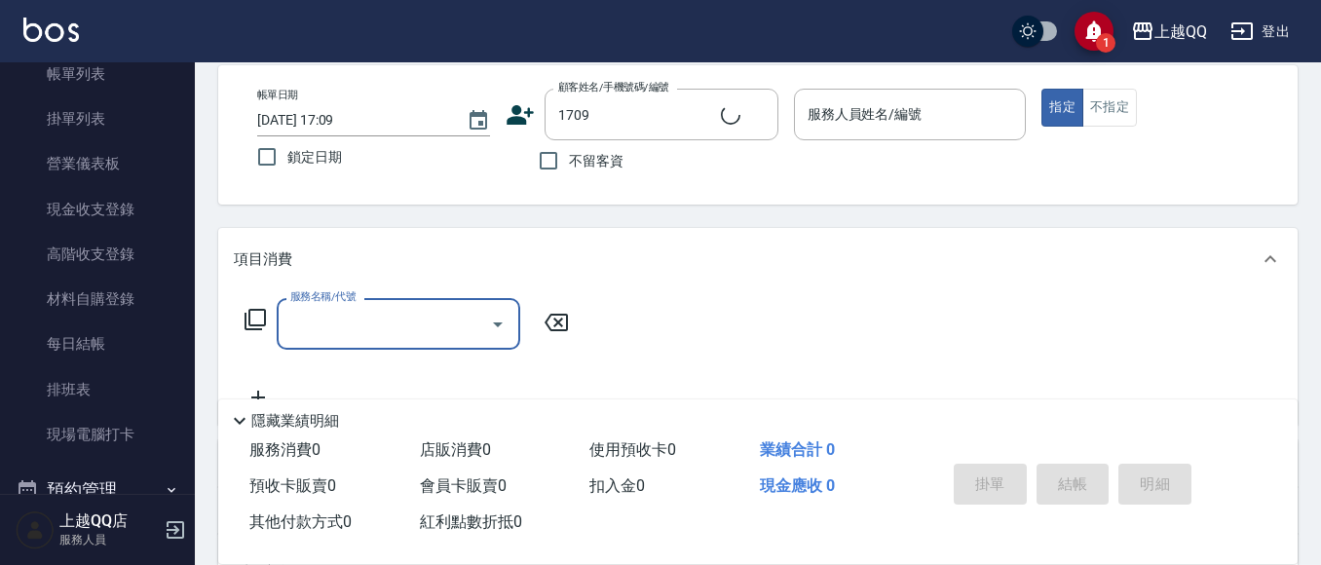
type input "[PERSON_NAME]/0970021678/1709"
type input "欣樺-6"
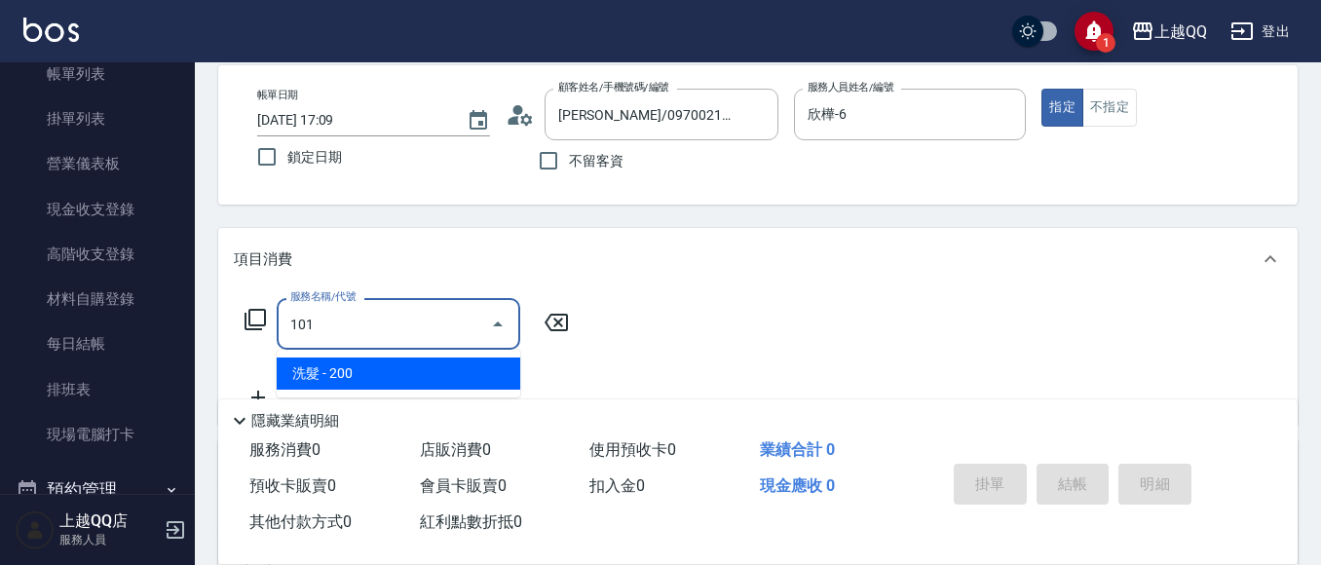
type input "洗髮(101)"
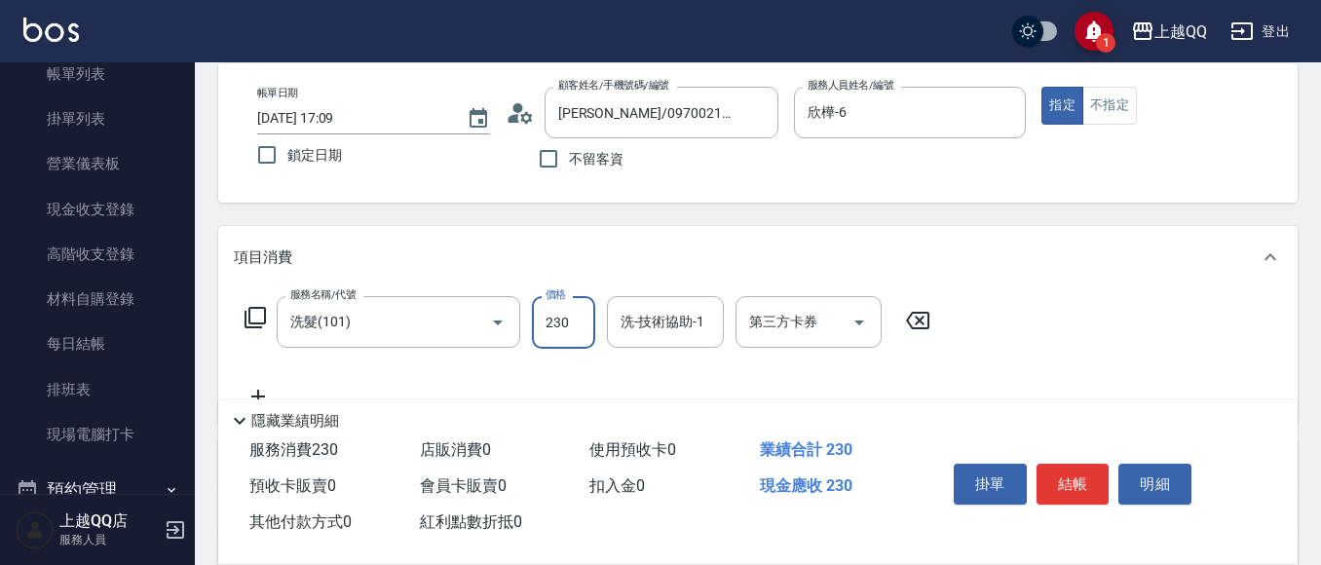
scroll to position [142, 0]
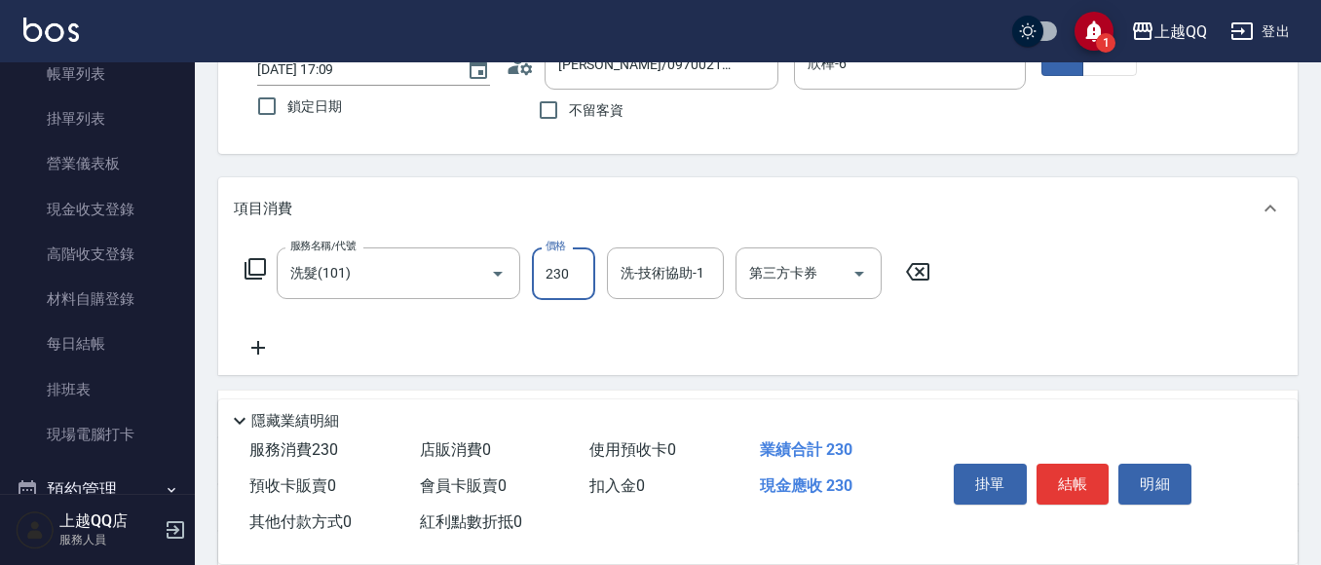
type input "230"
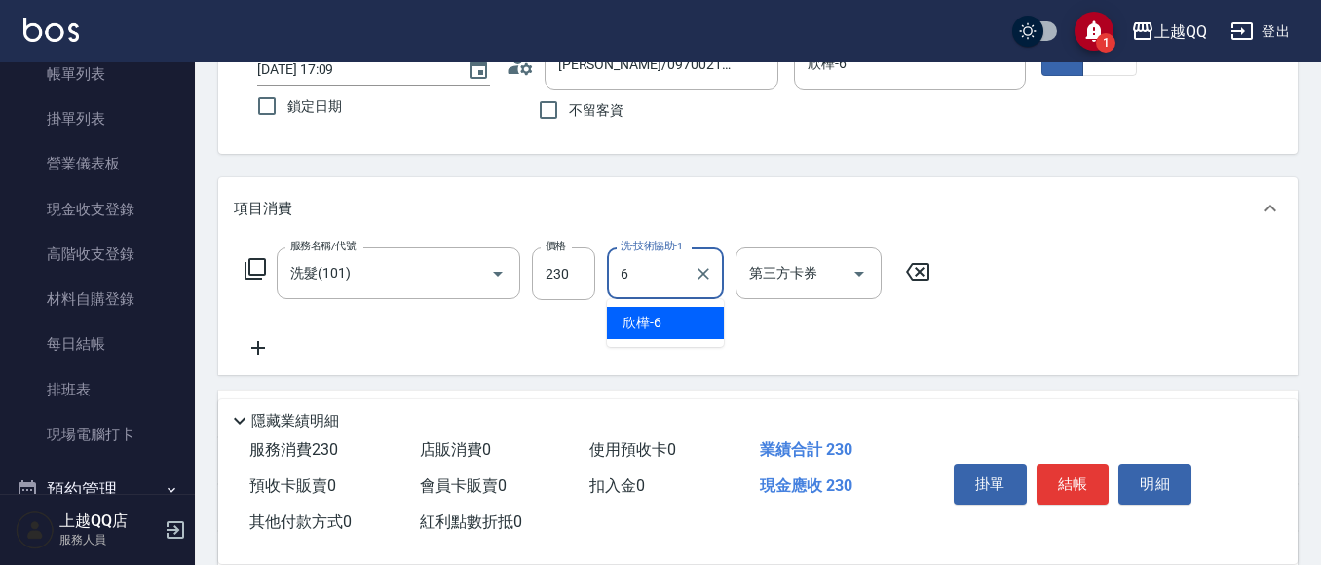
type input "欣樺-6"
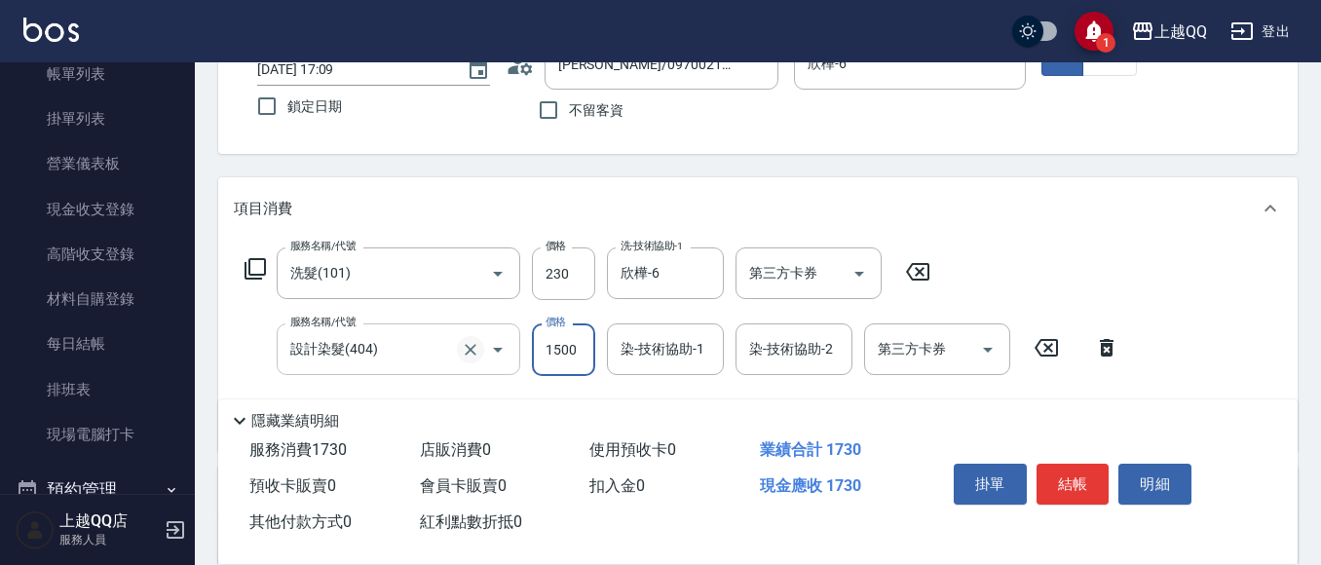
click at [461, 347] on icon "Clear" at bounding box center [470, 349] width 19 height 19
type input "設計染髮(404)"
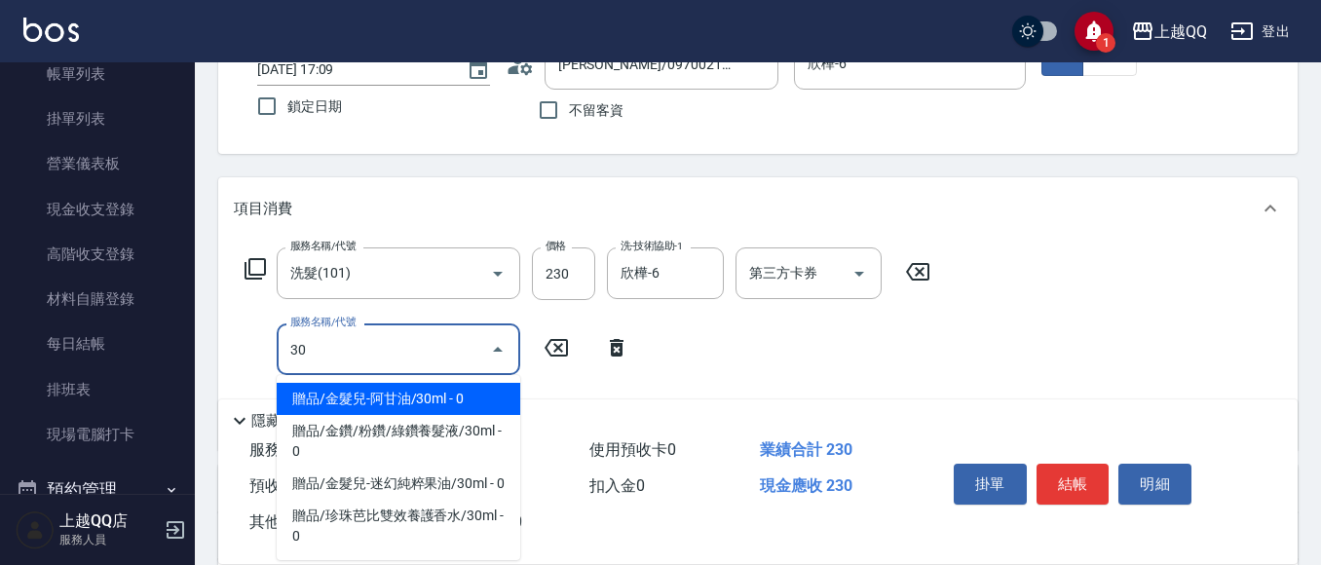
type input "3"
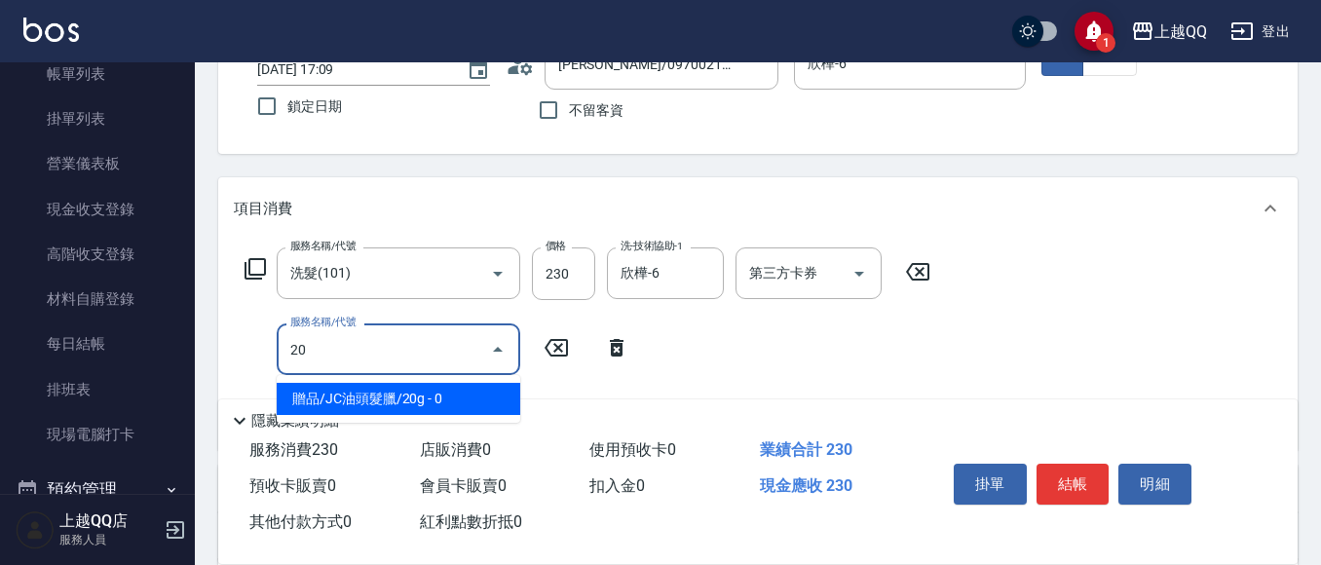
type input "203"
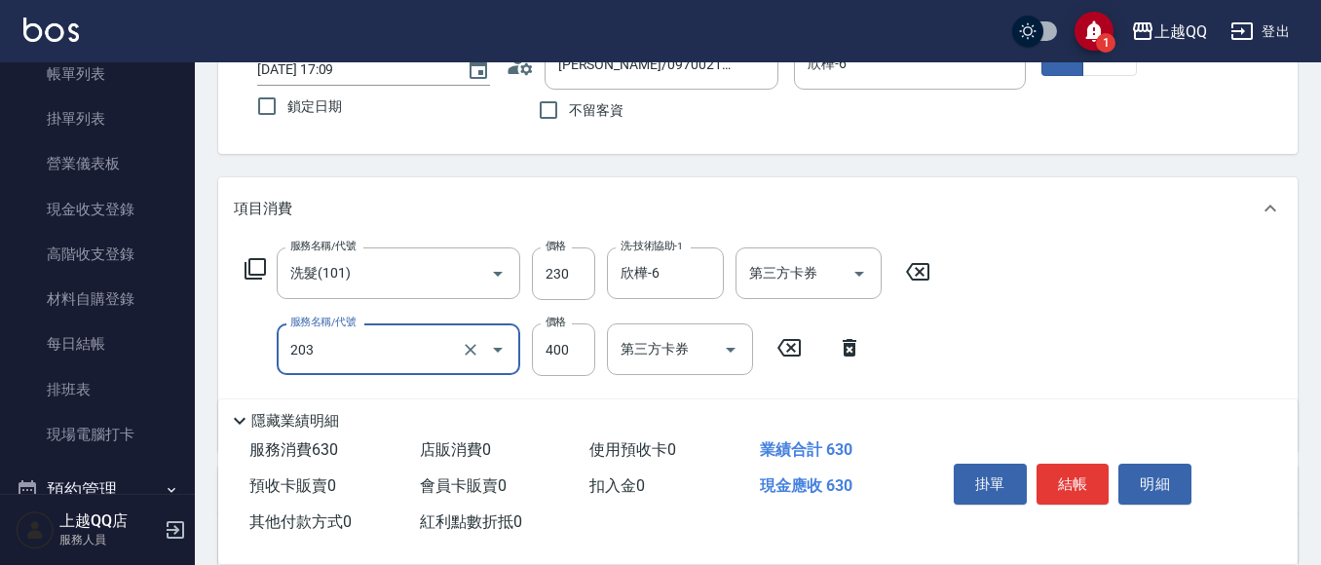
type input "指定單剪(203)"
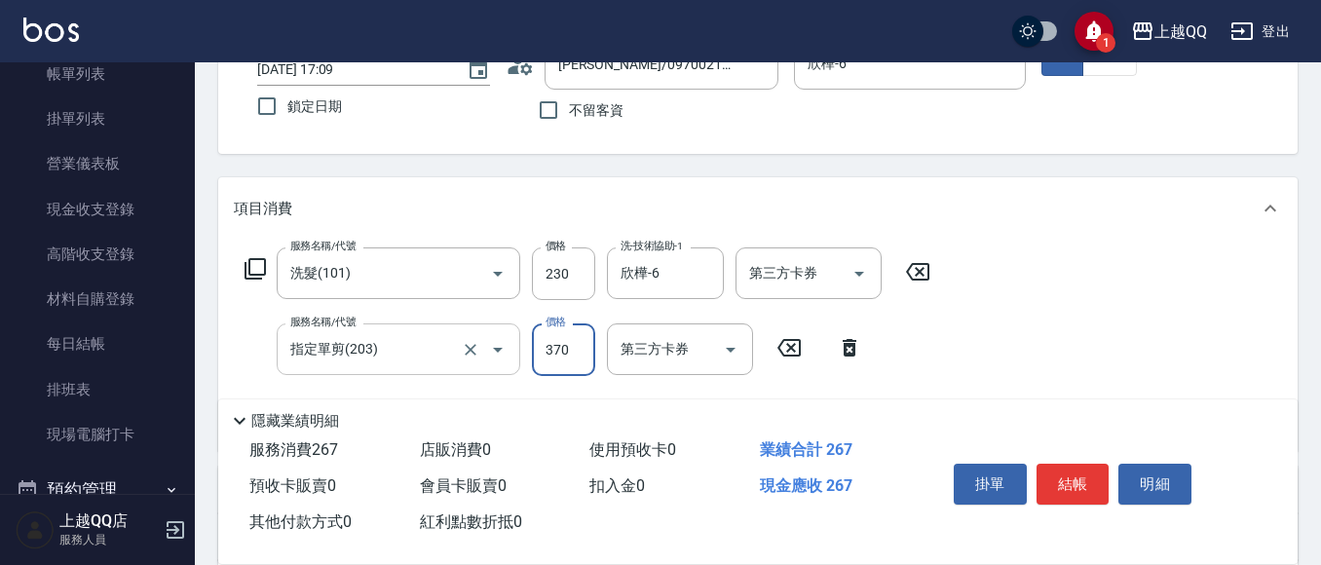
type input "370"
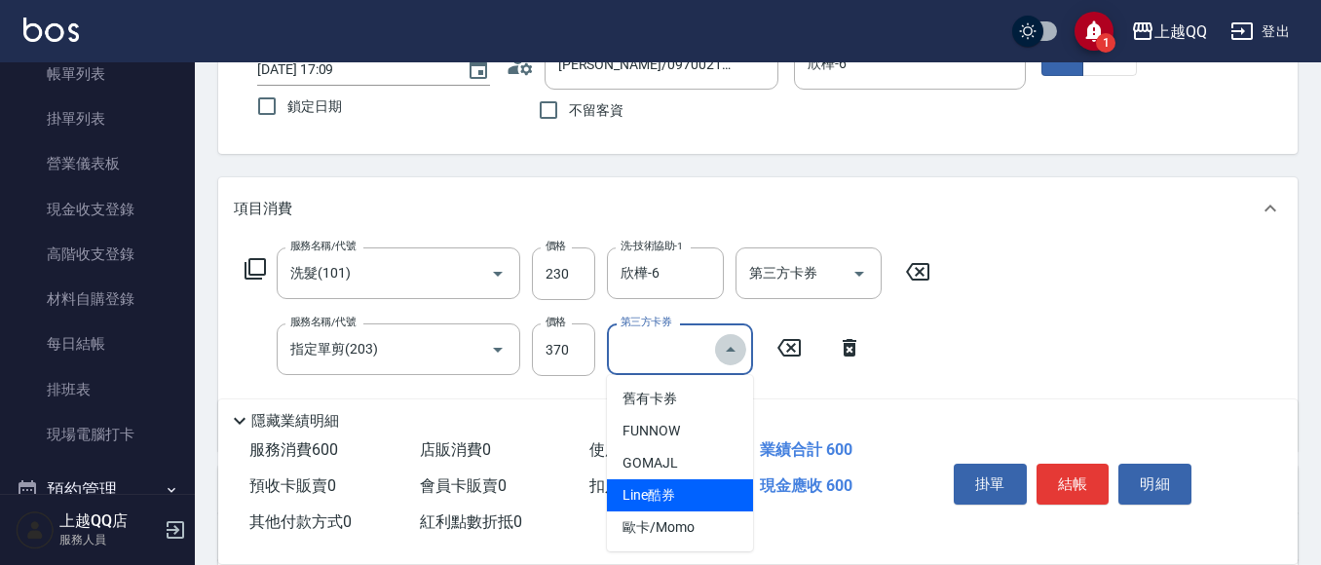
click at [729, 334] on button "Close" at bounding box center [730, 349] width 31 height 31
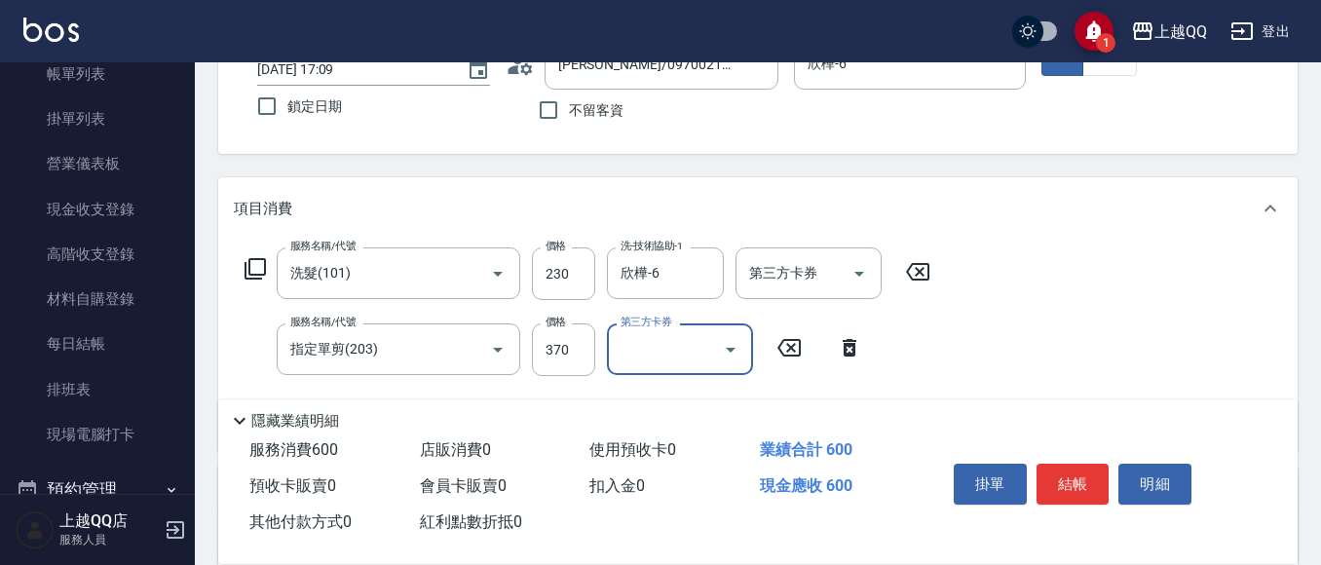
click at [1194, 380] on div "服務名稱/代號 洗髮(101) 服務名稱/代號 價格 230 價格 洗-技術協助-1 欣樺-6 洗-技術協助-1 第三方卡券 第三方卡券 服務名稱/代號 指定…" at bounding box center [757, 345] width 1079 height 211
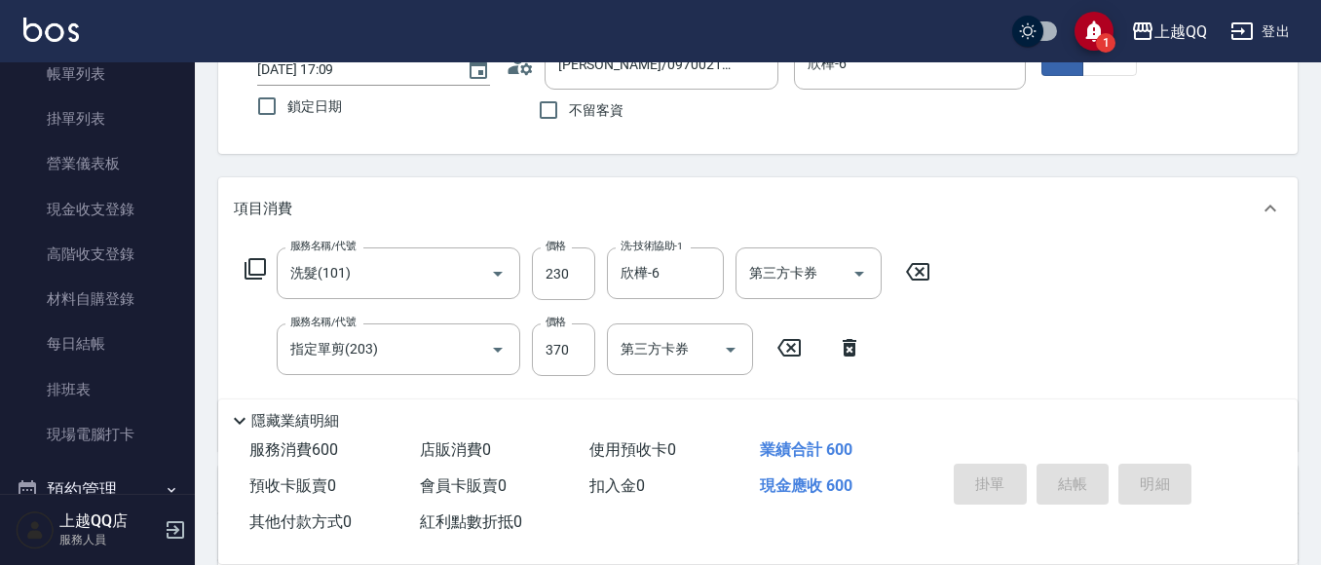
type input "[DATE] 17:10"
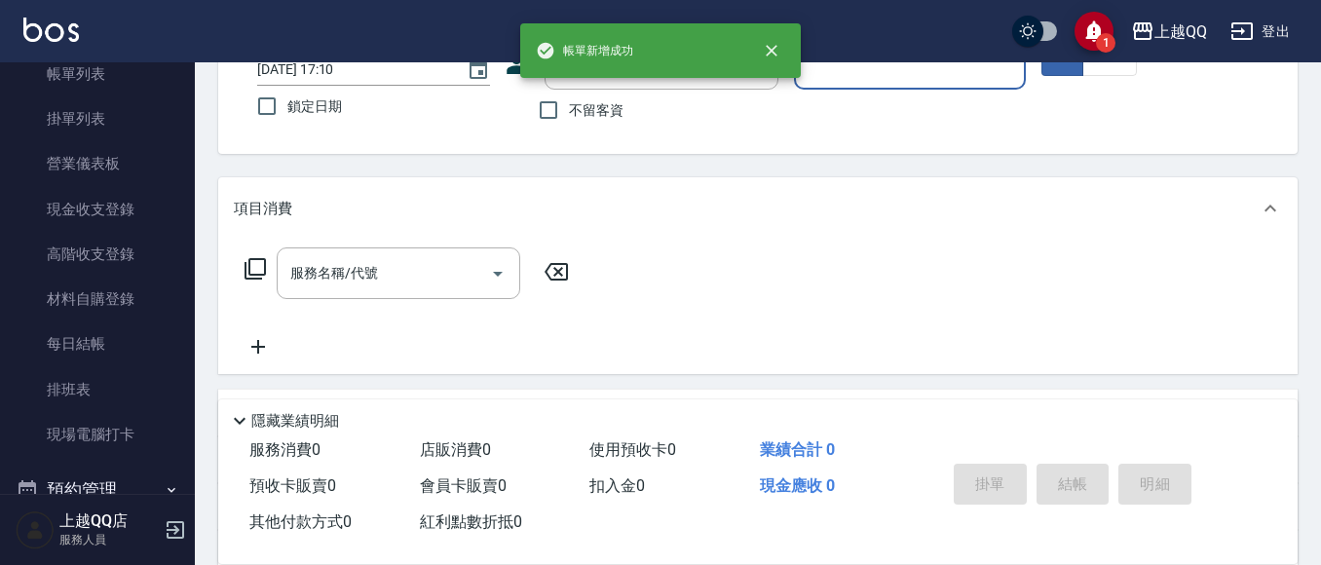
click at [1041, 38] on button "指定" at bounding box center [1062, 57] width 42 height 38
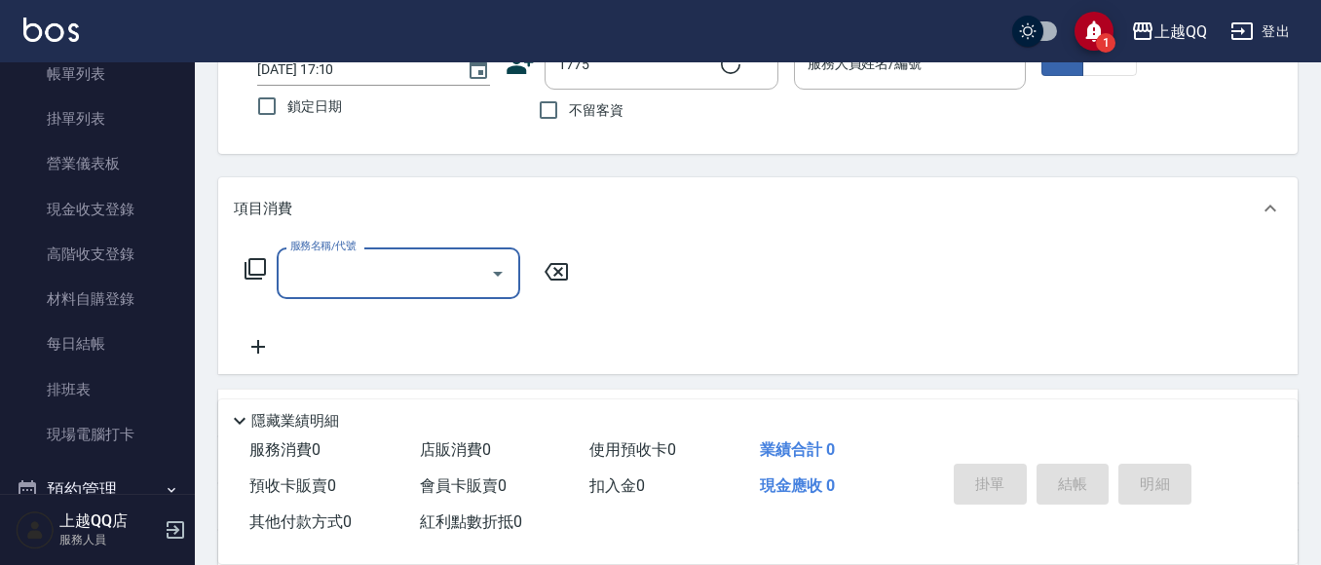
type input "曲小姐/0000000/1775"
type input "欣樺-6"
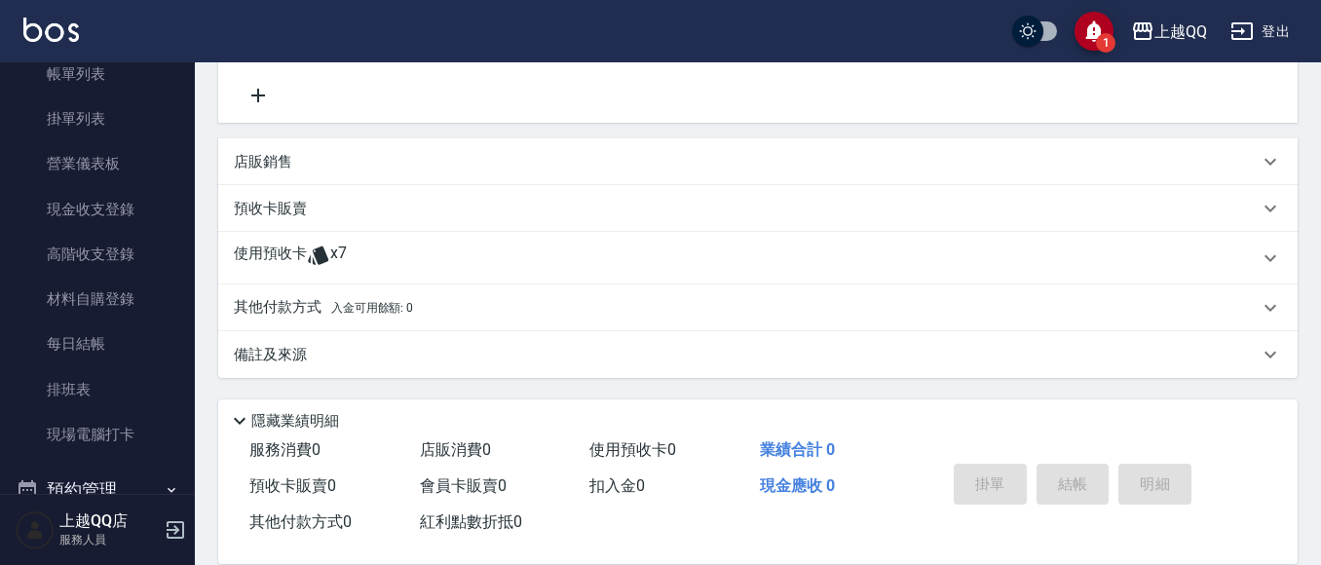
click at [330, 253] on span "x7" at bounding box center [338, 257] width 17 height 29
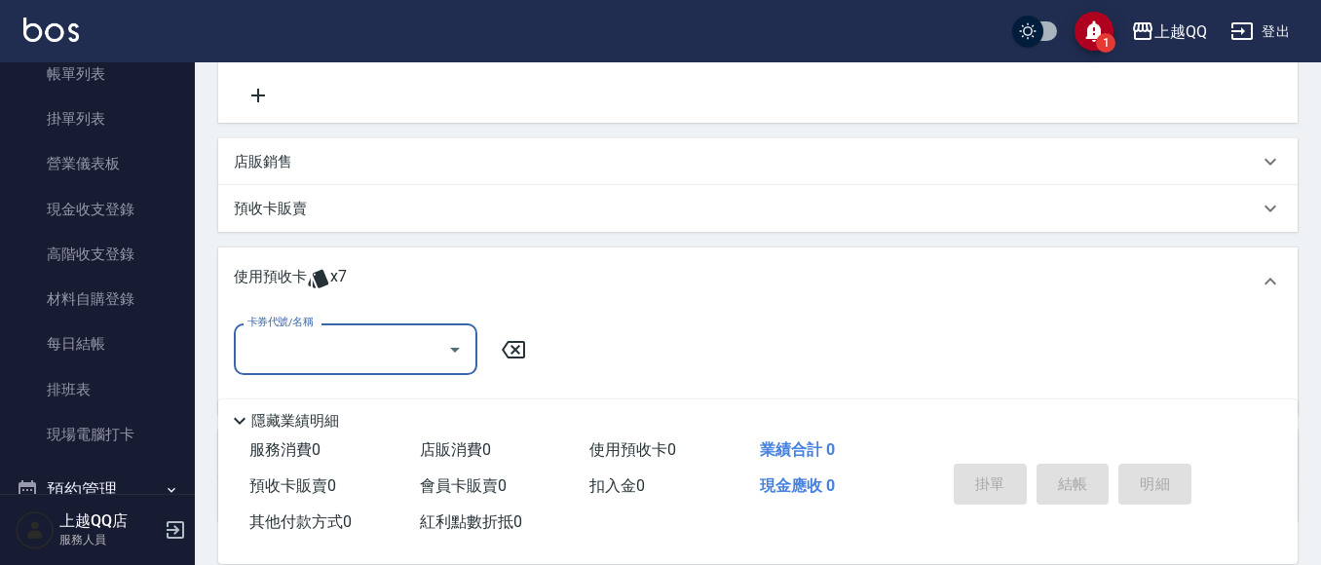
scroll to position [0, 0]
click at [381, 345] on input "卡券代號/名稱" at bounding box center [340, 349] width 197 height 34
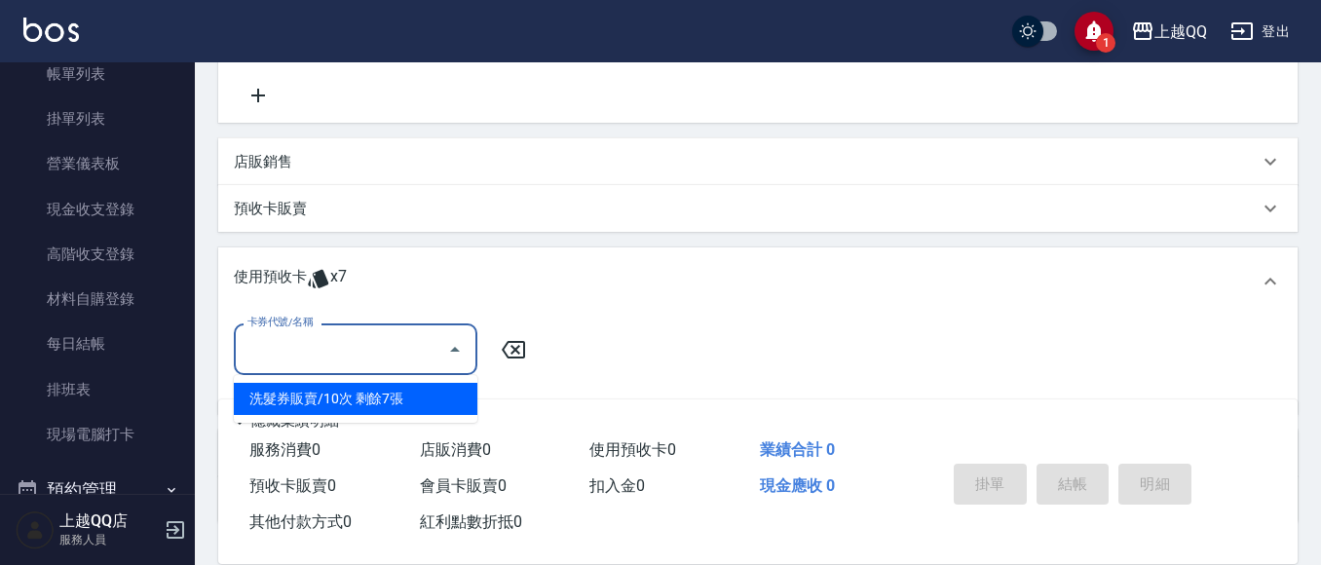
drag, startPoint x: 383, startPoint y: 404, endPoint x: 555, endPoint y: 332, distance: 186.8
click at [404, 404] on div "洗髮券販賣/10次 剩餘7張" at bounding box center [355, 399] width 243 height 32
type input "洗髮券販賣/10次"
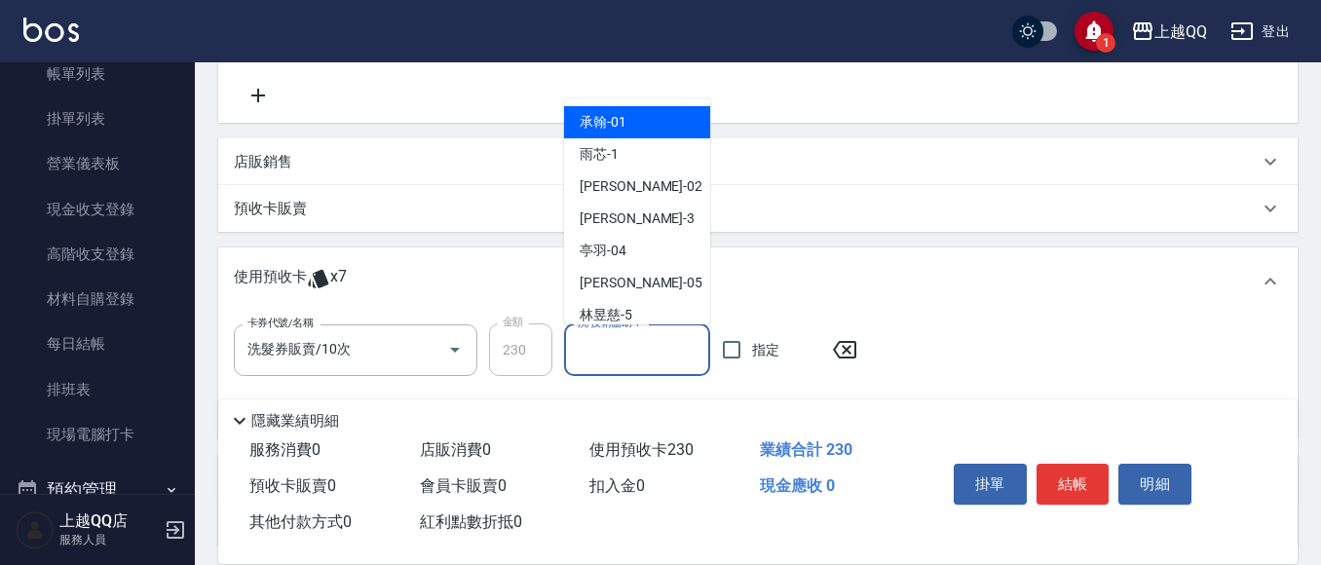
click at [592, 340] on input "洗-技術協助-1" at bounding box center [637, 350] width 129 height 34
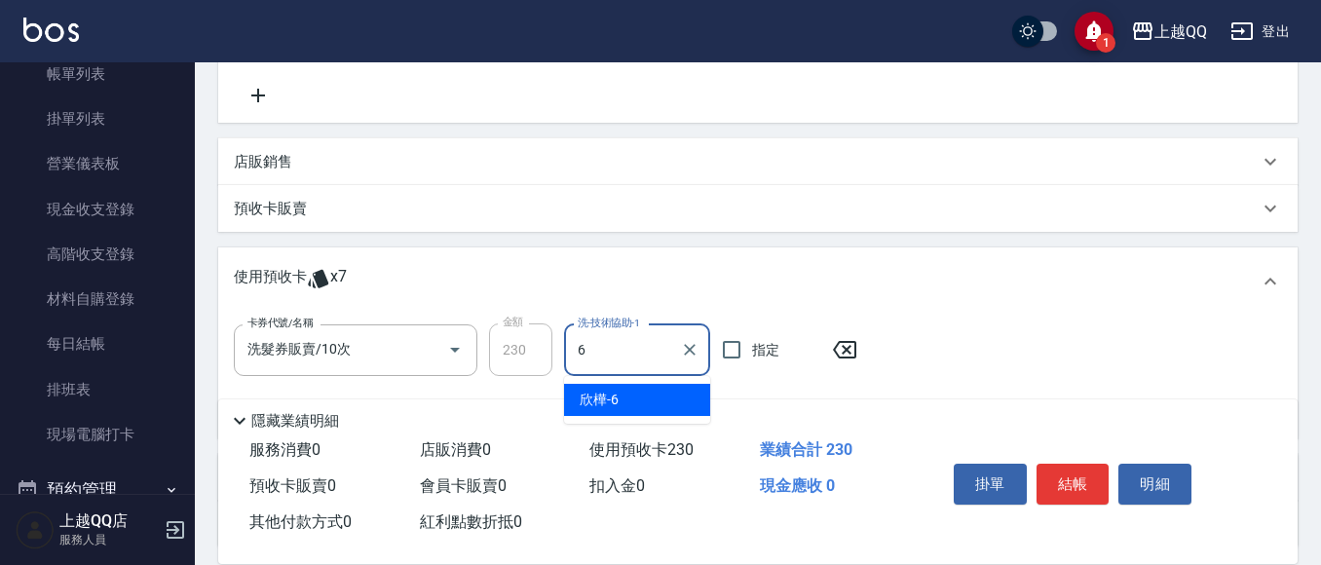
type input "欣樺-6"
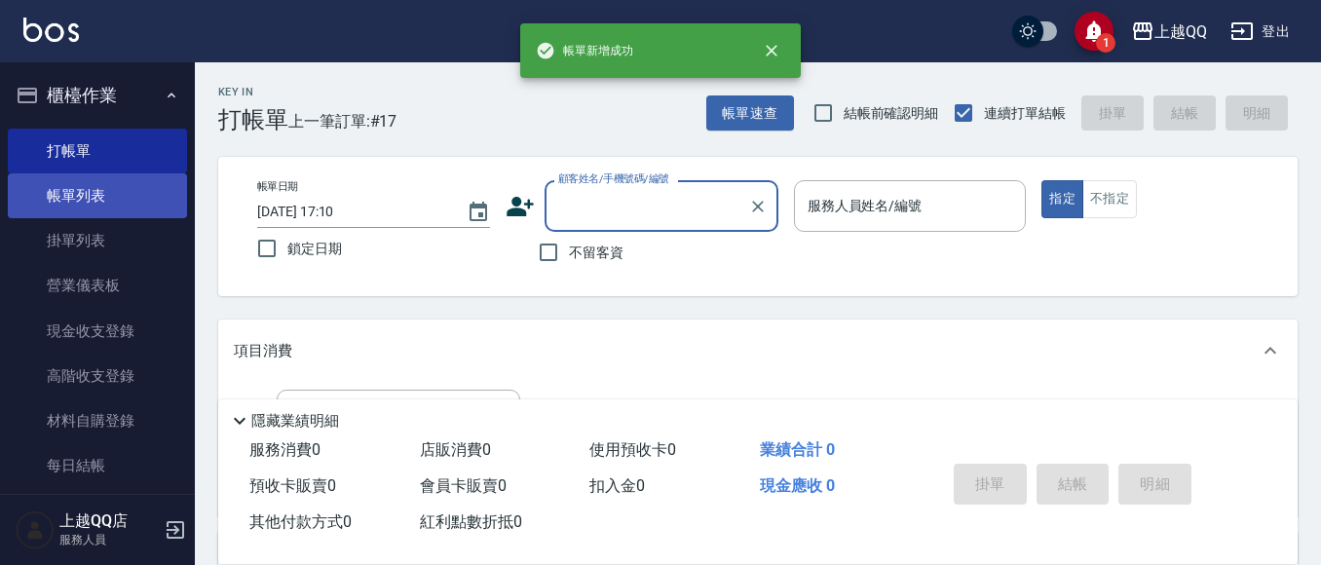
click at [58, 200] on link "帳單列表" at bounding box center [97, 195] width 179 height 45
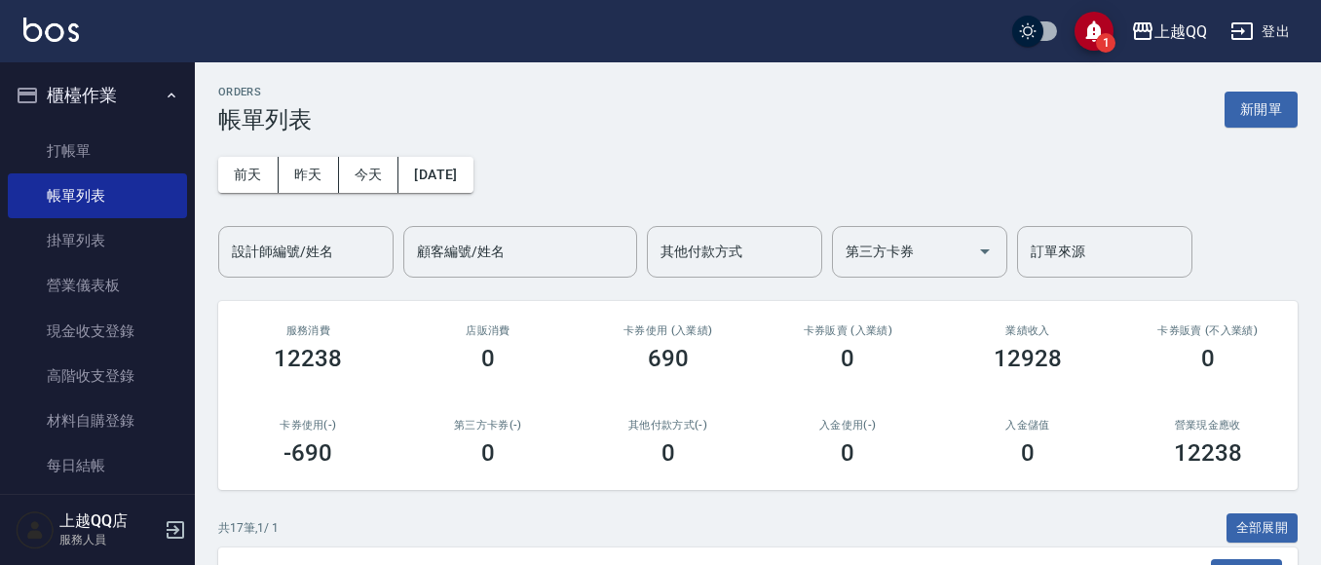
click at [294, 271] on div "設計師編號/姓名" at bounding box center [305, 252] width 175 height 52
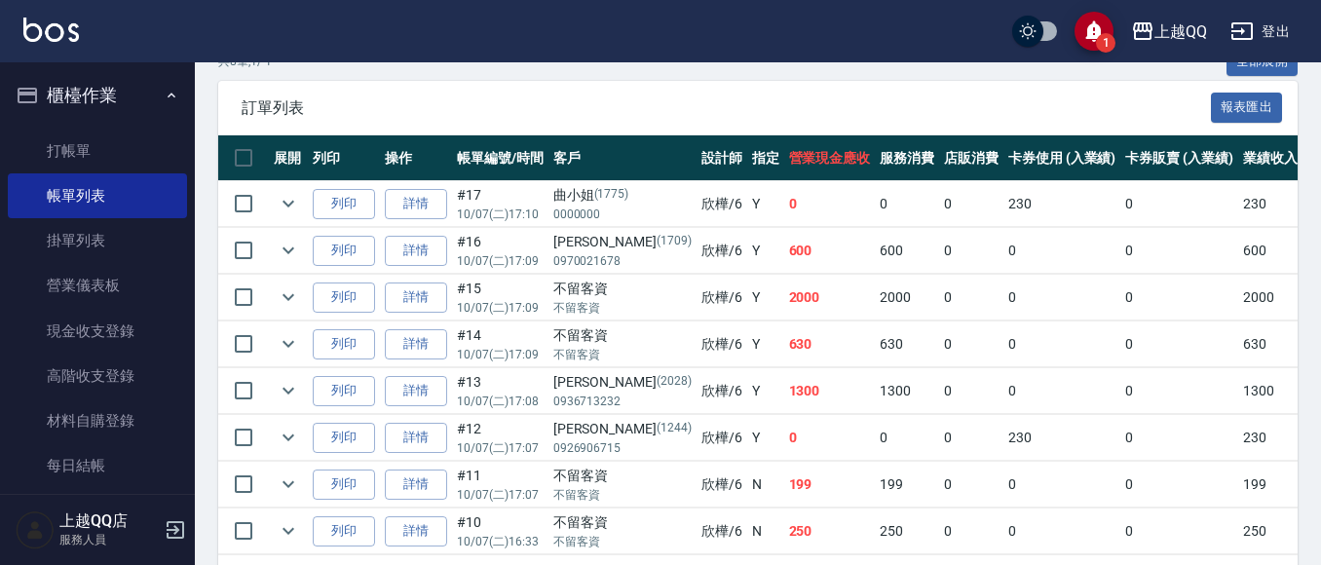
scroll to position [487, 0]
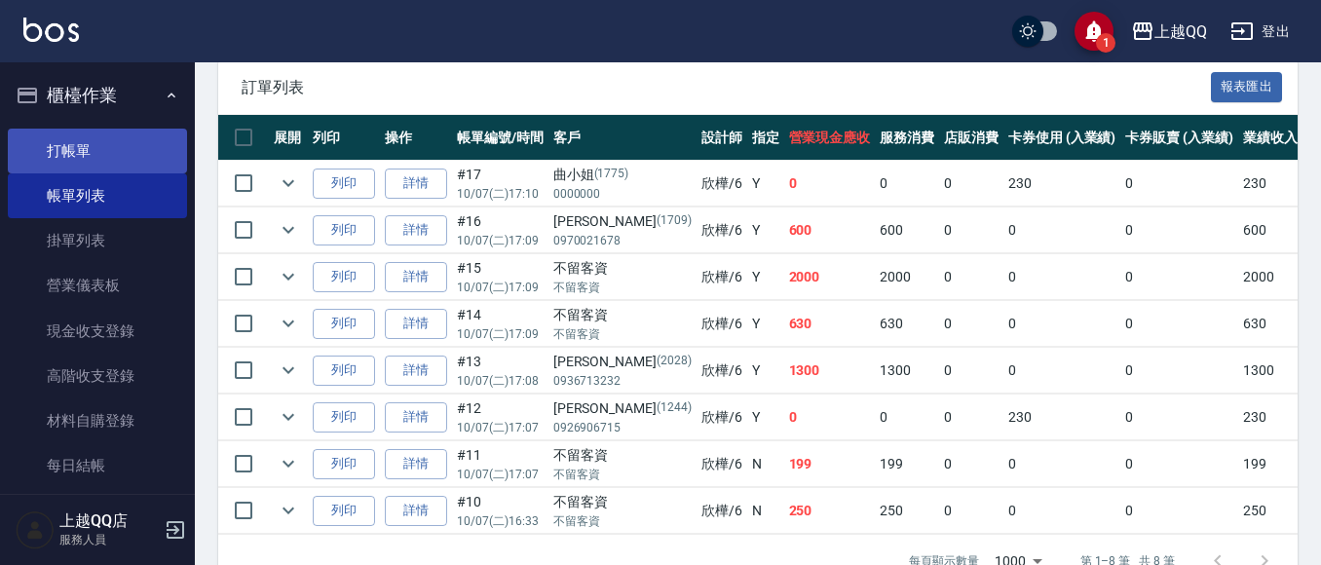
type input "欣樺-6"
click at [85, 130] on link "打帳單" at bounding box center [97, 151] width 179 height 45
